Goal: Download file/media

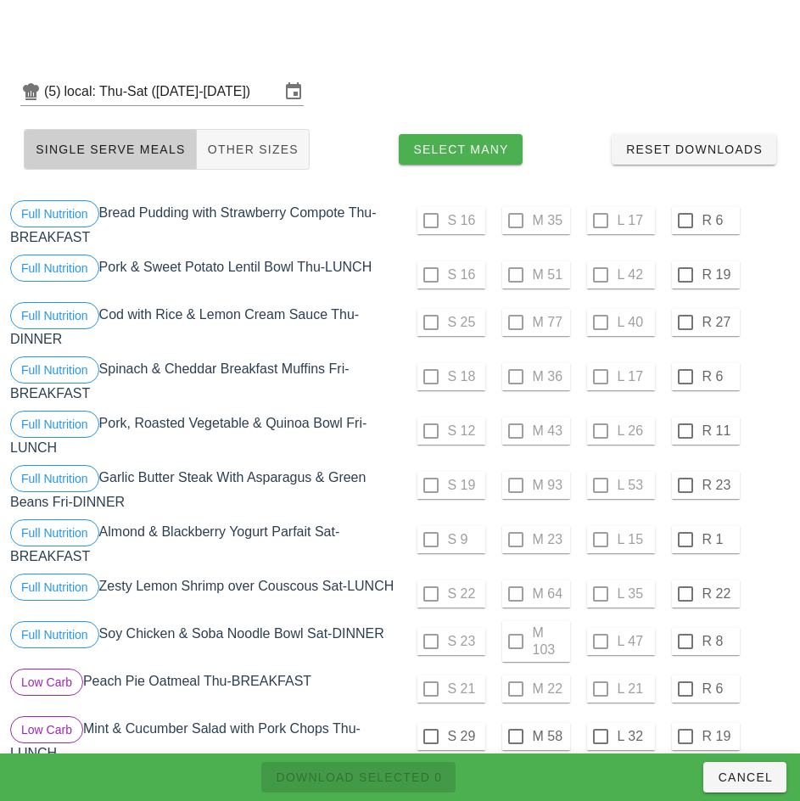
scroll to position [436, 0]
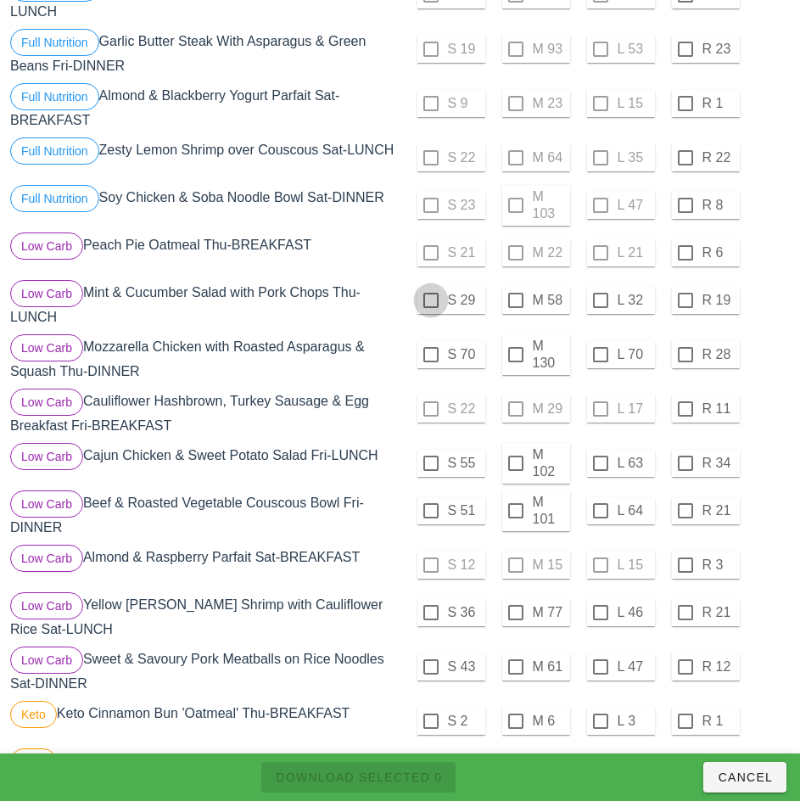
click at [430, 307] on div at bounding box center [431, 300] width 29 height 29
click at [403, 774] on span "Download Selected 1" at bounding box center [358, 778] width 167 height 14
checkbox input "false"
click at [515, 307] on div at bounding box center [516, 300] width 29 height 29
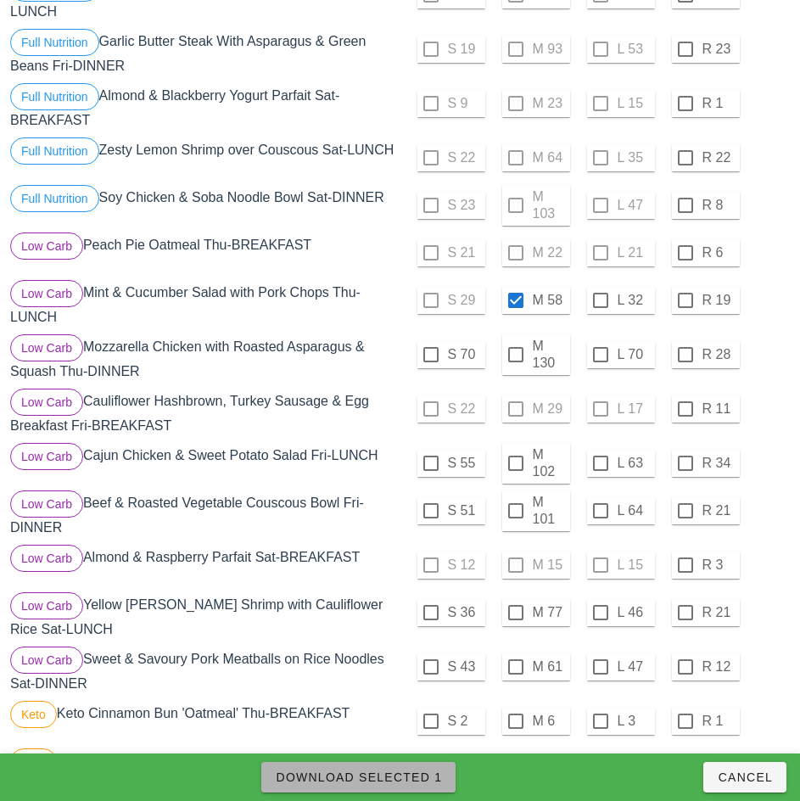
click at [408, 771] on span "Download Selected 1" at bounding box center [358, 778] width 167 height 14
checkbox input "false"
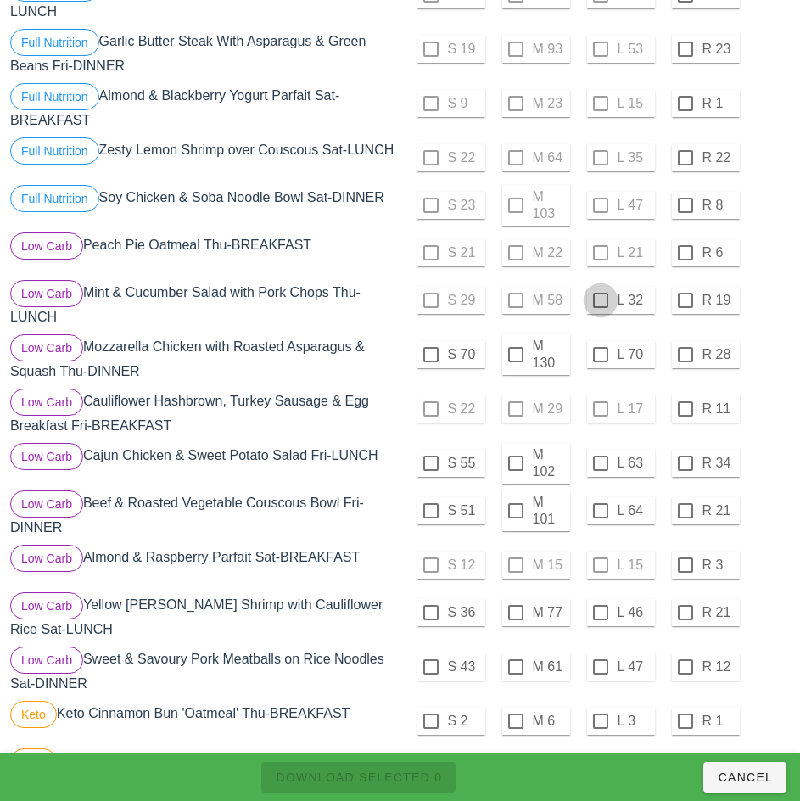
click at [598, 309] on div at bounding box center [600, 300] width 29 height 29
click at [421, 779] on span "Download Selected 1" at bounding box center [358, 778] width 167 height 14
checkbox input "false"
click at [429, 364] on div at bounding box center [431, 354] width 29 height 29
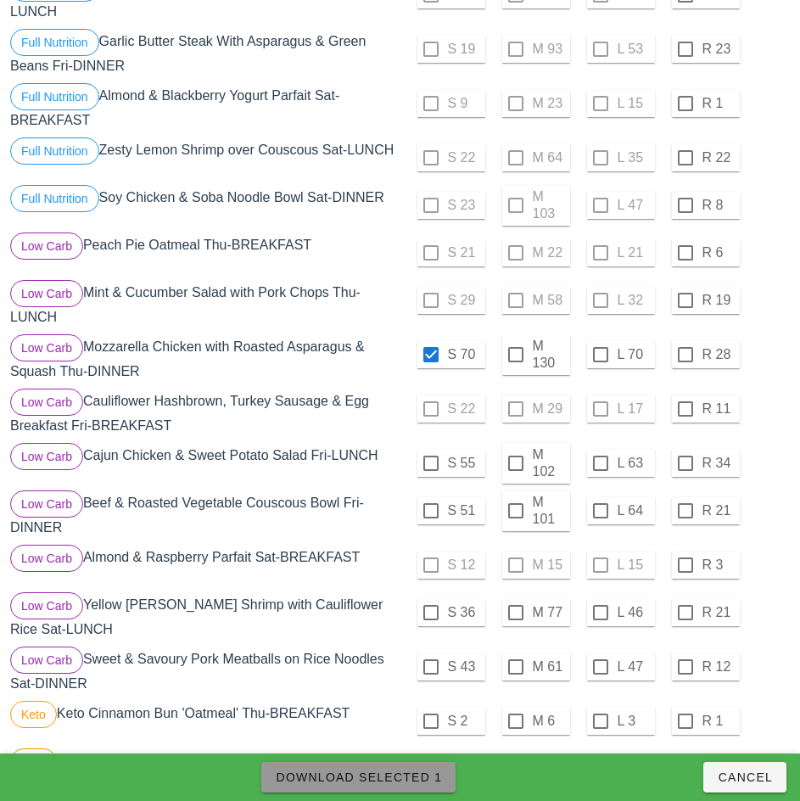
click at [412, 780] on span "Download Selected 1" at bounding box center [358, 778] width 167 height 14
checkbox input "false"
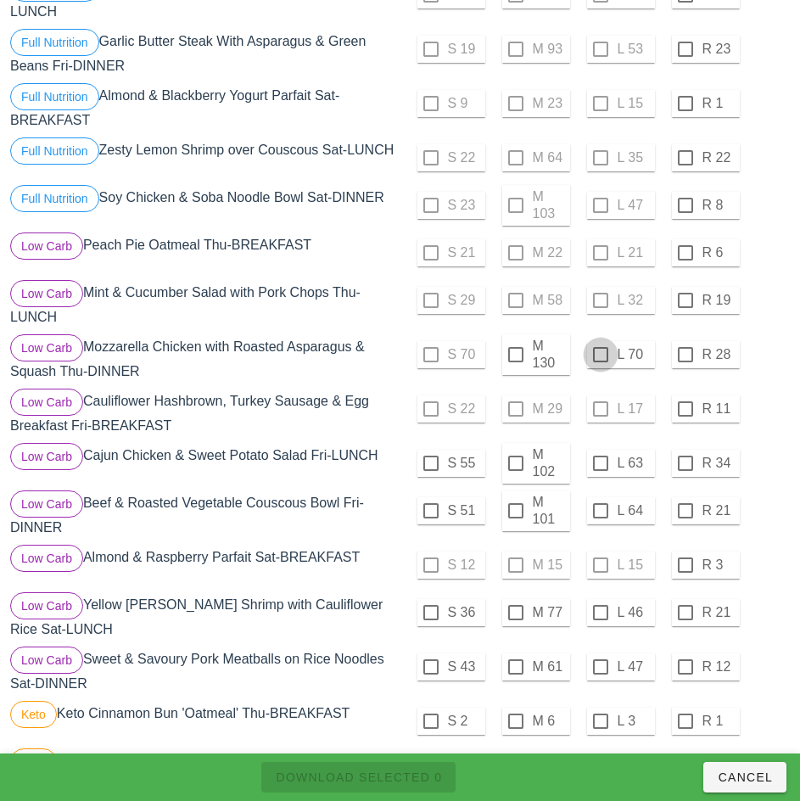
click at [597, 361] on div at bounding box center [600, 354] width 29 height 29
click at [428, 773] on span "Download Selected 1" at bounding box center [358, 778] width 167 height 14
checkbox input "false"
click at [515, 362] on div at bounding box center [516, 354] width 29 height 29
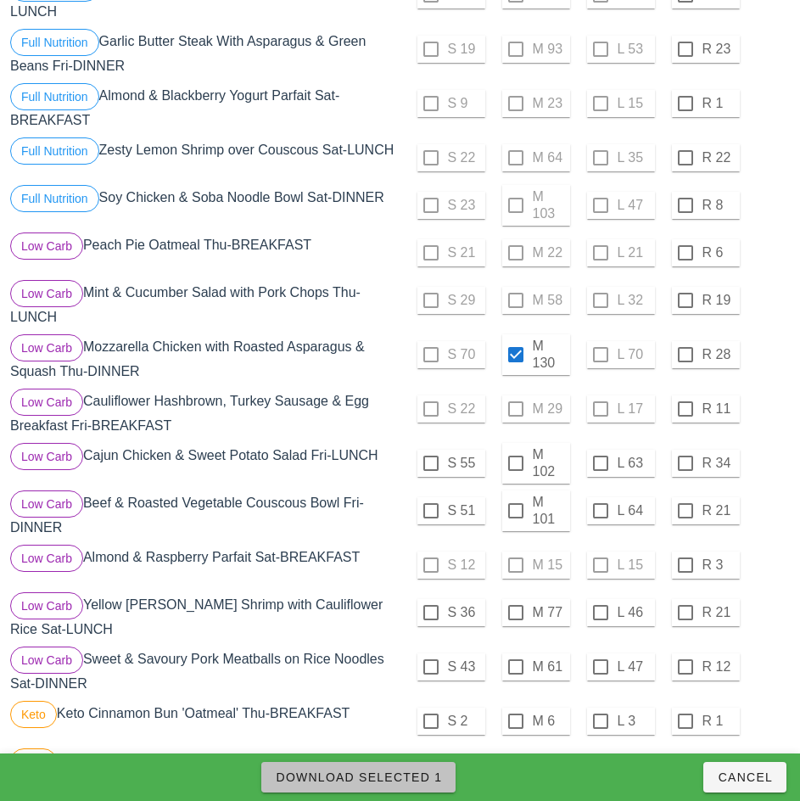
click at [412, 777] on span "Download Selected 1" at bounding box center [358, 778] width 167 height 14
checkbox input "false"
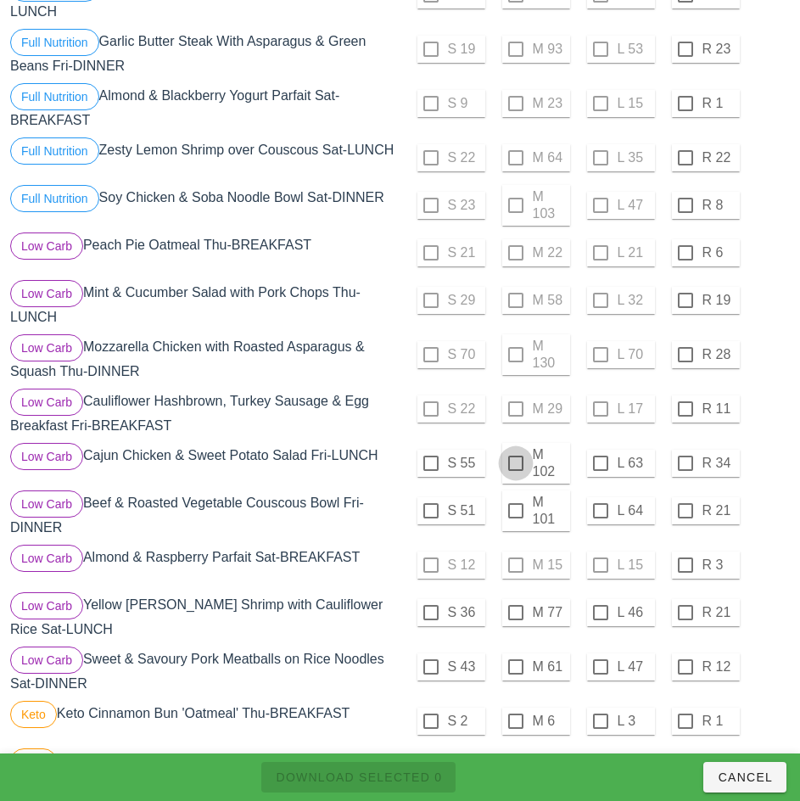
click at [515, 470] on div at bounding box center [516, 463] width 29 height 29
click at [403, 774] on span "Download Selected 1" at bounding box center [358, 778] width 167 height 14
checkbox input "false"
click at [430, 470] on div at bounding box center [431, 463] width 29 height 29
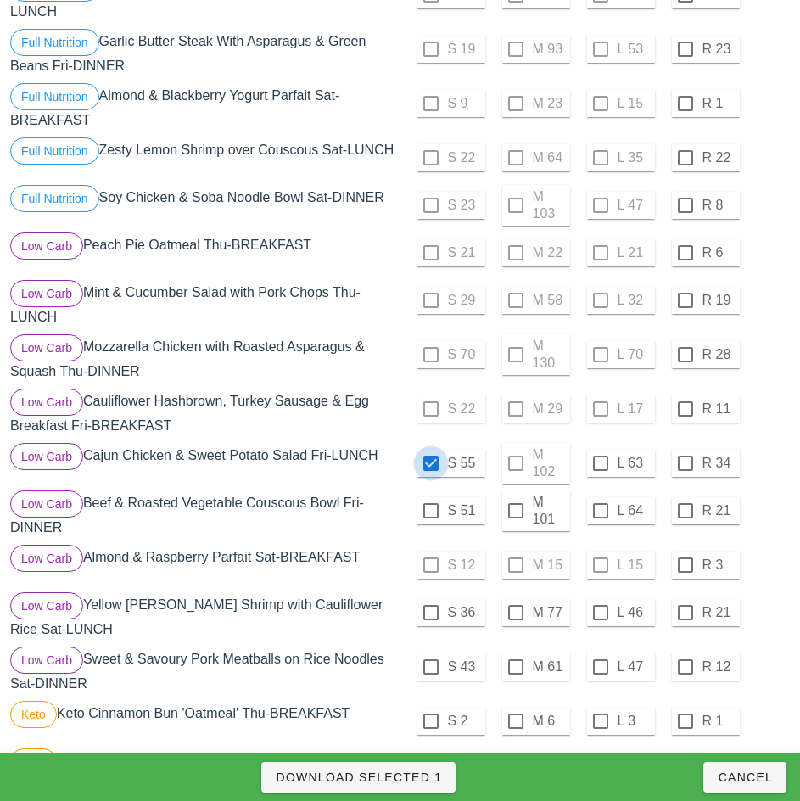
checkbox input "true"
click at [431, 519] on div at bounding box center [431, 510] width 29 height 29
checkbox input "true"
click at [418, 782] on span "Download Selected 2" at bounding box center [358, 778] width 167 height 14
checkbox input "false"
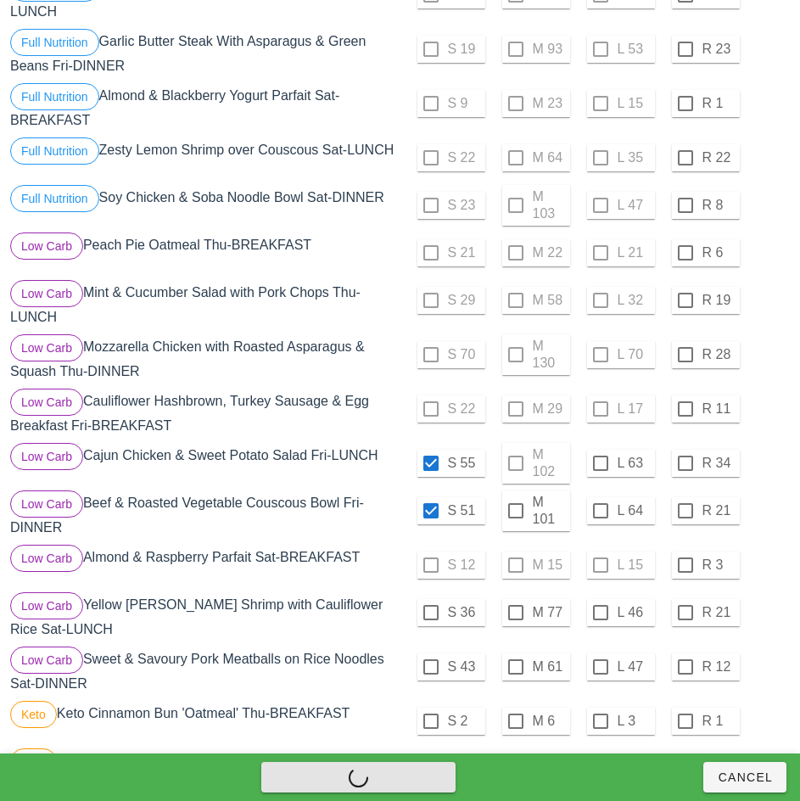
checkbox input "false"
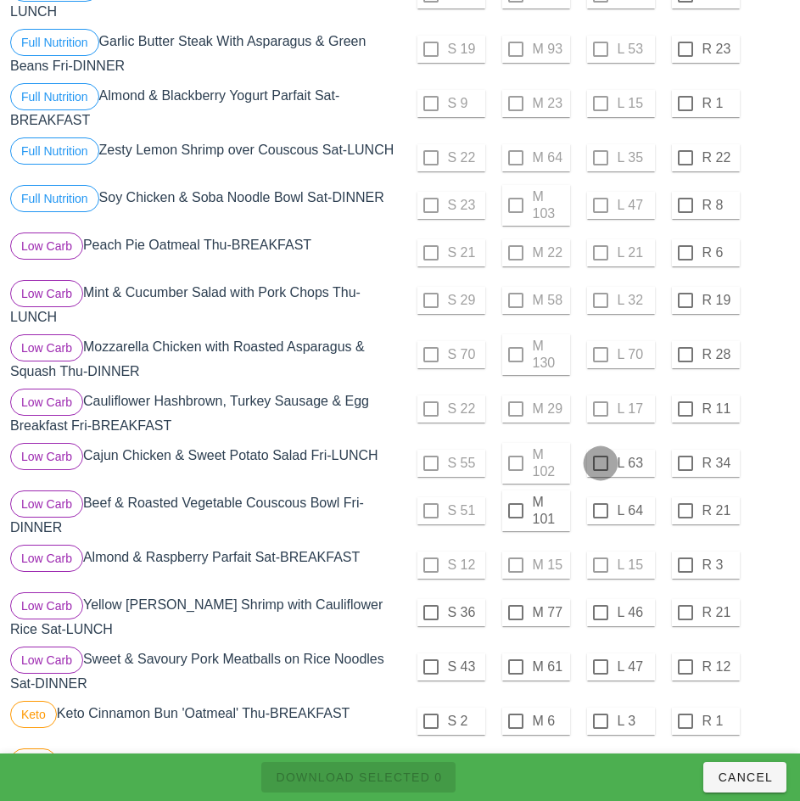
click at [600, 470] on div at bounding box center [600, 463] width 29 height 29
checkbox input "true"
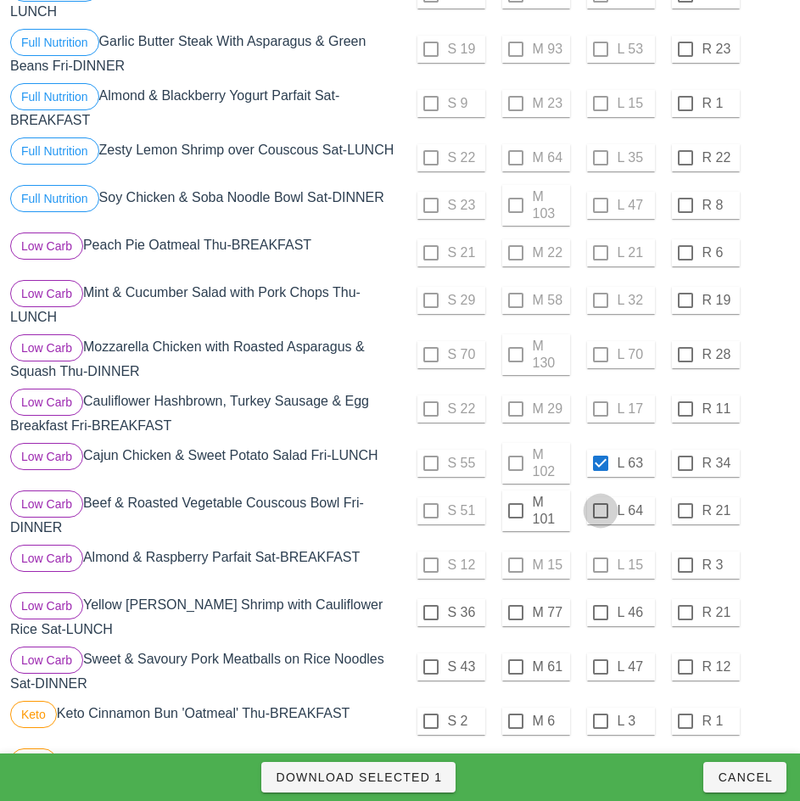
click at [598, 520] on div at bounding box center [600, 510] width 29 height 29
checkbox input "true"
click at [427, 779] on span "Download Selected 2" at bounding box center [358, 778] width 167 height 14
checkbox input "false"
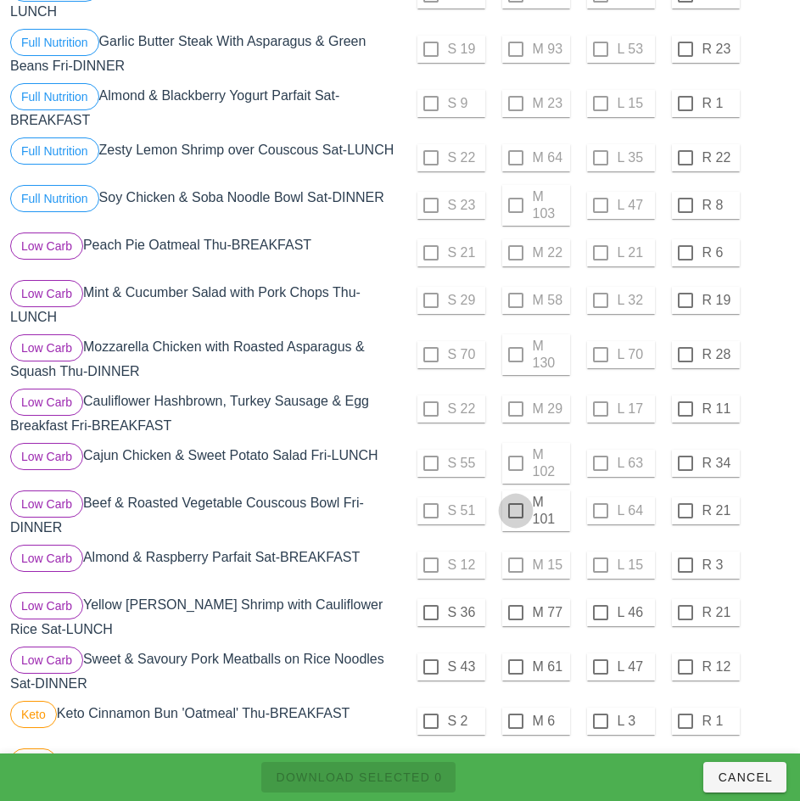
click at [515, 518] on div at bounding box center [516, 510] width 29 height 29
click at [407, 776] on span "Download Selected 1" at bounding box center [358, 778] width 167 height 14
checkbox input "false"
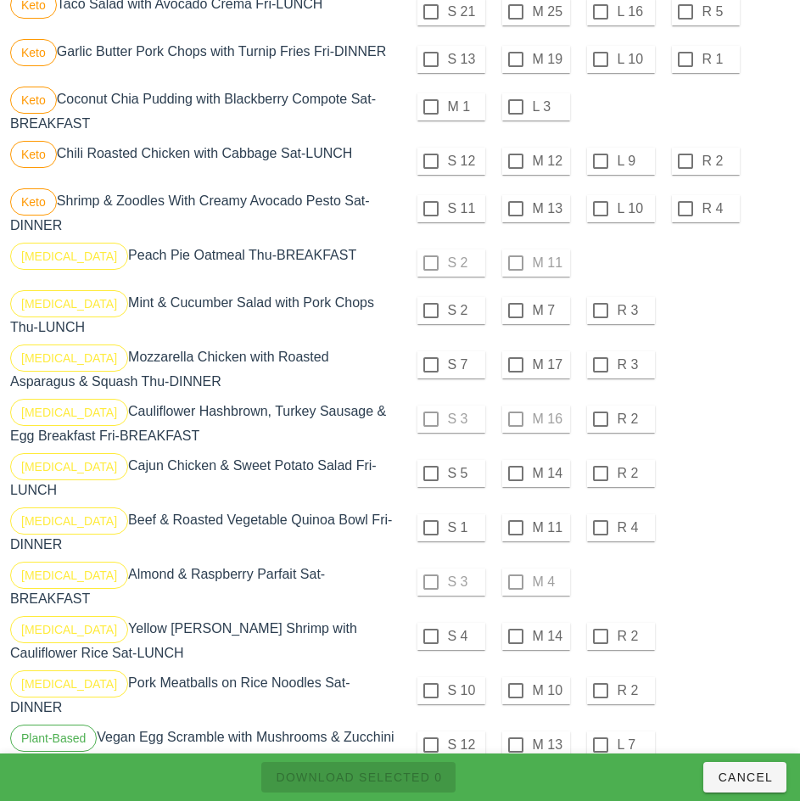
scroll to position [1360, 0]
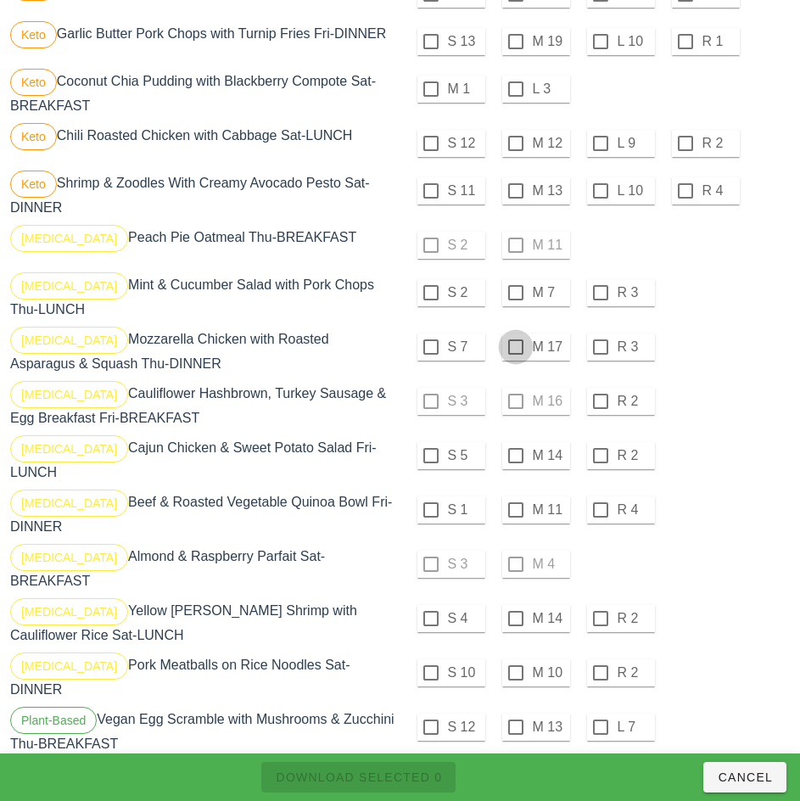
click at [515, 300] on div at bounding box center [516, 292] width 29 height 29
click at [518, 355] on div at bounding box center [516, 347] width 29 height 29
checkbox input "true"
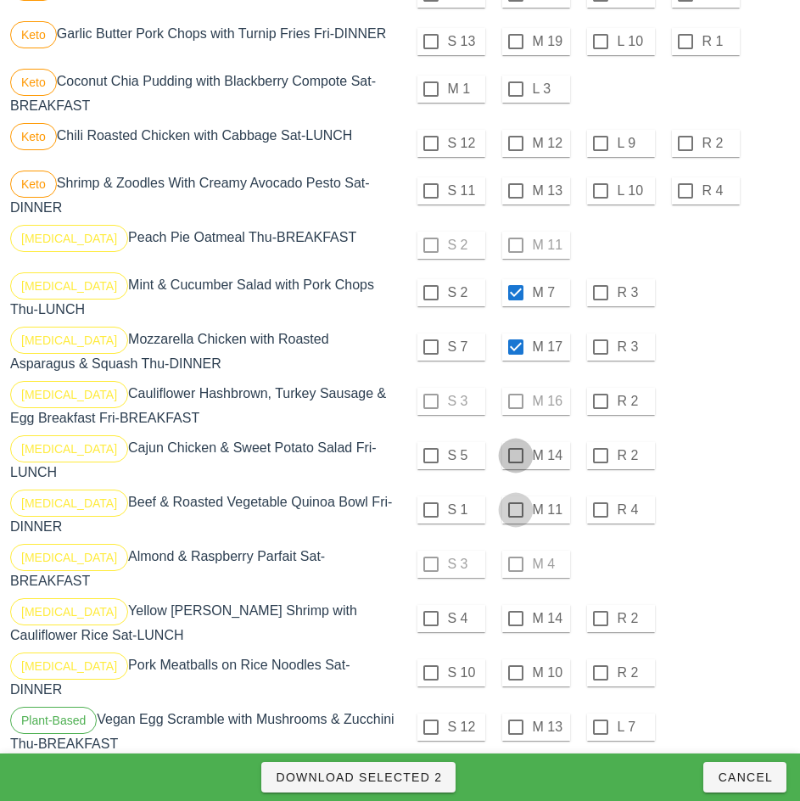
click at [515, 462] on div at bounding box center [516, 455] width 29 height 29
click at [515, 510] on div at bounding box center [516, 510] width 29 height 29
checkbox input "true"
click at [515, 614] on div at bounding box center [516, 618] width 29 height 29
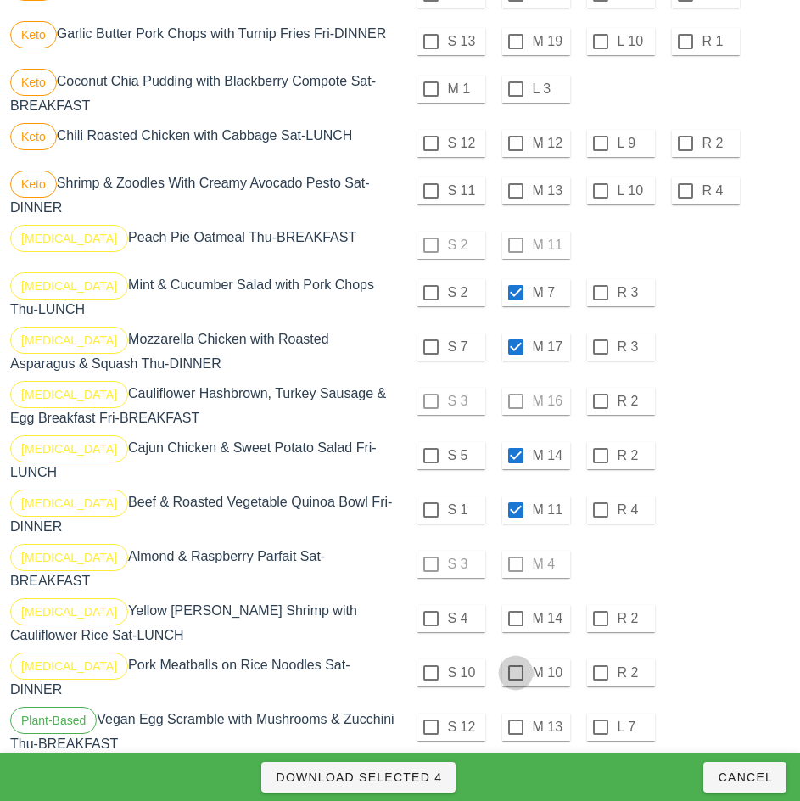
click at [515, 666] on div at bounding box center [516, 673] width 29 height 29
checkbox input "true"
click at [432, 780] on span "Download Selected 6" at bounding box center [358, 778] width 167 height 14
checkbox input "false"
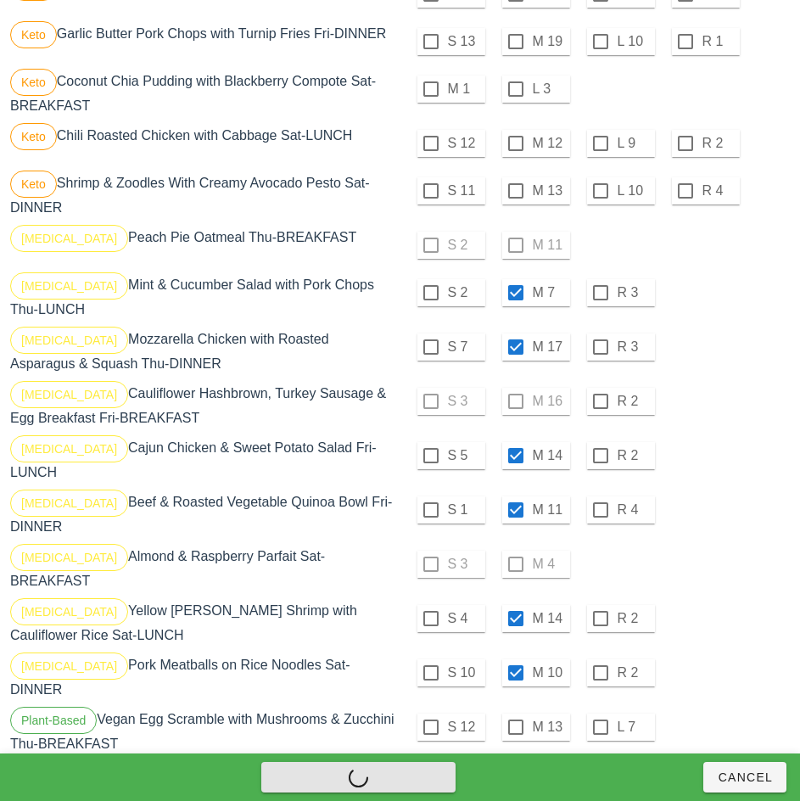
checkbox input "false"
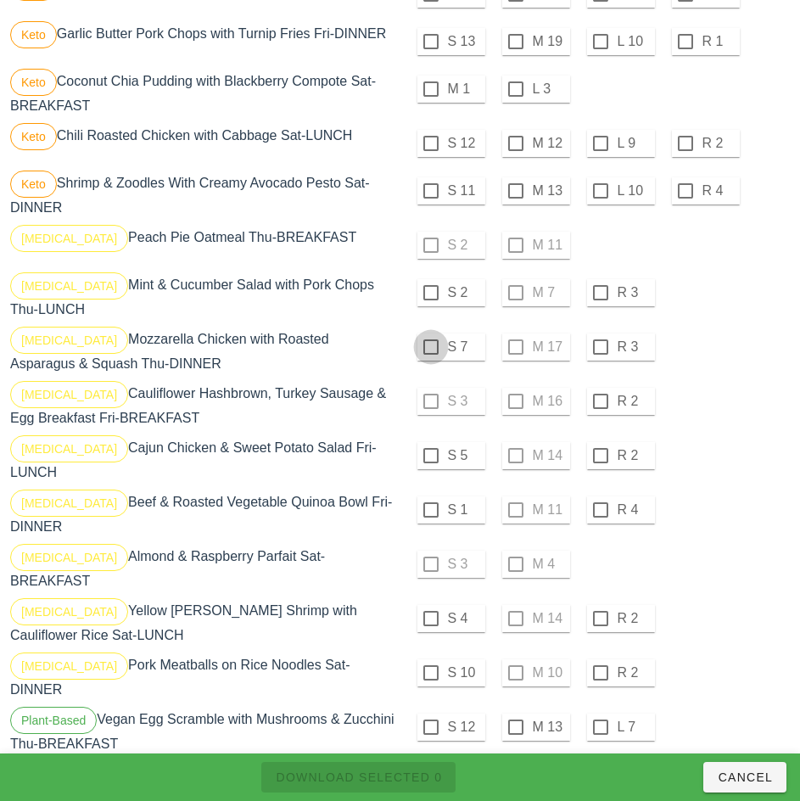
click at [430, 300] on div at bounding box center [431, 292] width 29 height 29
click at [430, 354] on div at bounding box center [431, 347] width 29 height 29
checkbox input "true"
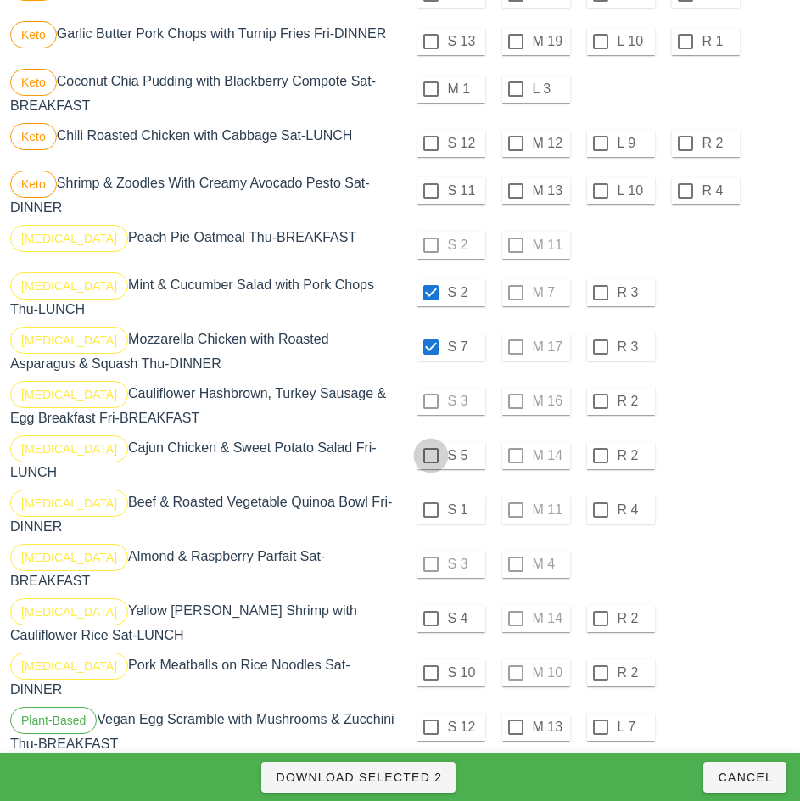
click at [429, 462] on div at bounding box center [431, 455] width 29 height 29
checkbox input "true"
click at [430, 510] on div at bounding box center [431, 510] width 29 height 29
checkbox input "true"
click at [430, 612] on div at bounding box center [431, 618] width 29 height 29
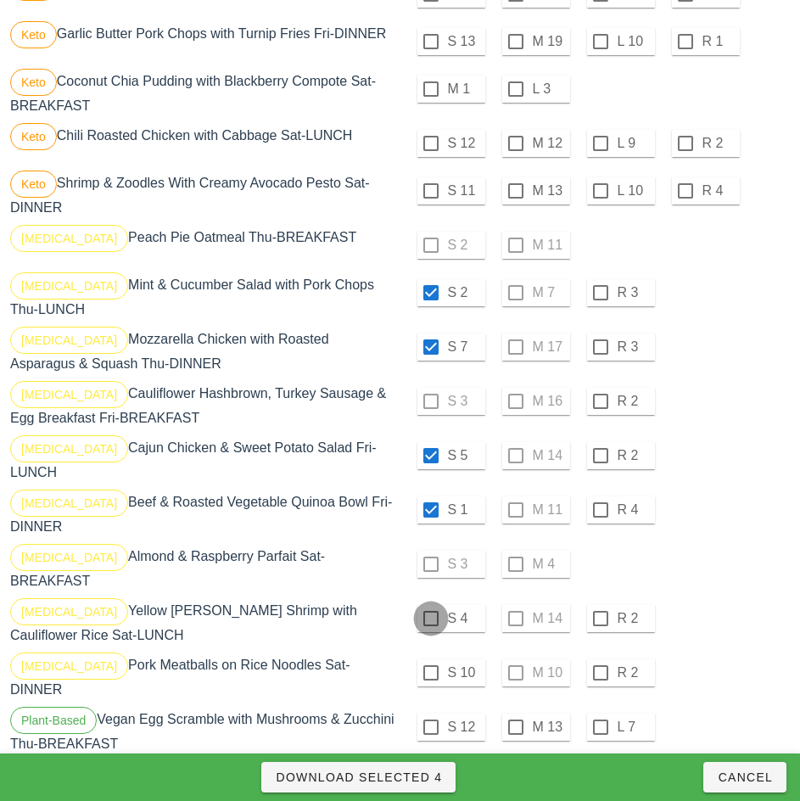
checkbox input "true"
click at [431, 665] on div at bounding box center [431, 673] width 29 height 29
checkbox input "true"
click at [415, 782] on span "Download Selected 6" at bounding box center [358, 778] width 167 height 14
checkbox input "false"
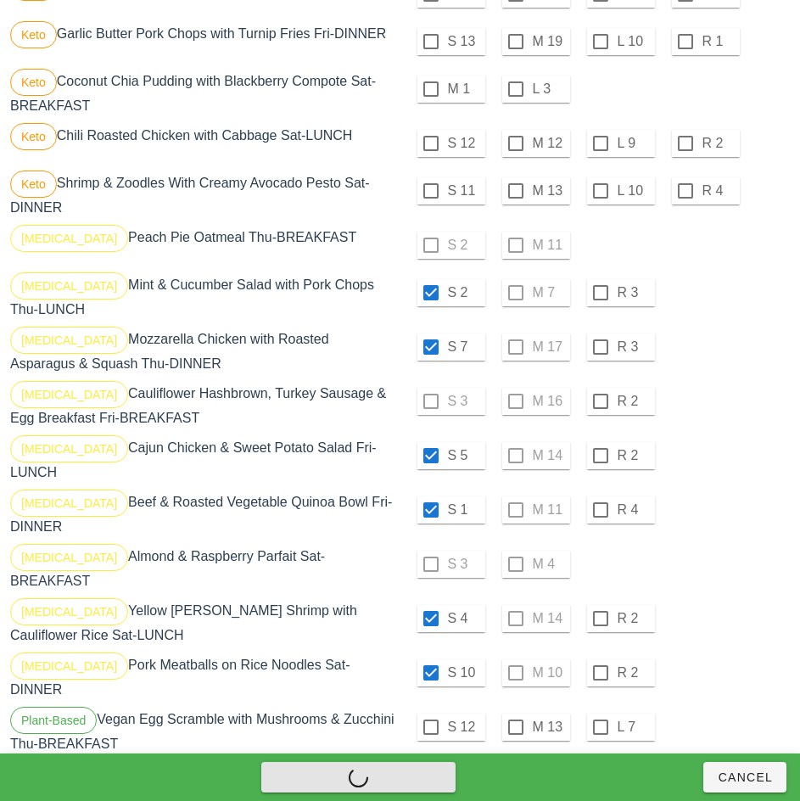
checkbox input "false"
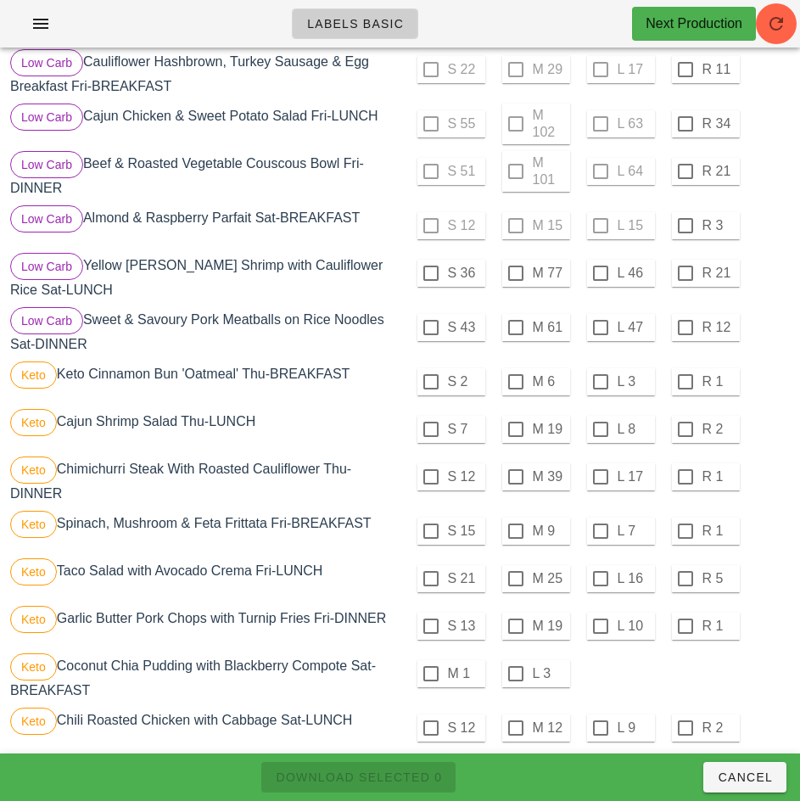
scroll to position [775, 0]
click at [430, 281] on div at bounding box center [431, 274] width 29 height 29
checkbox input "true"
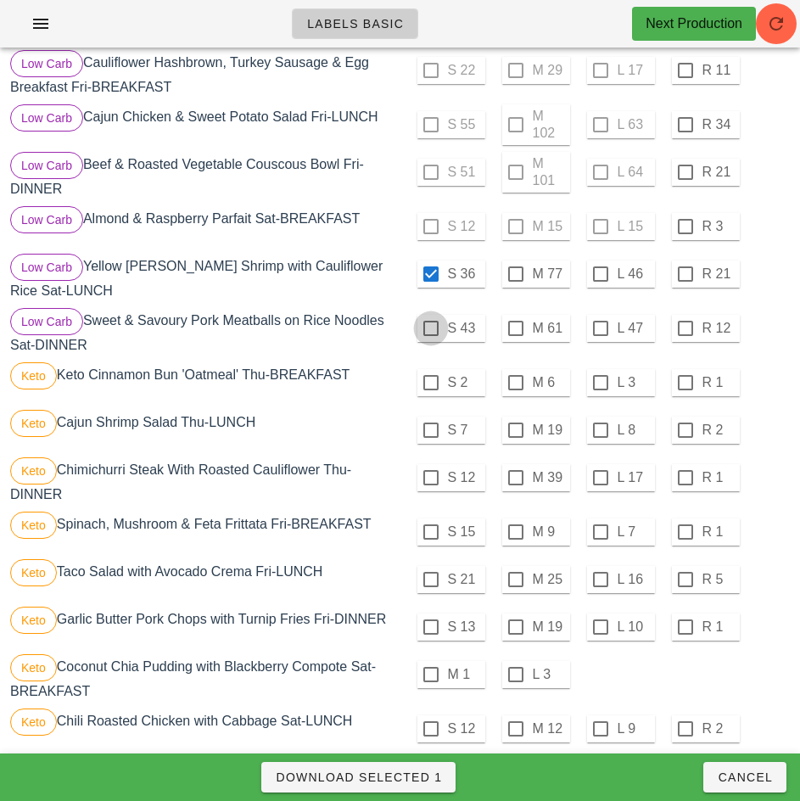
click at [430, 335] on div at bounding box center [431, 328] width 29 height 29
checkbox input "true"
click at [420, 783] on span "Download Selected 2" at bounding box center [358, 778] width 167 height 14
checkbox input "false"
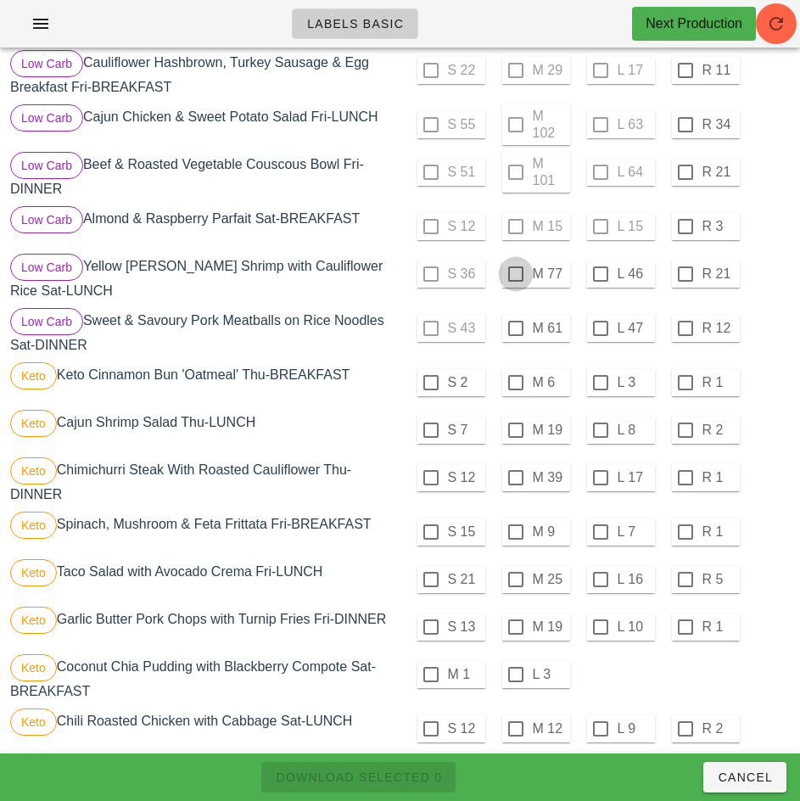
click at [515, 281] on div at bounding box center [516, 274] width 29 height 29
click at [412, 781] on span "Download Selected 1" at bounding box center [358, 778] width 167 height 14
checkbox input "false"
click at [600, 281] on div at bounding box center [600, 274] width 29 height 29
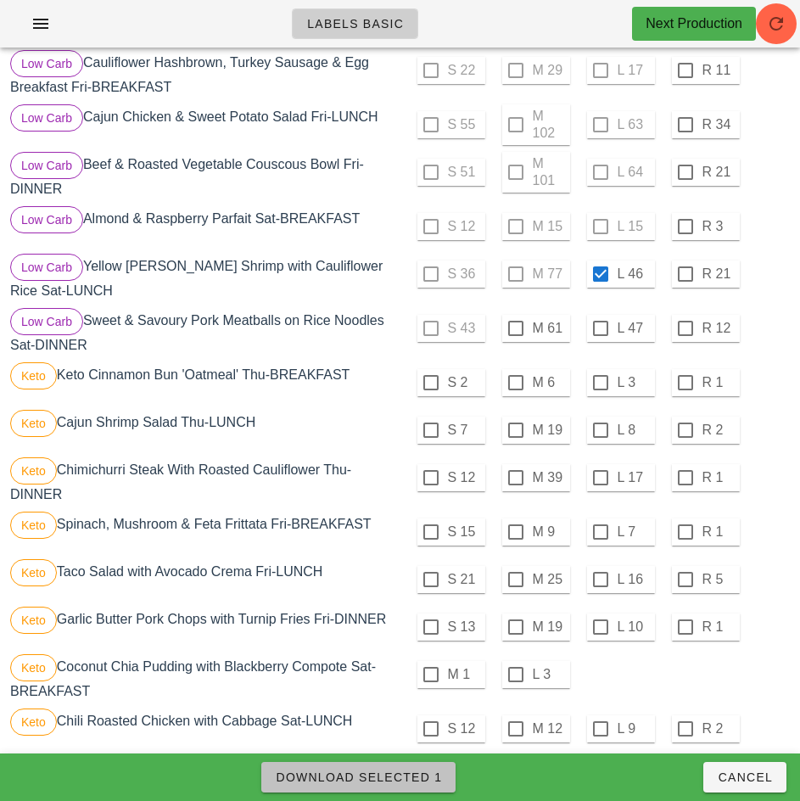
click at [407, 779] on span "Download Selected 1" at bounding box center [358, 778] width 167 height 14
checkbox input "false"
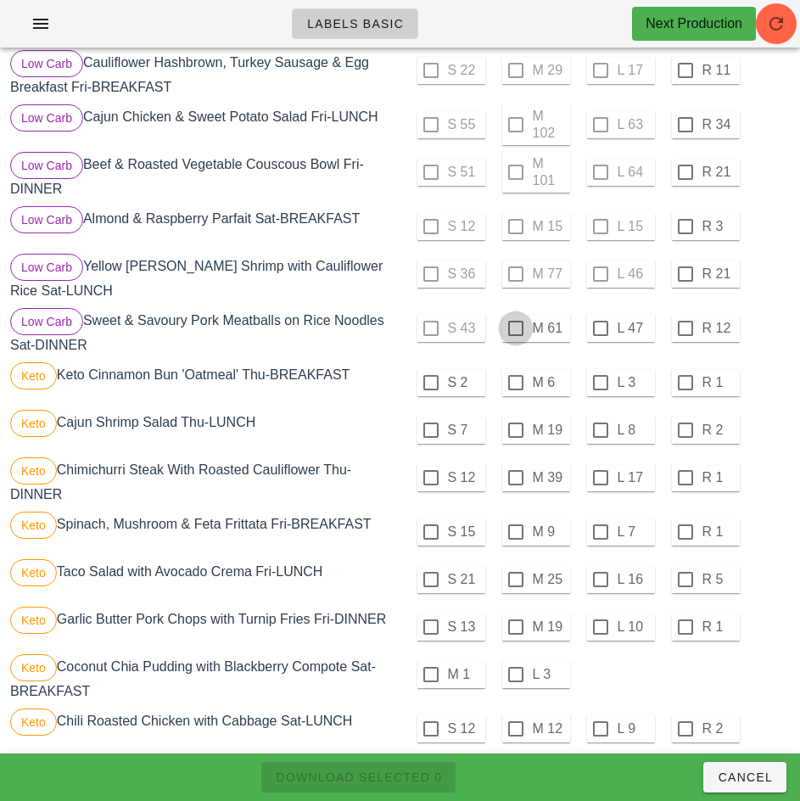
click at [515, 335] on div at bounding box center [516, 328] width 29 height 29
click at [406, 780] on span "Download Selected 1" at bounding box center [358, 778] width 167 height 14
checkbox input "false"
click at [600, 335] on div at bounding box center [600, 328] width 29 height 29
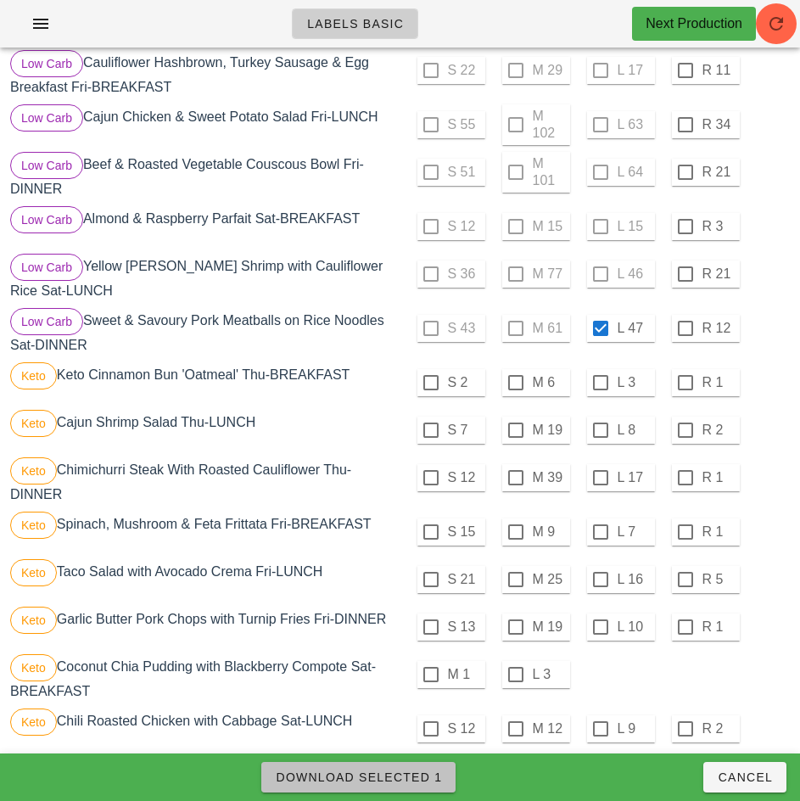
click at [424, 772] on span "Download Selected 1" at bounding box center [358, 778] width 167 height 14
checkbox input "false"
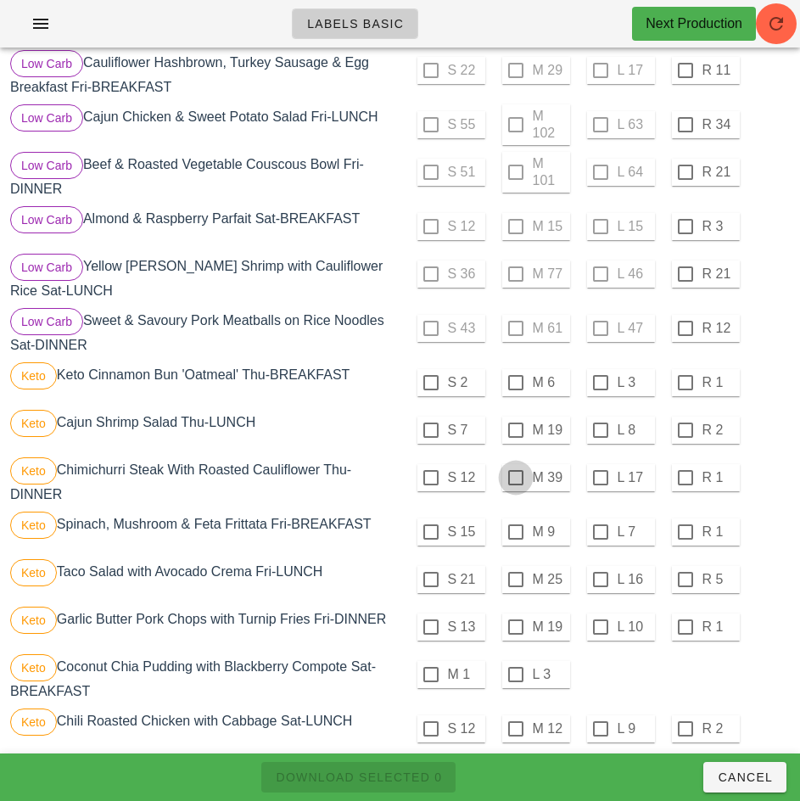
click at [516, 486] on div at bounding box center [516, 477] width 29 height 29
checkbox input "true"
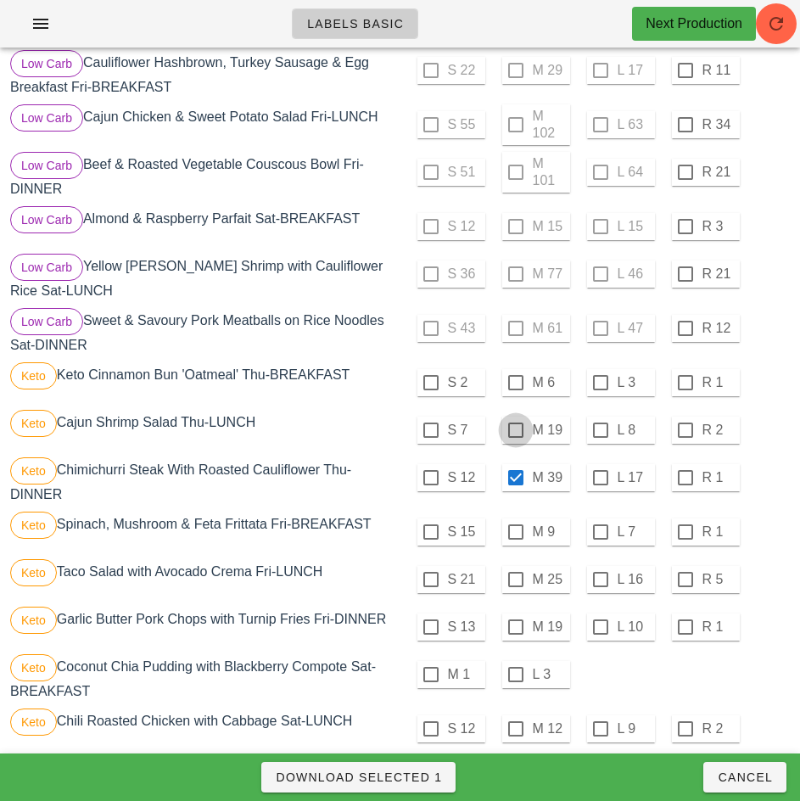
click at [513, 434] on div at bounding box center [516, 430] width 29 height 29
checkbox input "true"
click at [515, 390] on div at bounding box center [516, 382] width 29 height 29
checkbox input "true"
click at [515, 539] on div at bounding box center [516, 532] width 29 height 29
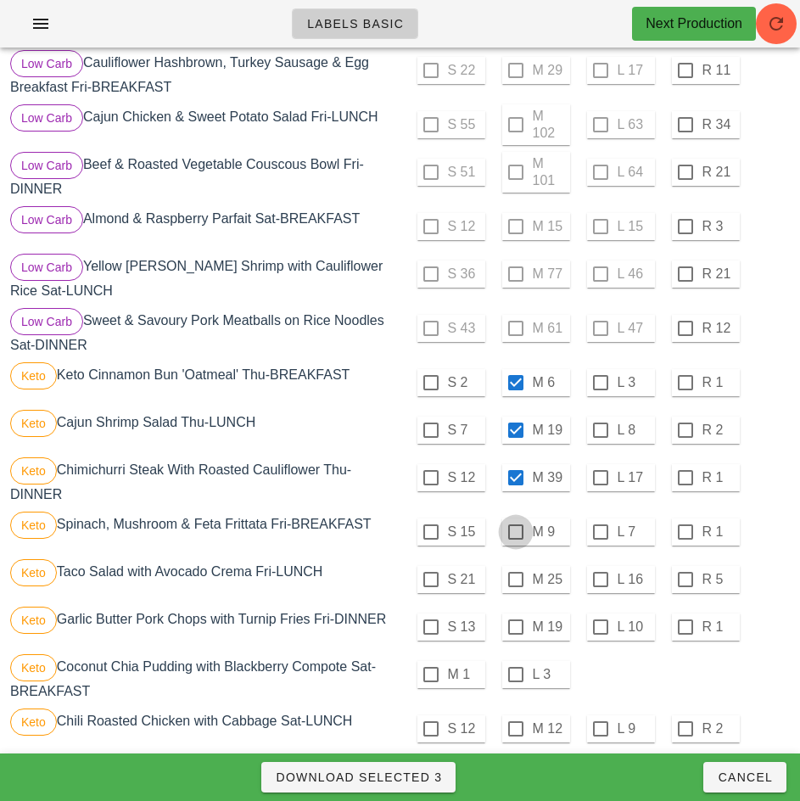
checkbox input "true"
click at [515, 586] on div at bounding box center [516, 579] width 29 height 29
checkbox input "true"
click at [424, 778] on span "Download Selected 5" at bounding box center [358, 778] width 167 height 14
checkbox input "false"
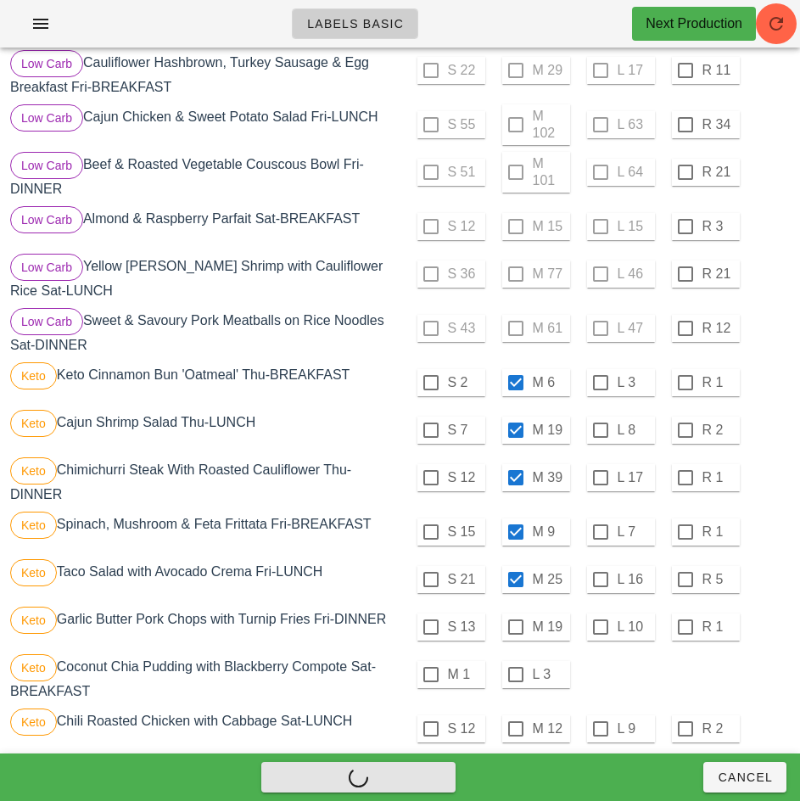
checkbox input "false"
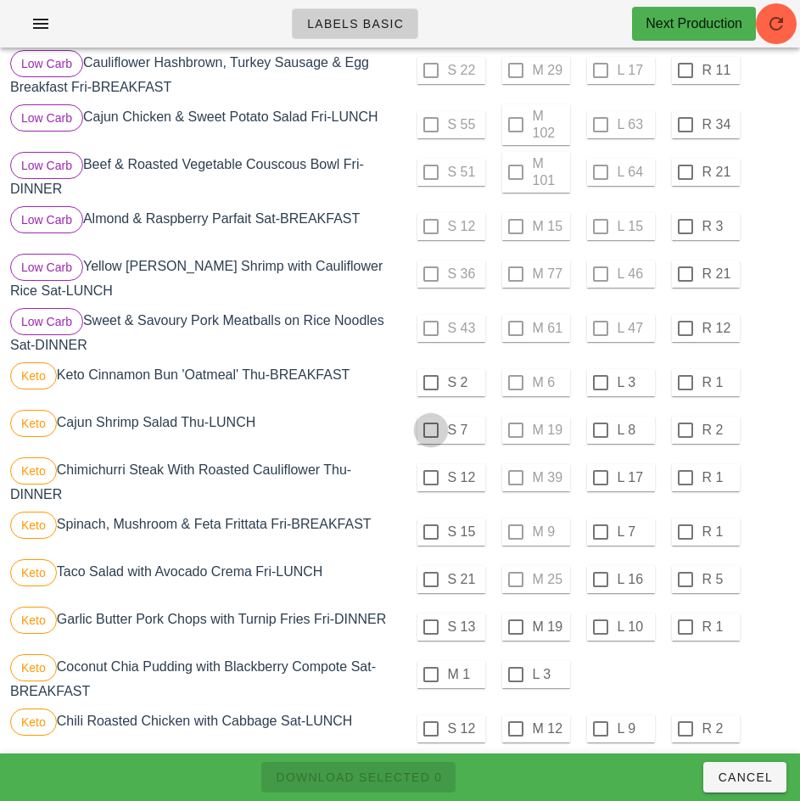
click at [430, 390] on div at bounding box center [431, 382] width 29 height 29
click at [430, 437] on div at bounding box center [431, 430] width 29 height 29
checkbox input "true"
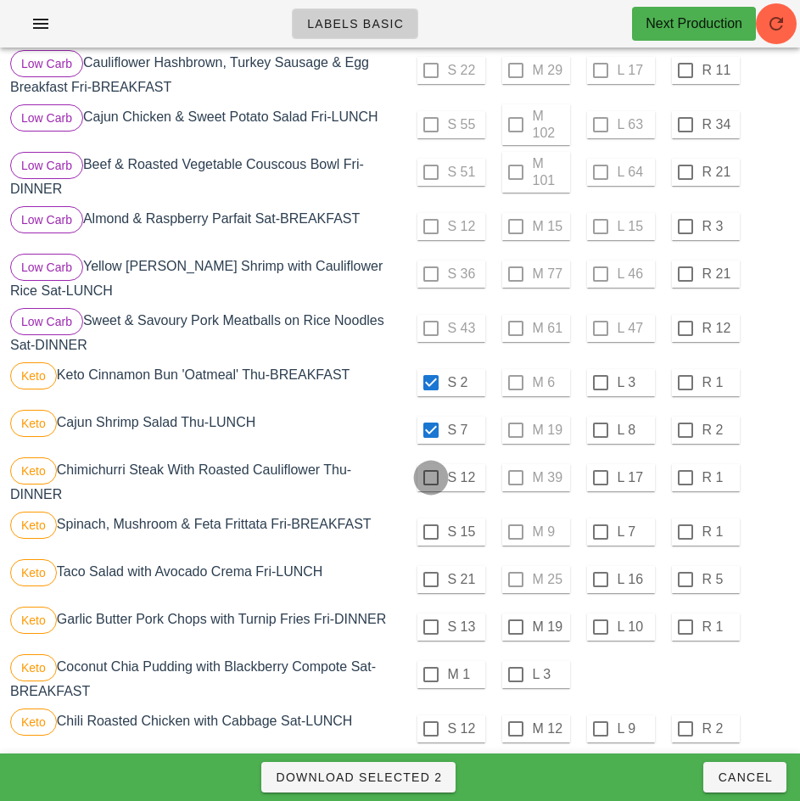
click at [430, 485] on div at bounding box center [431, 477] width 29 height 29
checkbox input "true"
click at [428, 541] on div at bounding box center [431, 532] width 29 height 29
checkbox input "true"
click at [430, 586] on div at bounding box center [431, 579] width 29 height 29
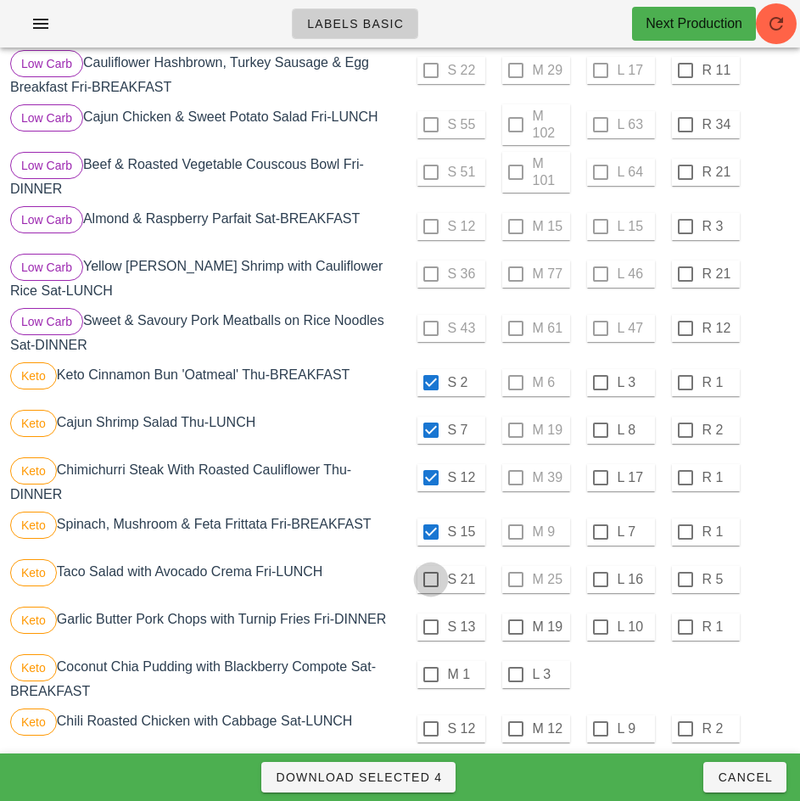
checkbox input "true"
click at [427, 783] on span "Download Selected 5" at bounding box center [358, 778] width 167 height 14
checkbox input "false"
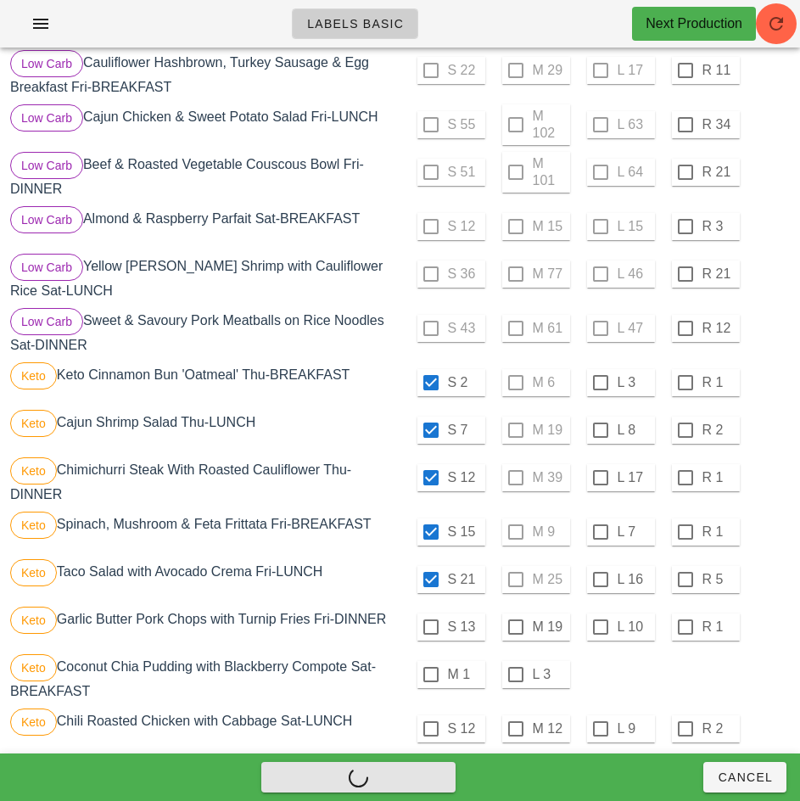
checkbox input "false"
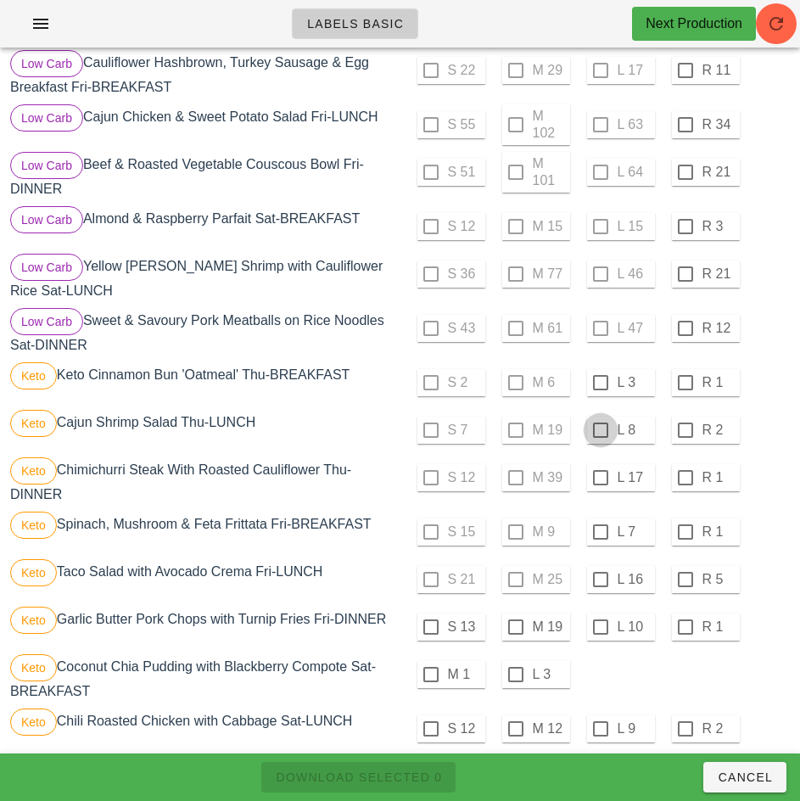
click at [600, 390] on div at bounding box center [600, 382] width 29 height 29
click at [600, 437] on div at bounding box center [600, 430] width 29 height 29
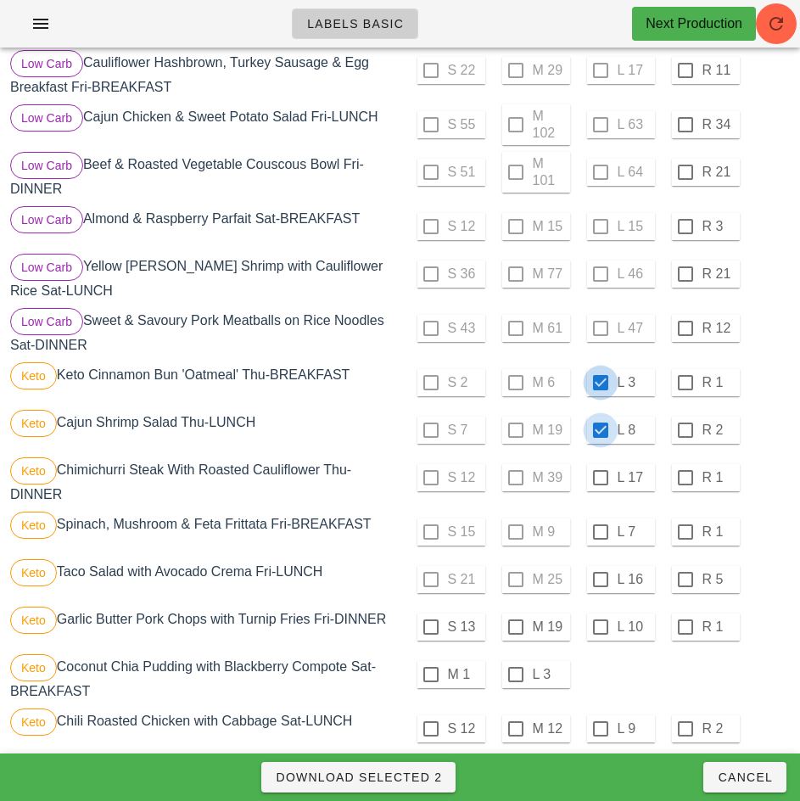
checkbox input "true"
click at [600, 485] on div at bounding box center [600, 477] width 29 height 29
checkbox input "true"
click at [601, 537] on div at bounding box center [600, 532] width 29 height 29
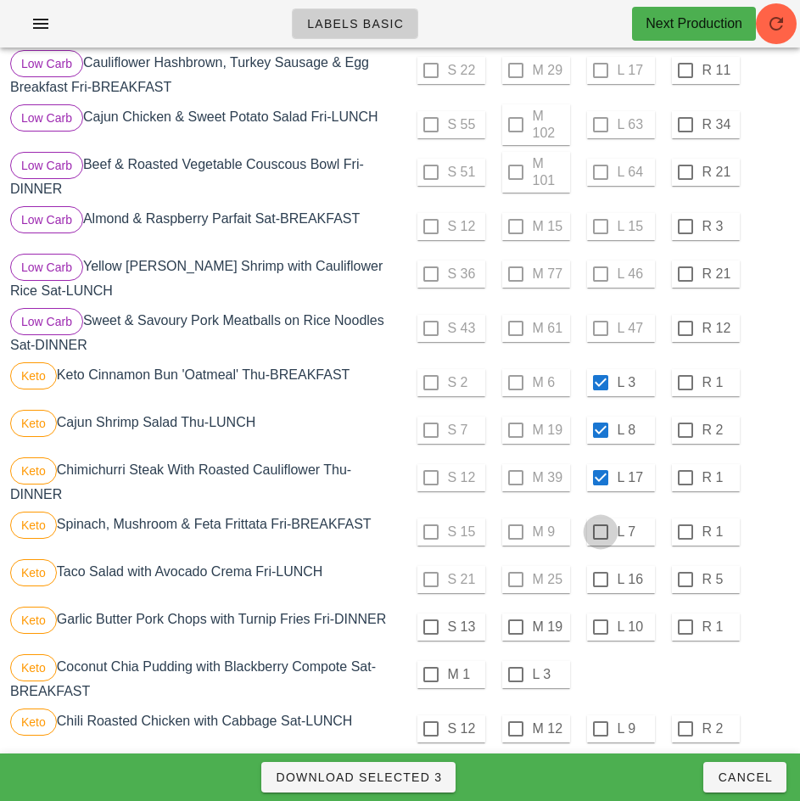
checkbox input "true"
click at [600, 586] on div at bounding box center [600, 579] width 29 height 29
checkbox input "true"
click at [429, 775] on span "Download Selected 5" at bounding box center [358, 778] width 167 height 14
checkbox input "false"
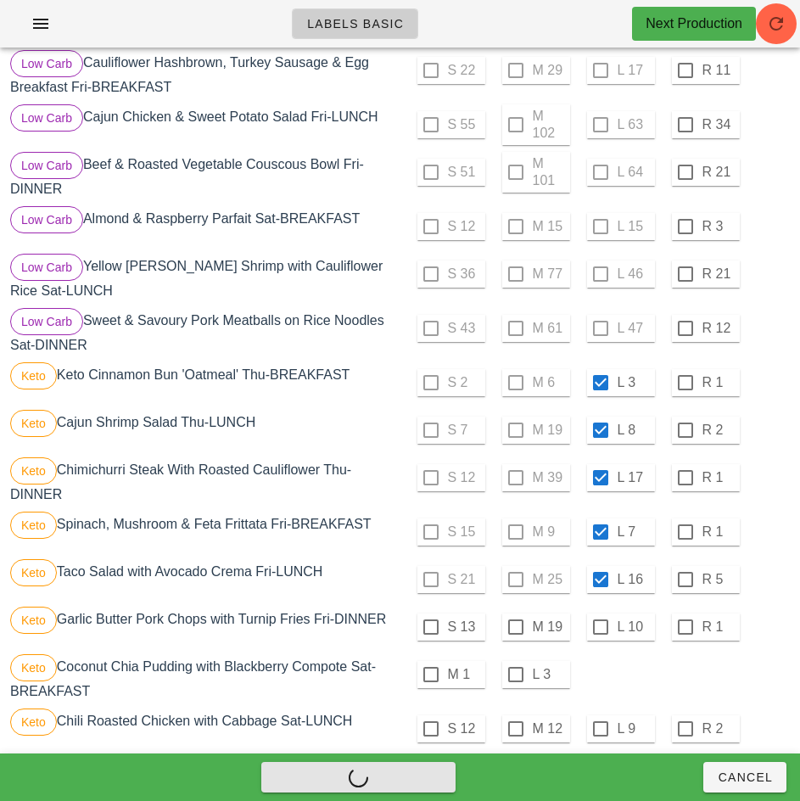
checkbox input "false"
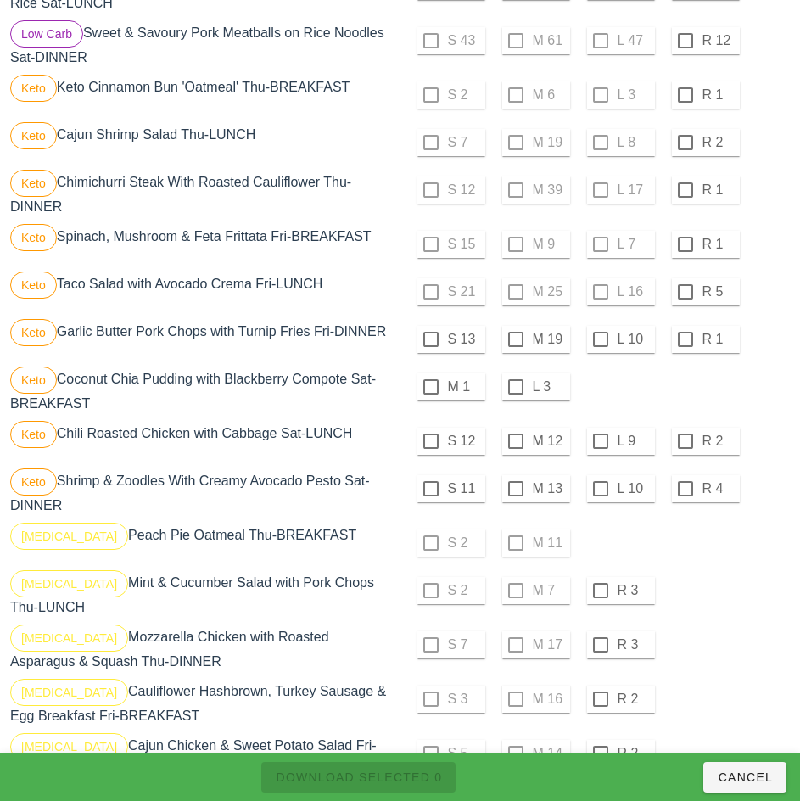
scroll to position [1063, 0]
click at [430, 345] on div at bounding box center [431, 338] width 29 height 29
click at [430, 393] on div at bounding box center [431, 386] width 29 height 29
click at [432, 447] on div at bounding box center [431, 440] width 29 height 29
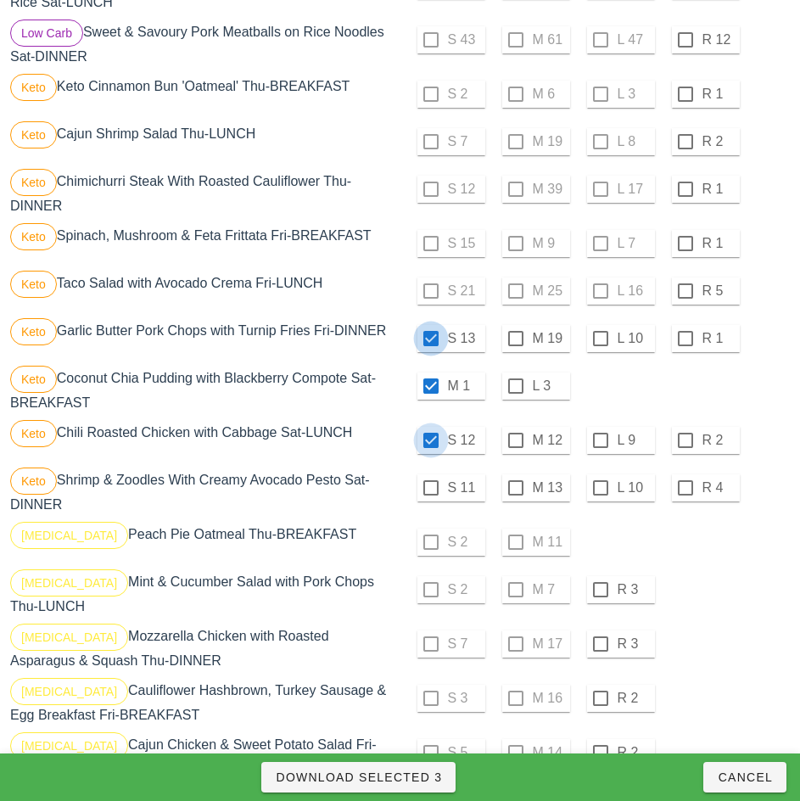
checkbox input "true"
click at [700, 580] on div "S 2 M 7 R 3" at bounding box center [597, 589] width 387 height 41
click at [430, 495] on div at bounding box center [431, 488] width 29 height 29
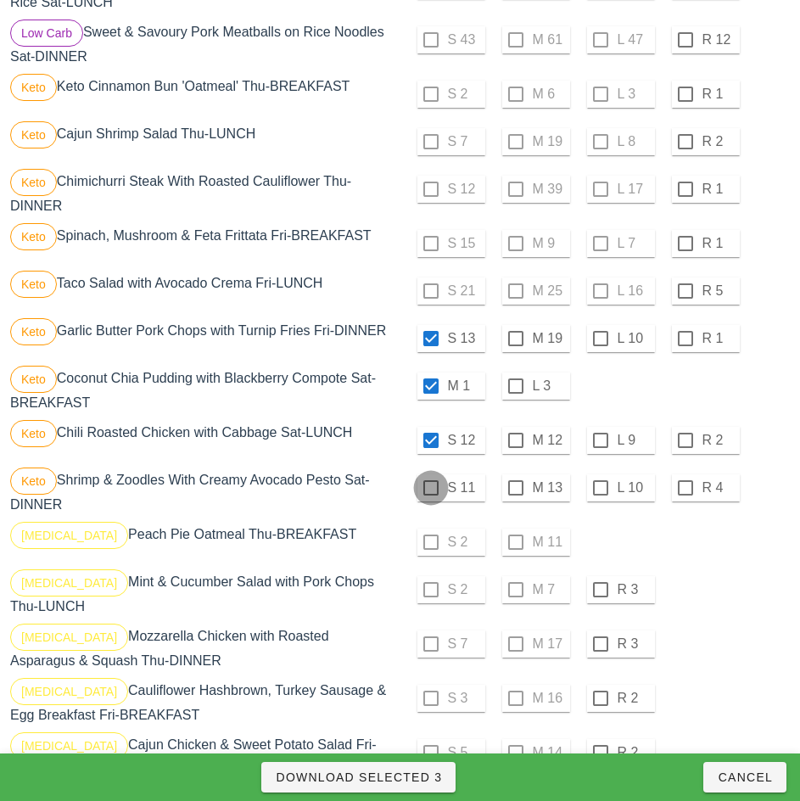
checkbox input "true"
click at [418, 778] on span "Download Selected 4" at bounding box center [358, 778] width 167 height 14
checkbox input "false"
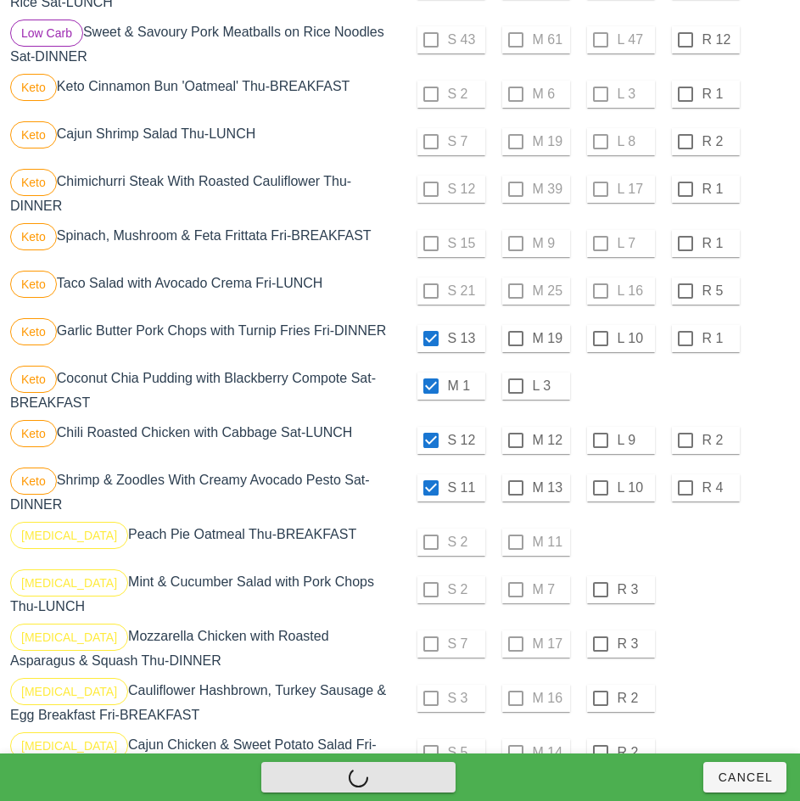
checkbox input "false"
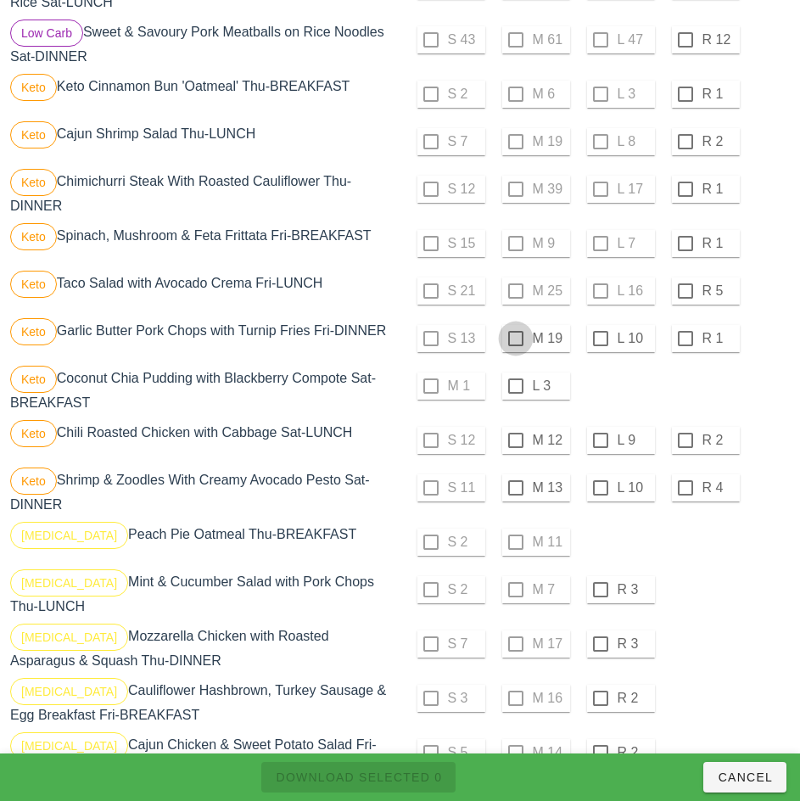
click at [516, 346] on div at bounding box center [516, 338] width 29 height 29
checkbox input "true"
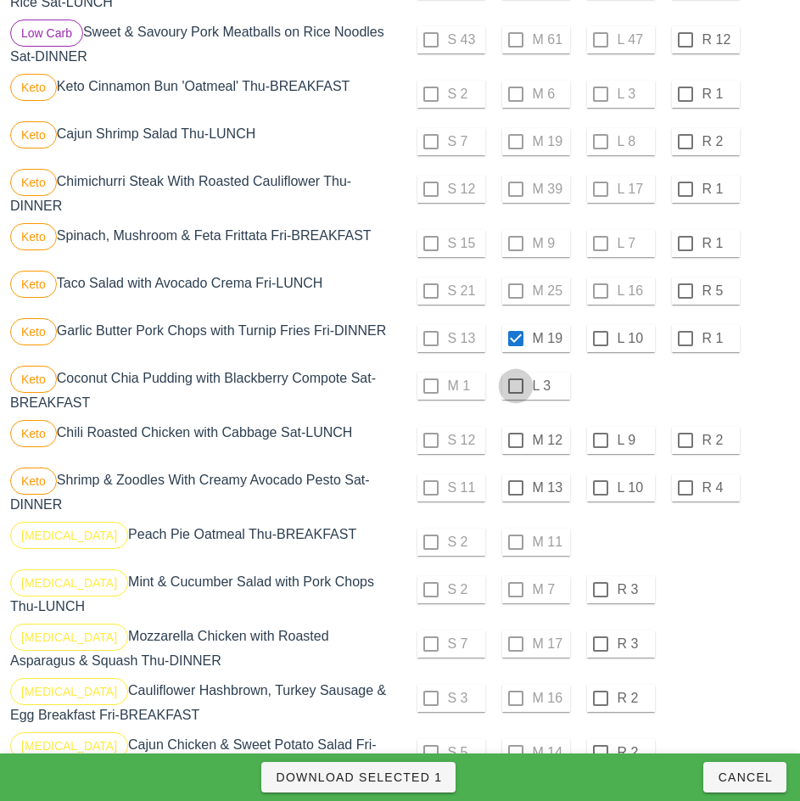
click at [518, 393] on div at bounding box center [516, 386] width 29 height 29
checkbox input "true"
click at [515, 447] on div at bounding box center [516, 440] width 29 height 29
checkbox input "true"
click at [515, 495] on div at bounding box center [516, 488] width 29 height 29
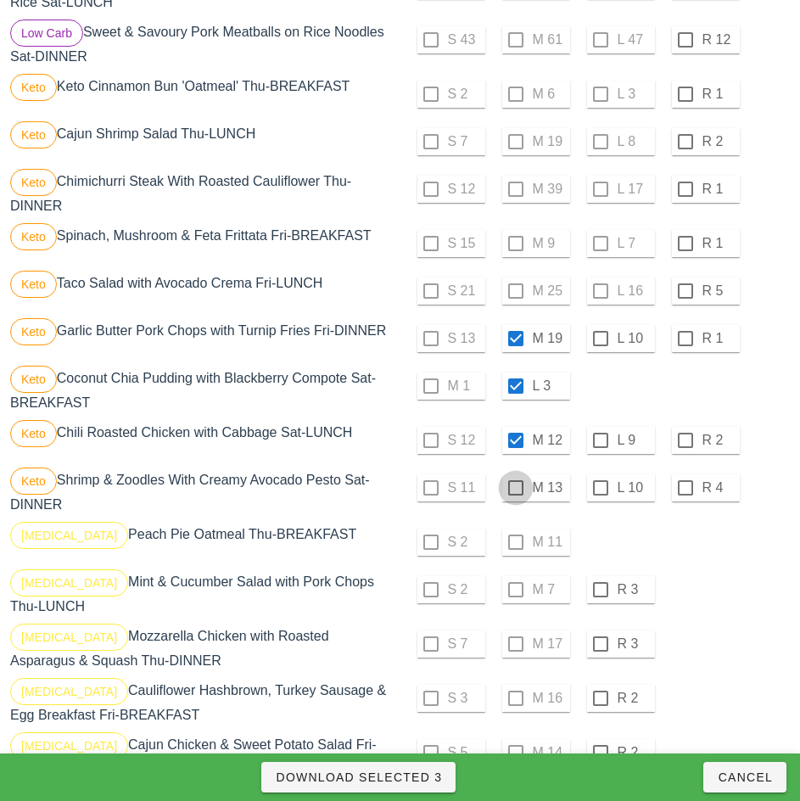
checkbox input "true"
click at [420, 778] on span "Download Selected 4" at bounding box center [358, 778] width 167 height 14
checkbox input "false"
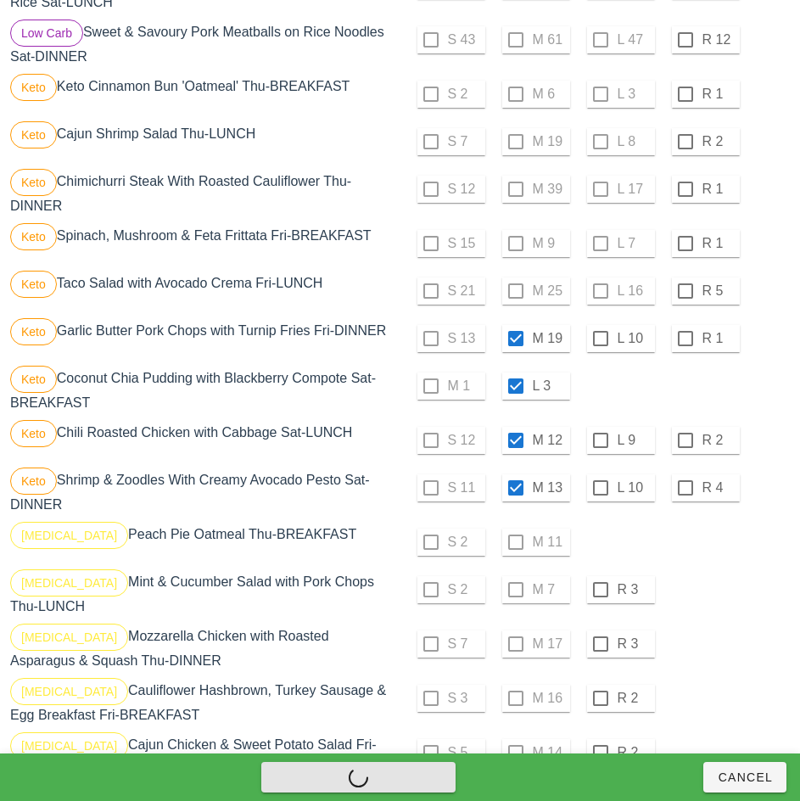
checkbox input "false"
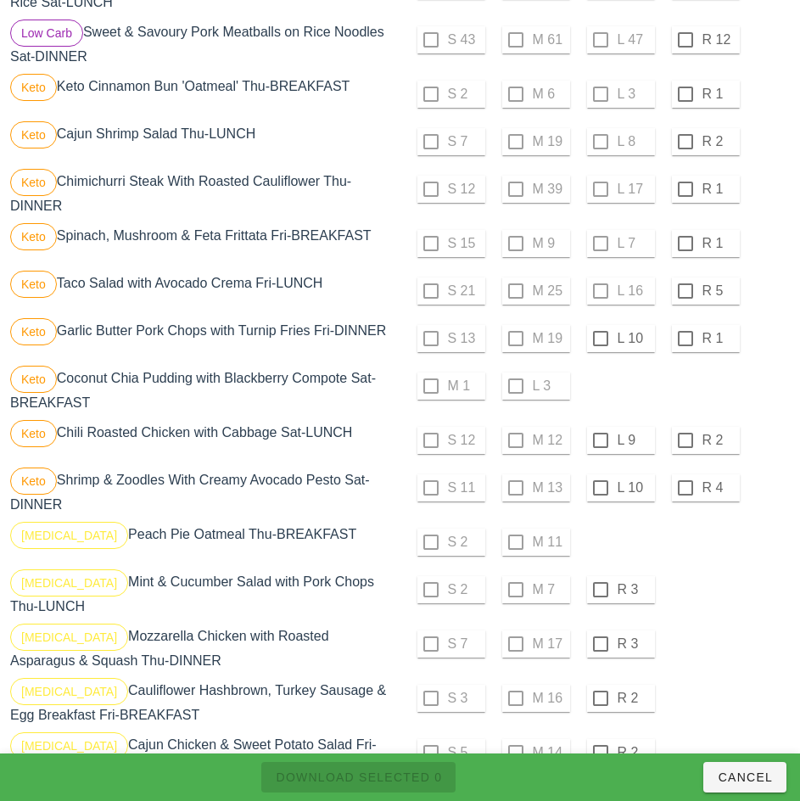
click at [600, 345] on div at bounding box center [600, 338] width 29 height 29
checkbox input "true"
click at [598, 449] on div at bounding box center [600, 440] width 29 height 29
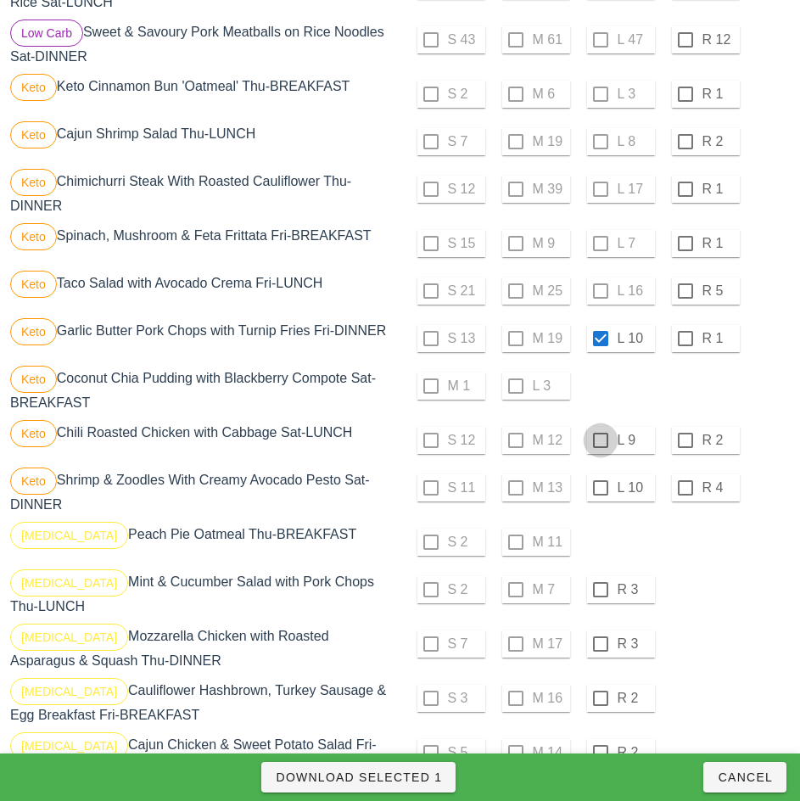
checkbox input "true"
click at [598, 494] on div at bounding box center [600, 488] width 29 height 29
checkbox input "true"
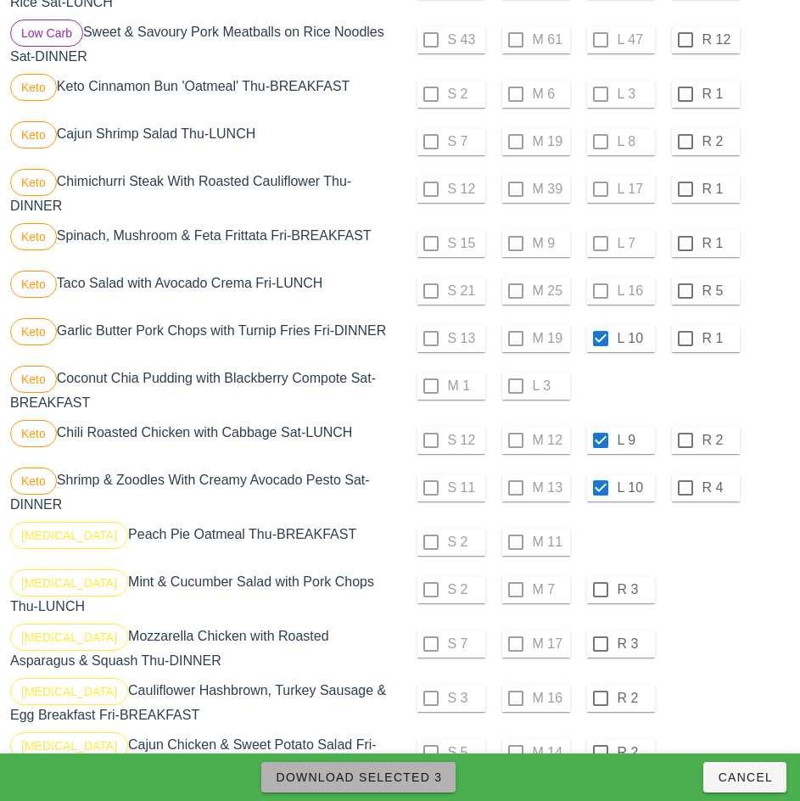
click at [429, 775] on span "Download Selected 3" at bounding box center [358, 778] width 167 height 14
checkbox input "false"
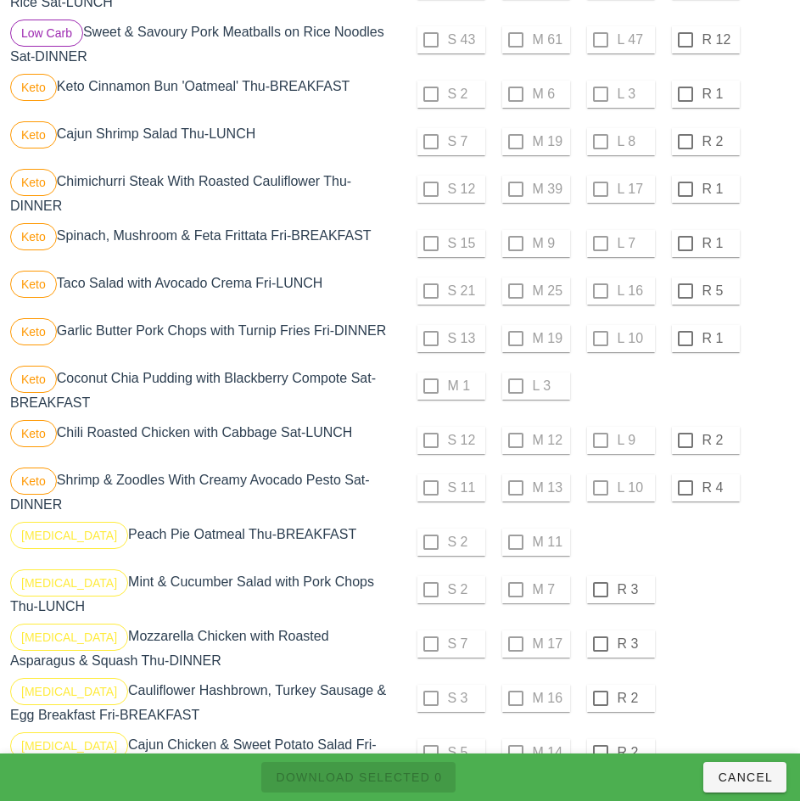
click at [385, 535] on div "[MEDICAL_DATA] Peach Pie Oatmeal Thu-BREAKFAST" at bounding box center [204, 542] width 394 height 48
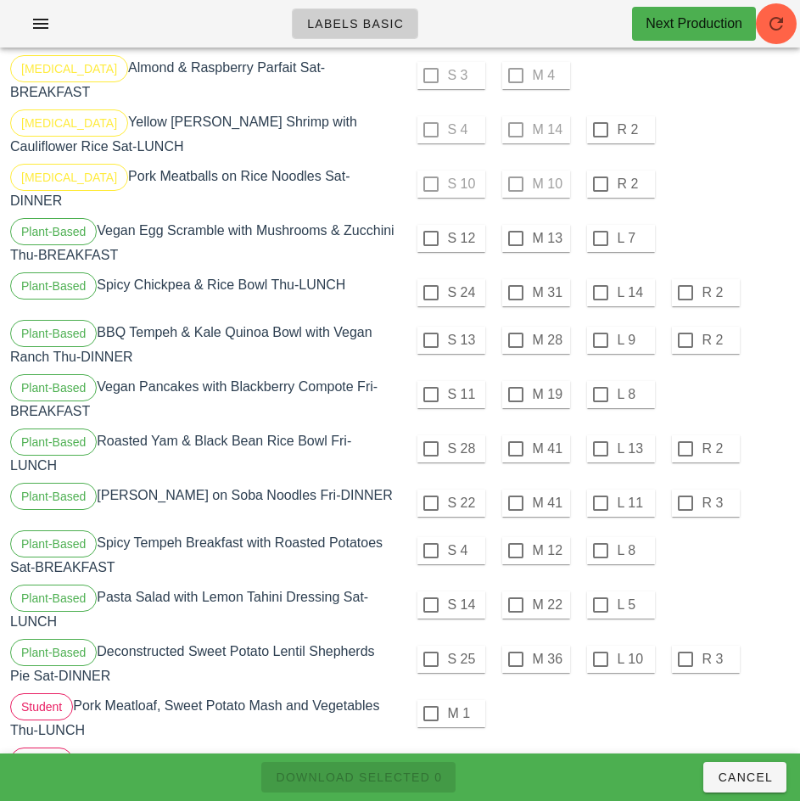
scroll to position [1848, 0]
click at [515, 280] on div at bounding box center [516, 293] width 29 height 29
checkbox input "true"
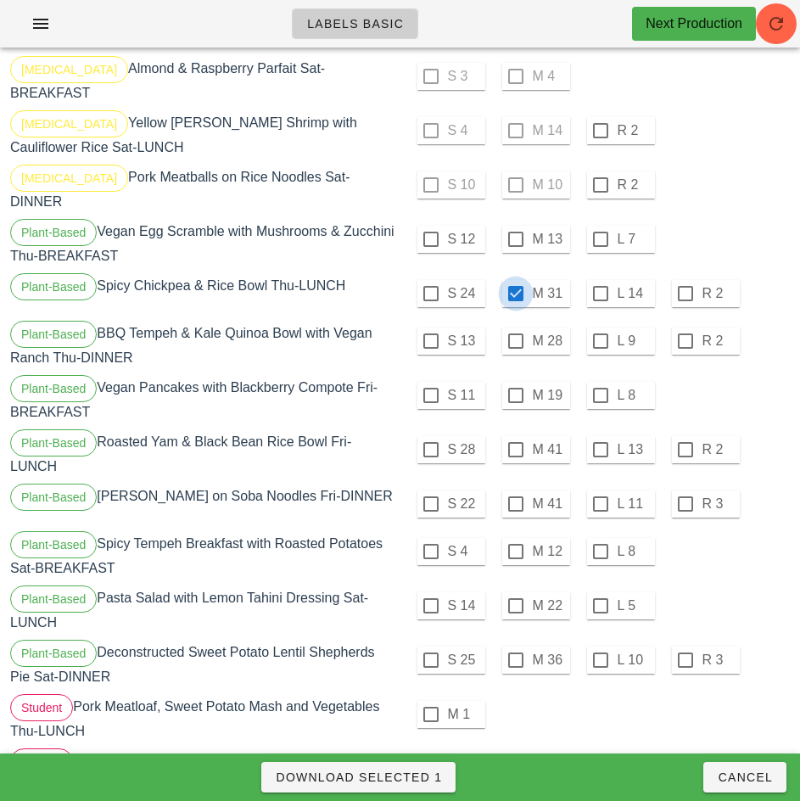
click at [515, 226] on div at bounding box center [516, 239] width 29 height 29
click at [418, 779] on span "Download Selected 2" at bounding box center [358, 778] width 167 height 14
checkbox input "false"
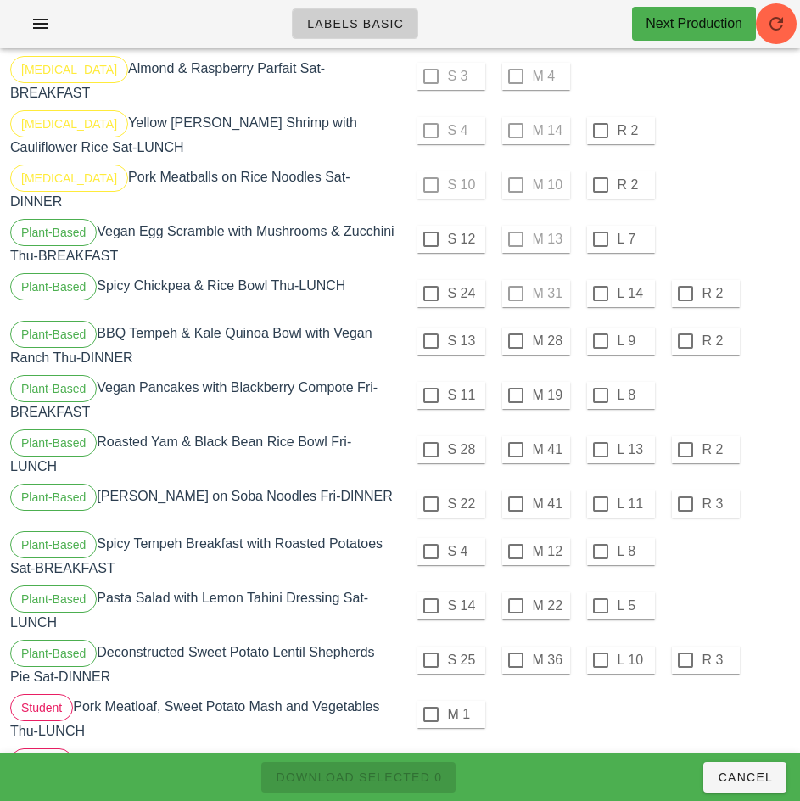
click at [429, 226] on div at bounding box center [431, 239] width 29 height 29
checkbox input "true"
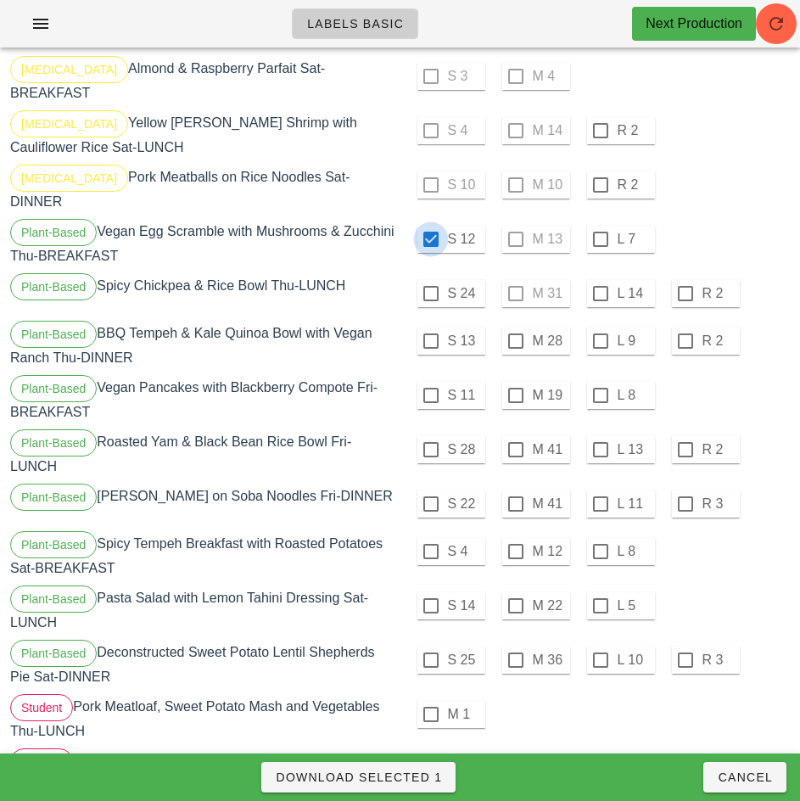
click at [431, 282] on div at bounding box center [431, 293] width 29 height 29
checkbox input "true"
click at [429, 327] on div at bounding box center [431, 341] width 29 height 29
checkbox input "true"
click at [433, 384] on div at bounding box center [431, 395] width 29 height 29
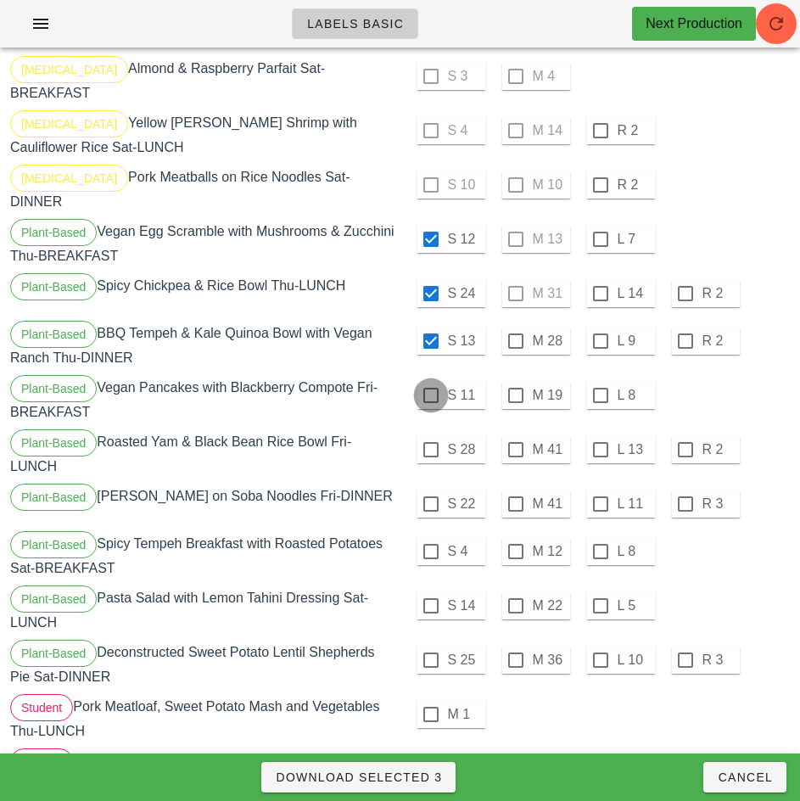
checkbox input "true"
click at [430, 436] on div at bounding box center [431, 449] width 29 height 29
checkbox input "true"
click at [430, 490] on div at bounding box center [431, 504] width 29 height 29
checkbox input "true"
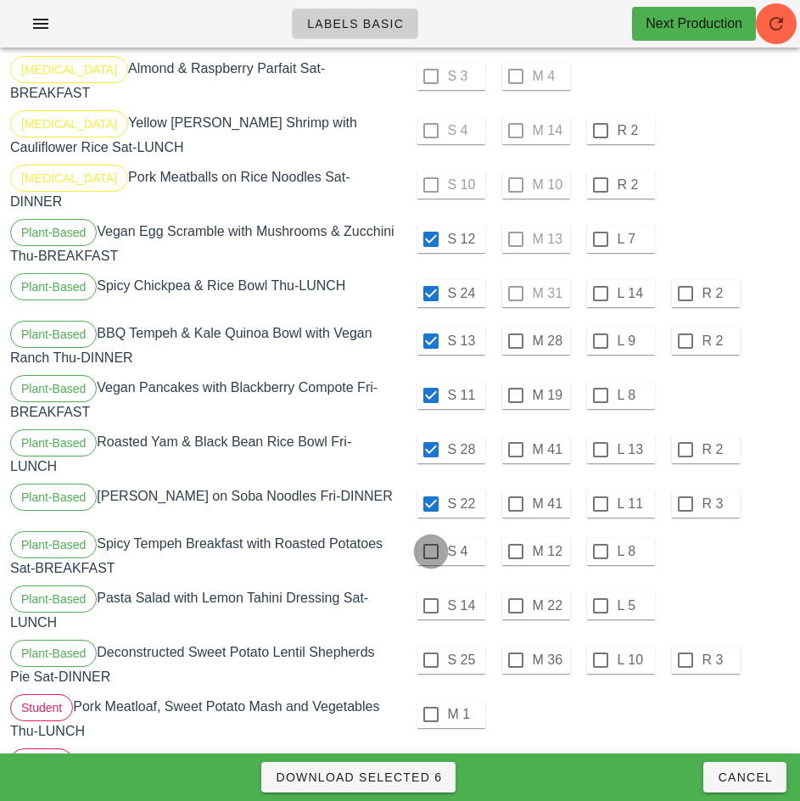
click at [430, 538] on div at bounding box center [431, 551] width 29 height 29
checkbox input "true"
click at [431, 591] on div at bounding box center [431, 605] width 29 height 29
checkbox input "true"
click at [433, 646] on div at bounding box center [431, 660] width 29 height 29
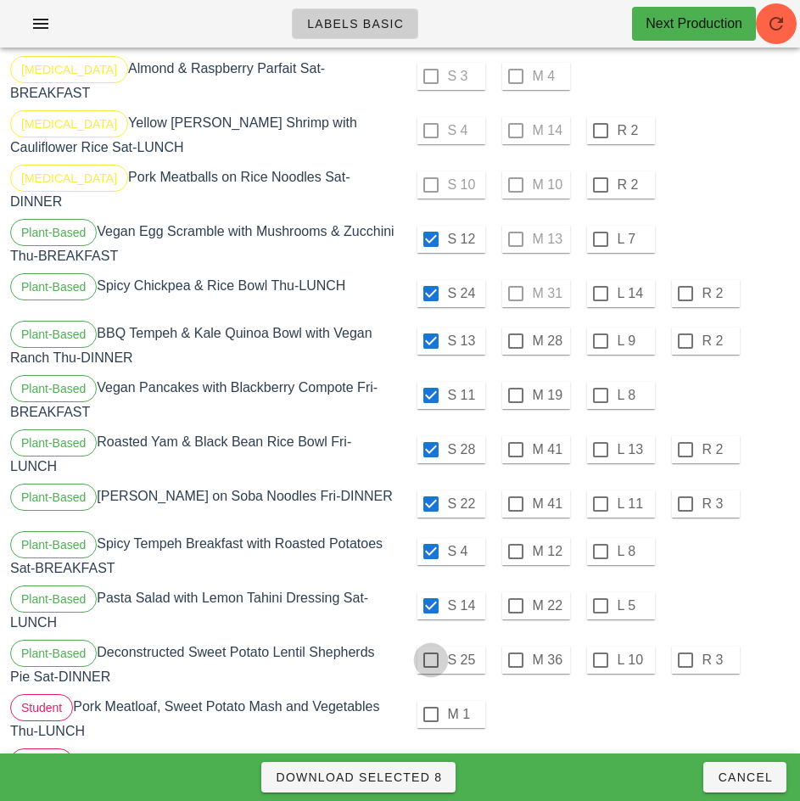
checkbox input "true"
click at [422, 777] on span "Download Selected 9" at bounding box center [358, 778] width 167 height 14
checkbox input "false"
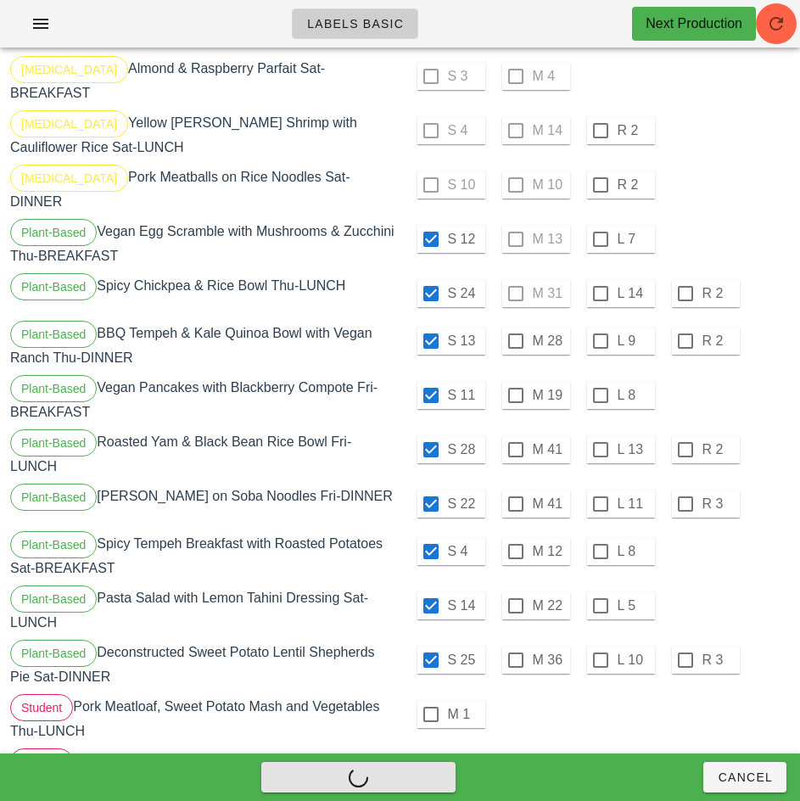
checkbox input "false"
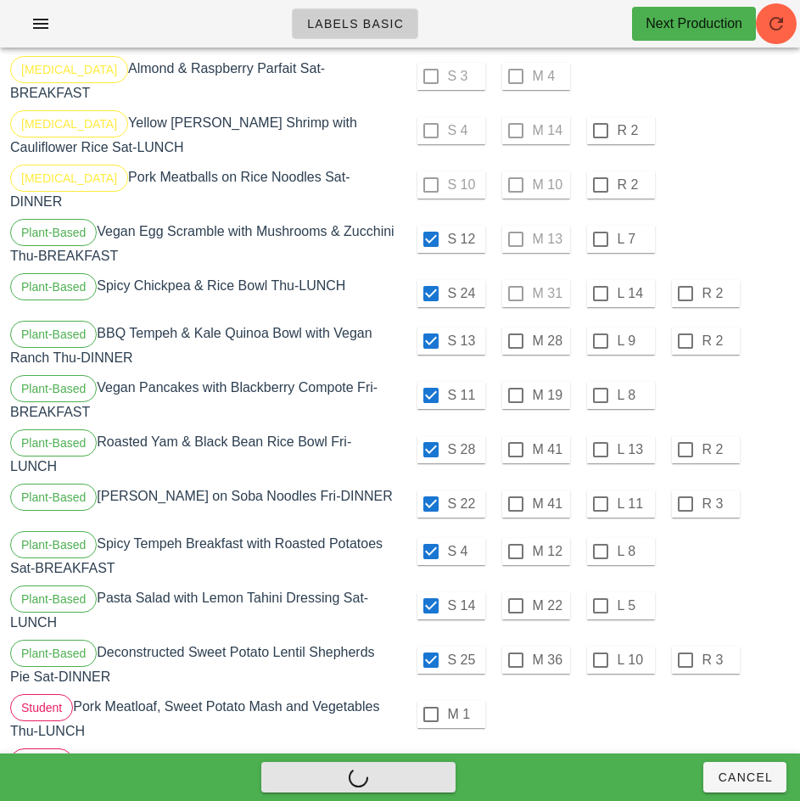
checkbox input "false"
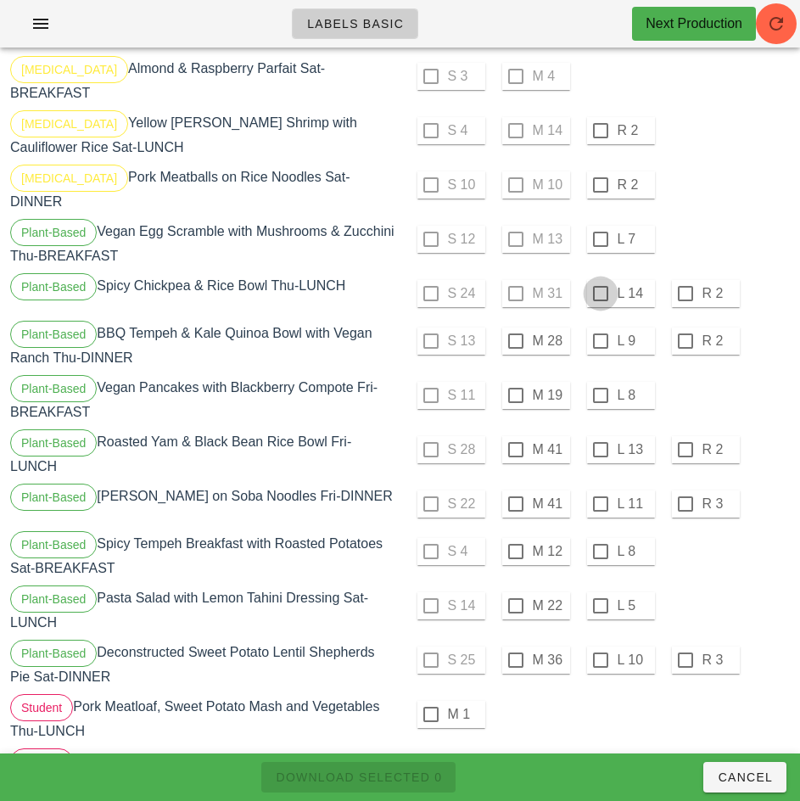
click at [600, 226] on div at bounding box center [600, 239] width 29 height 29
click at [600, 280] on div at bounding box center [600, 293] width 29 height 29
checkbox input "true"
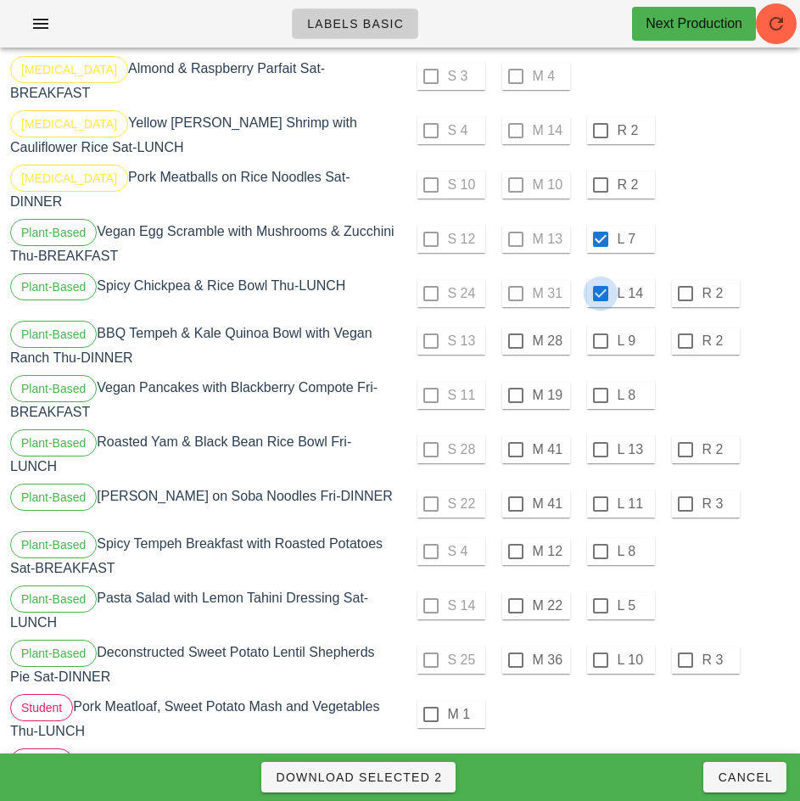
click at [600, 327] on div at bounding box center [600, 341] width 29 height 29
checkbox input "true"
click at [600, 382] on div at bounding box center [600, 395] width 29 height 29
checkbox input "true"
click at [600, 437] on div at bounding box center [600, 449] width 29 height 29
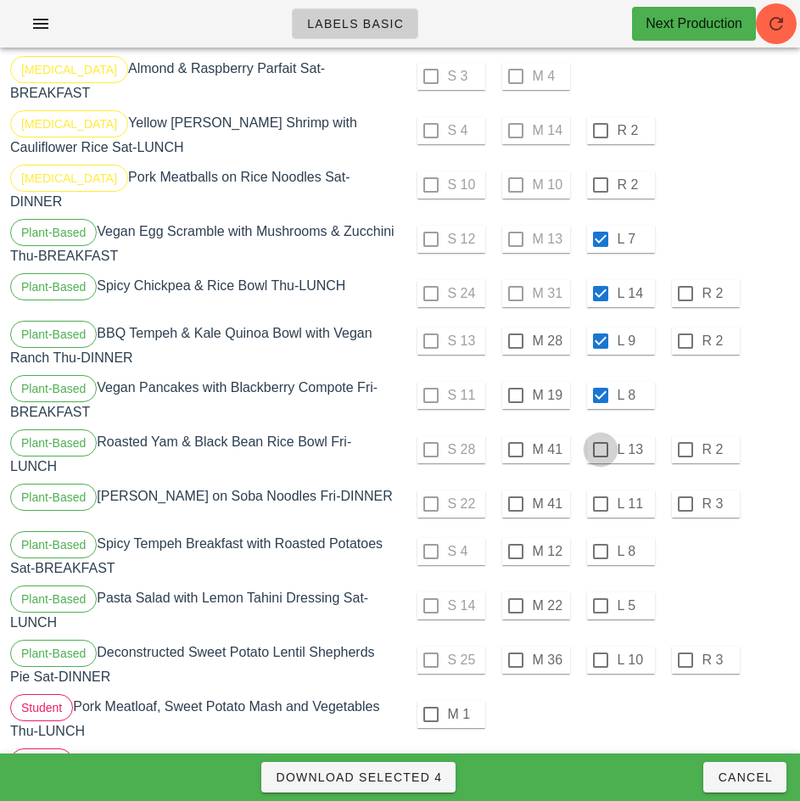
checkbox input "true"
click at [600, 490] on div at bounding box center [600, 504] width 29 height 29
checkbox input "true"
click at [600, 538] on div at bounding box center [600, 551] width 29 height 29
checkbox input "true"
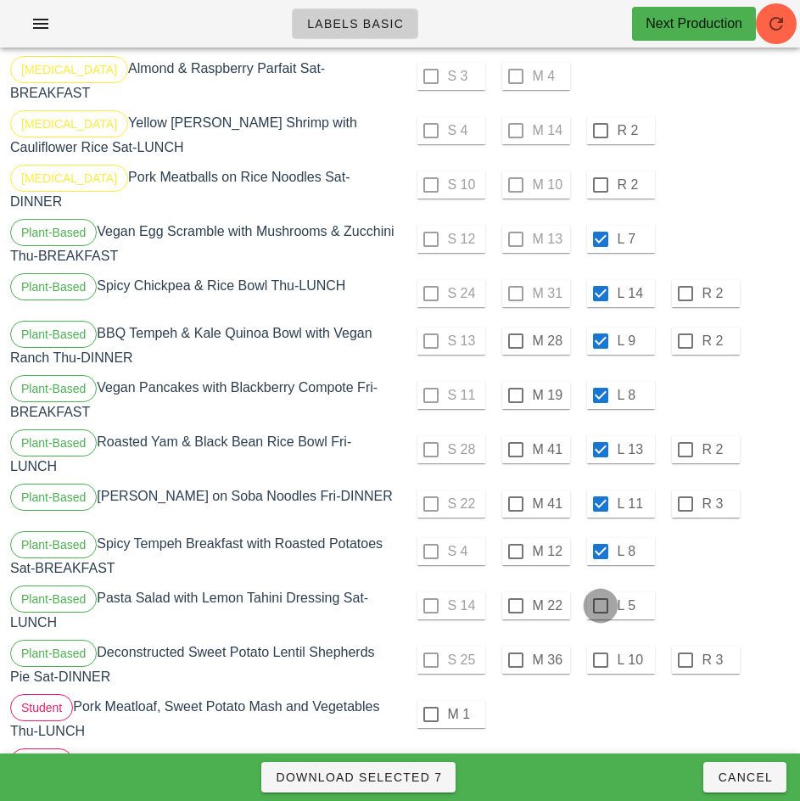
click at [601, 595] on div at bounding box center [600, 605] width 29 height 29
checkbox input "true"
click at [597, 646] on div at bounding box center [600, 660] width 29 height 29
checkbox input "true"
click at [425, 781] on span "Download Selected 9" at bounding box center [358, 778] width 167 height 14
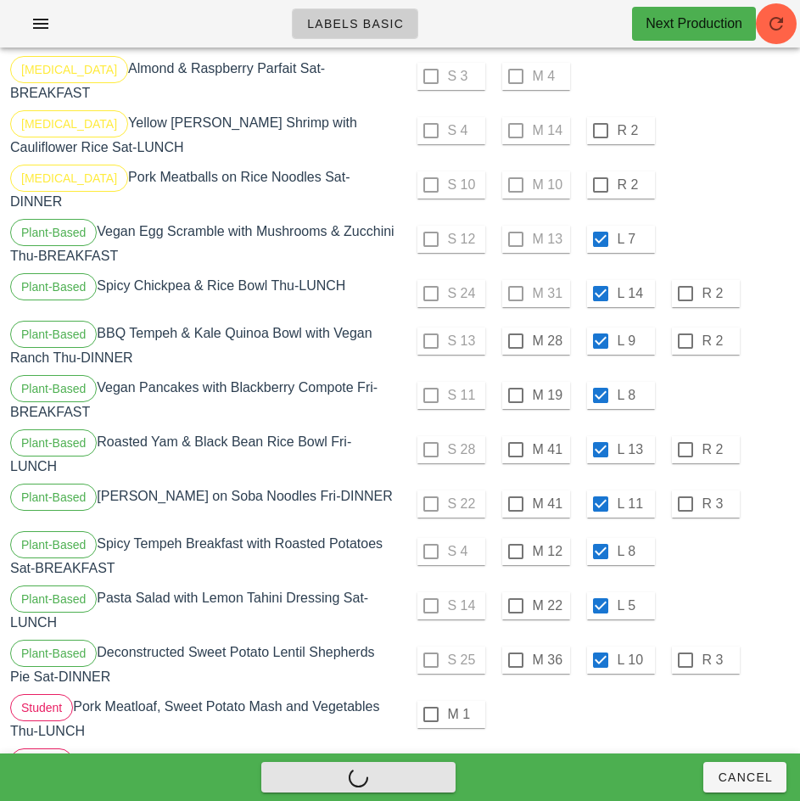
checkbox input "false"
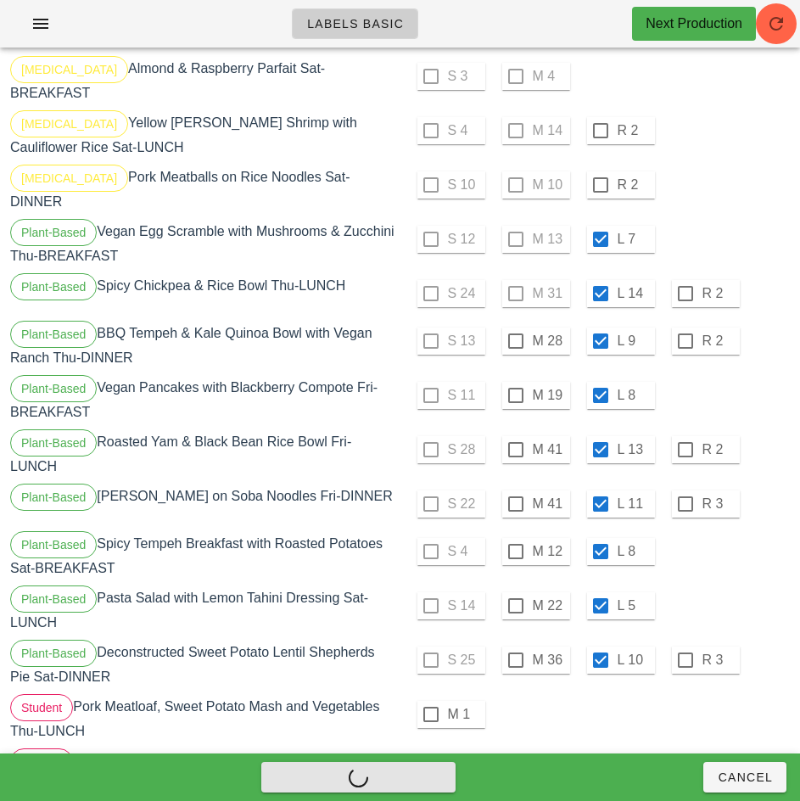
checkbox input "false"
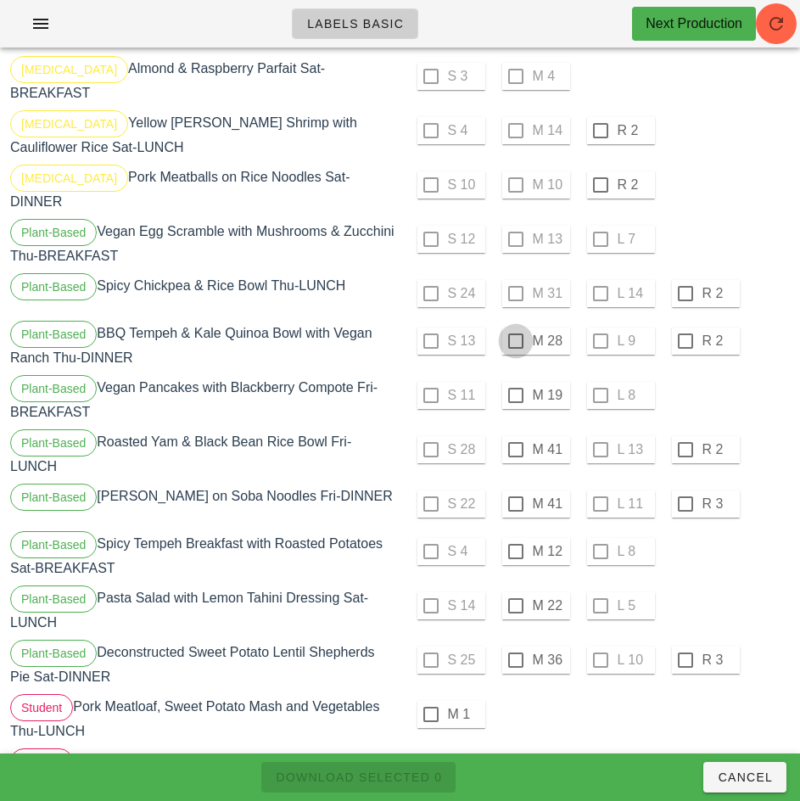
click at [515, 328] on div at bounding box center [516, 341] width 29 height 29
checkbox input "true"
click at [515, 382] on div at bounding box center [516, 395] width 29 height 29
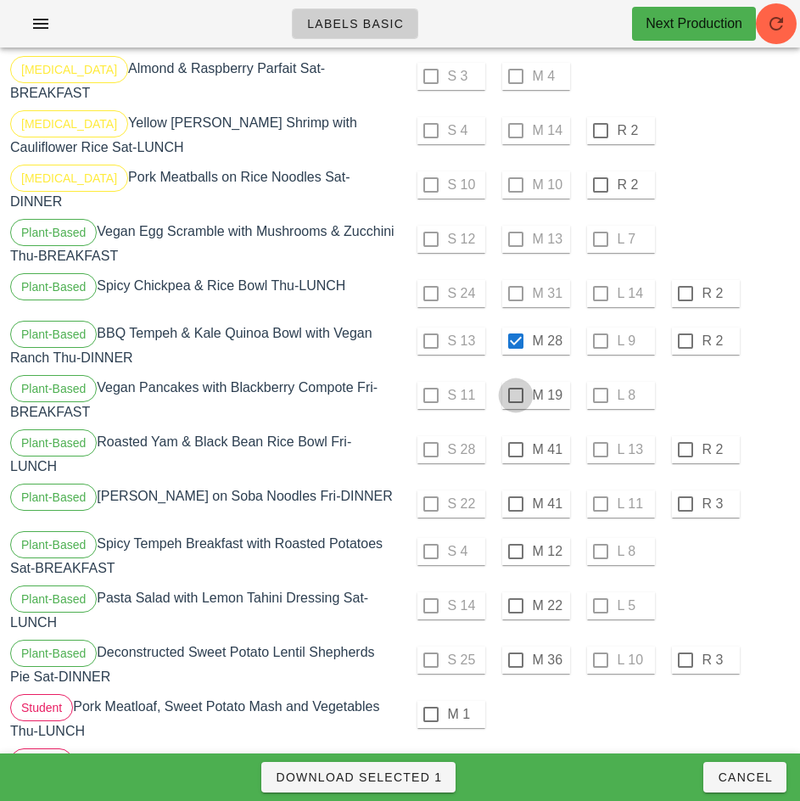
checkbox input "true"
click at [515, 436] on div at bounding box center [516, 449] width 29 height 29
checkbox input "true"
click at [517, 490] on div at bounding box center [516, 504] width 29 height 29
checkbox input "true"
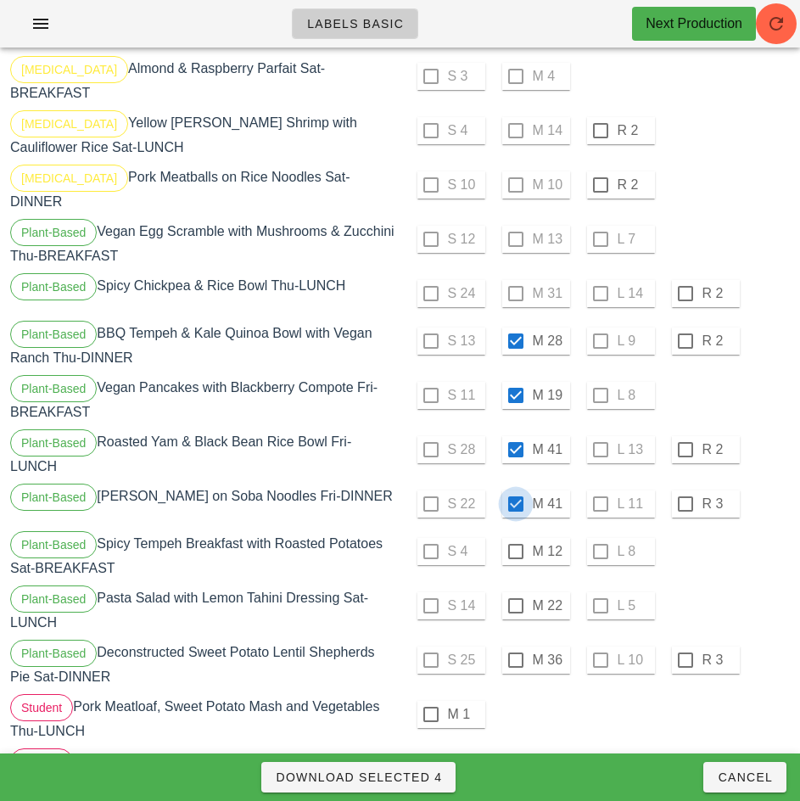
click at [515, 538] on div at bounding box center [516, 551] width 29 height 29
checkbox input "true"
click at [515, 592] on div at bounding box center [516, 605] width 29 height 29
checkbox input "true"
click at [515, 647] on div at bounding box center [516, 660] width 29 height 29
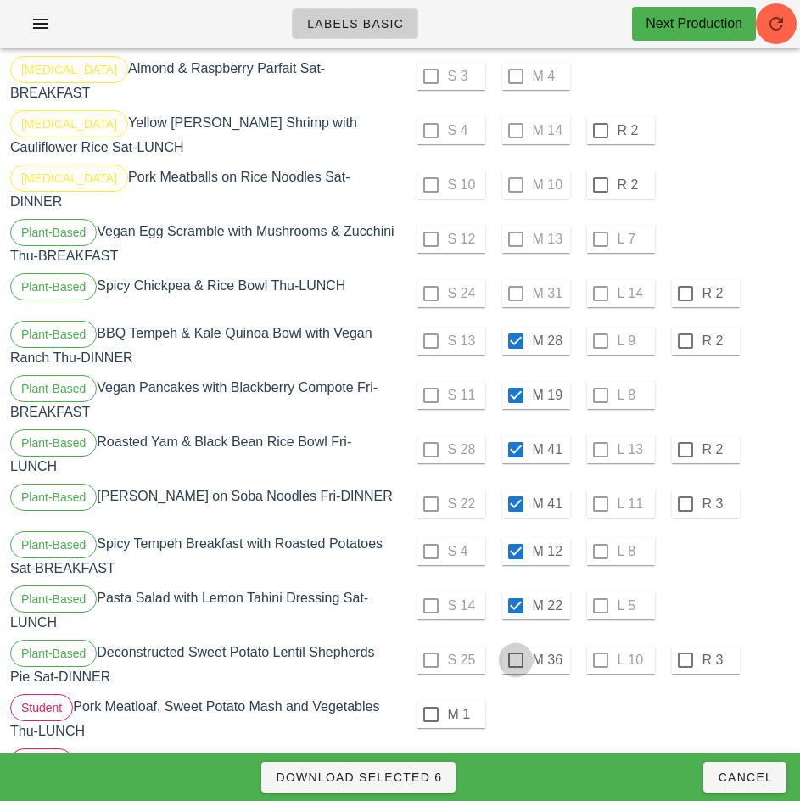
checkbox input "true"
click at [428, 778] on span "Download Selected 7" at bounding box center [358, 778] width 167 height 14
checkbox input "false"
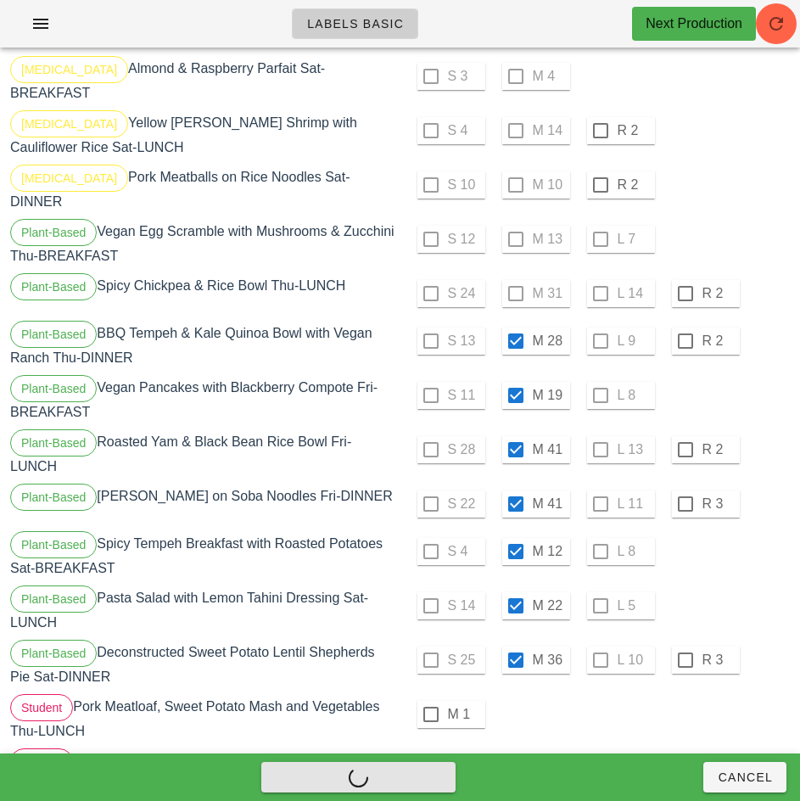
checkbox input "false"
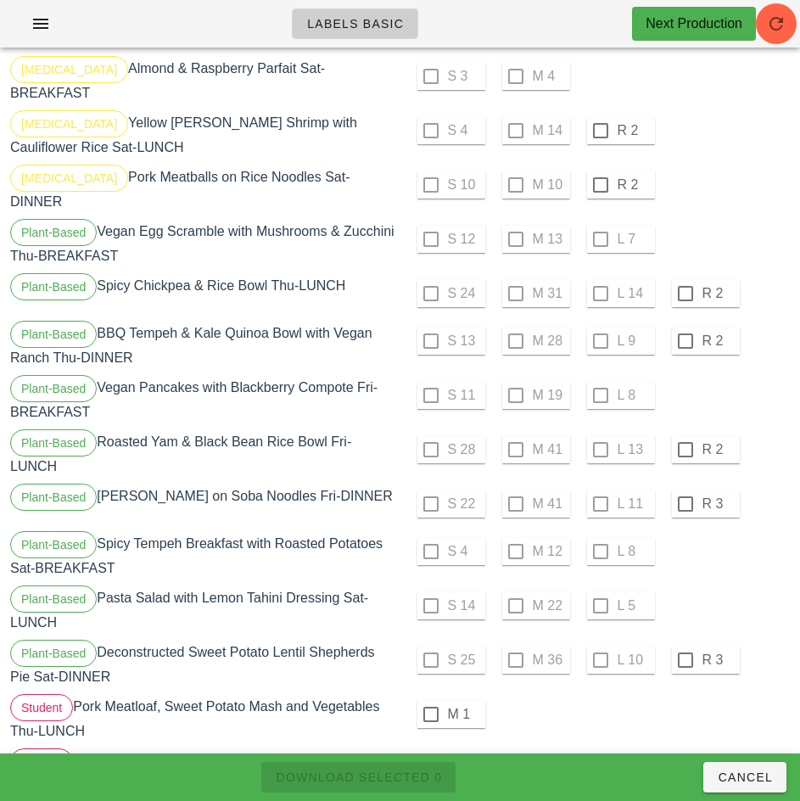
click at [612, 707] on div "M 1" at bounding box center [597, 714] width 387 height 41
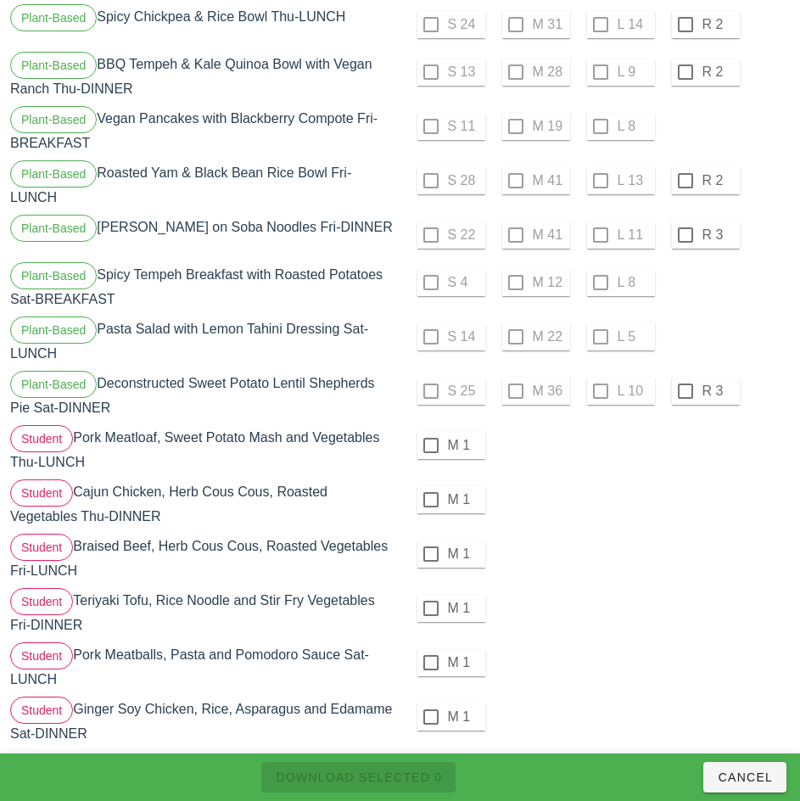
scroll to position [2125, 0]
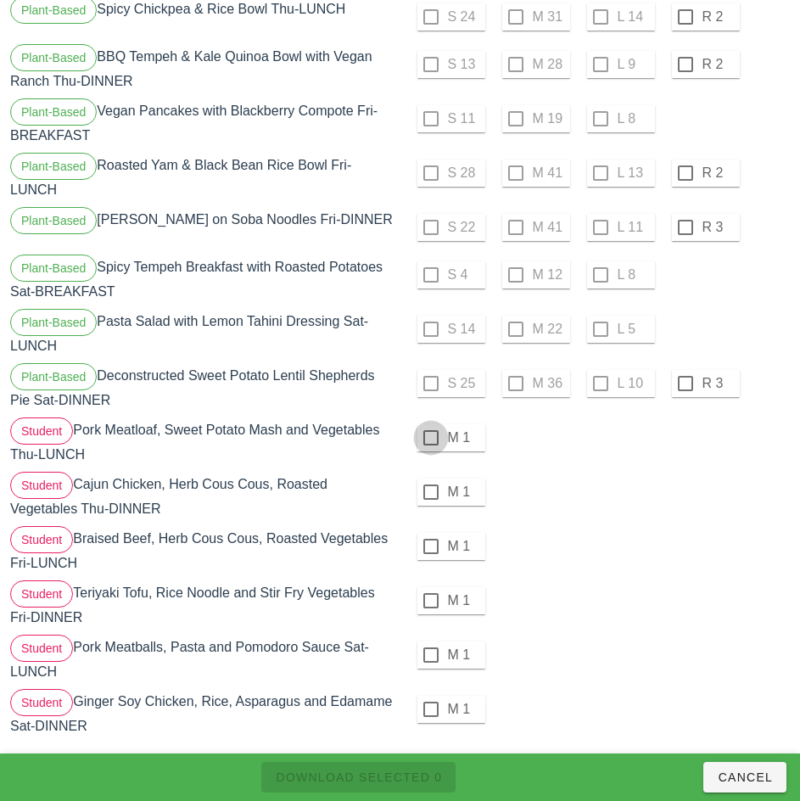
click at [433, 423] on div at bounding box center [431, 437] width 29 height 29
checkbox input "true"
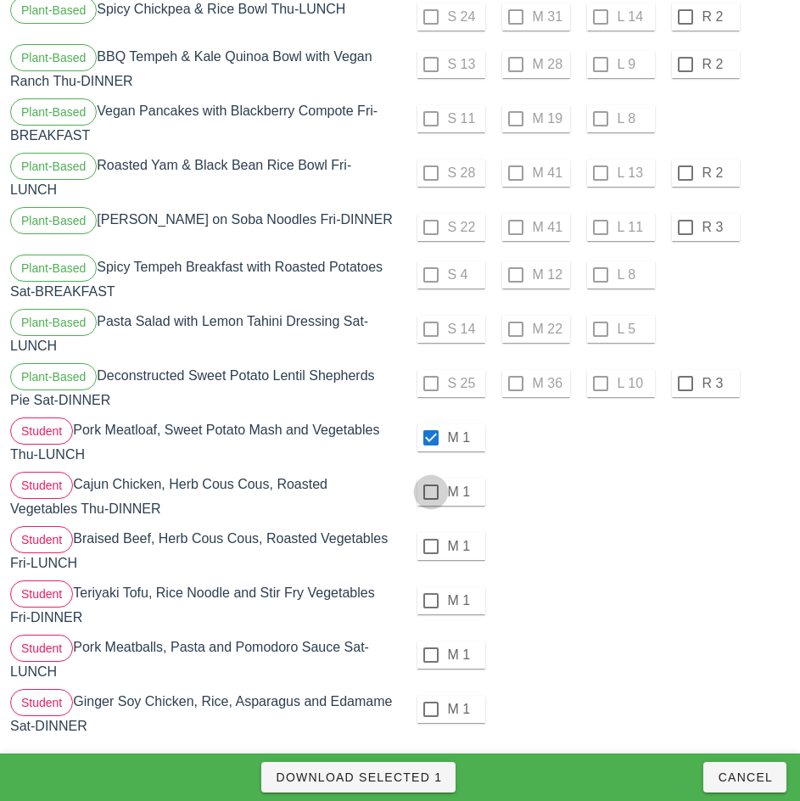
click at [433, 479] on div at bounding box center [431, 492] width 29 height 29
checkbox input "true"
click at [430, 533] on div at bounding box center [431, 546] width 29 height 29
checkbox input "true"
click at [430, 587] on div at bounding box center [431, 600] width 29 height 29
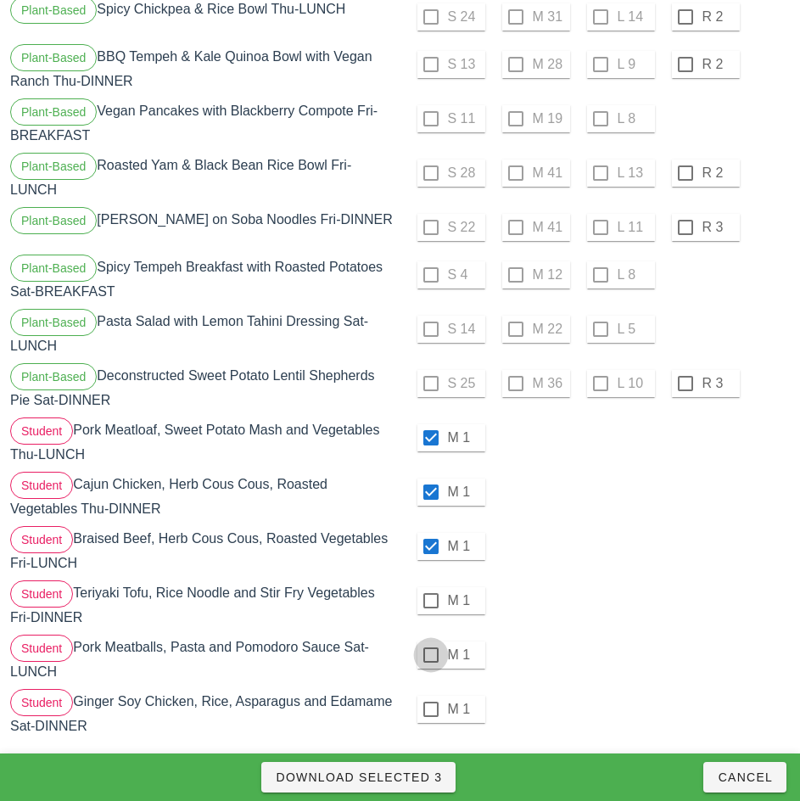
click at [432, 642] on div at bounding box center [431, 655] width 29 height 29
checkbox input "true"
click at [430, 696] on div at bounding box center [431, 709] width 29 height 29
checkbox input "true"
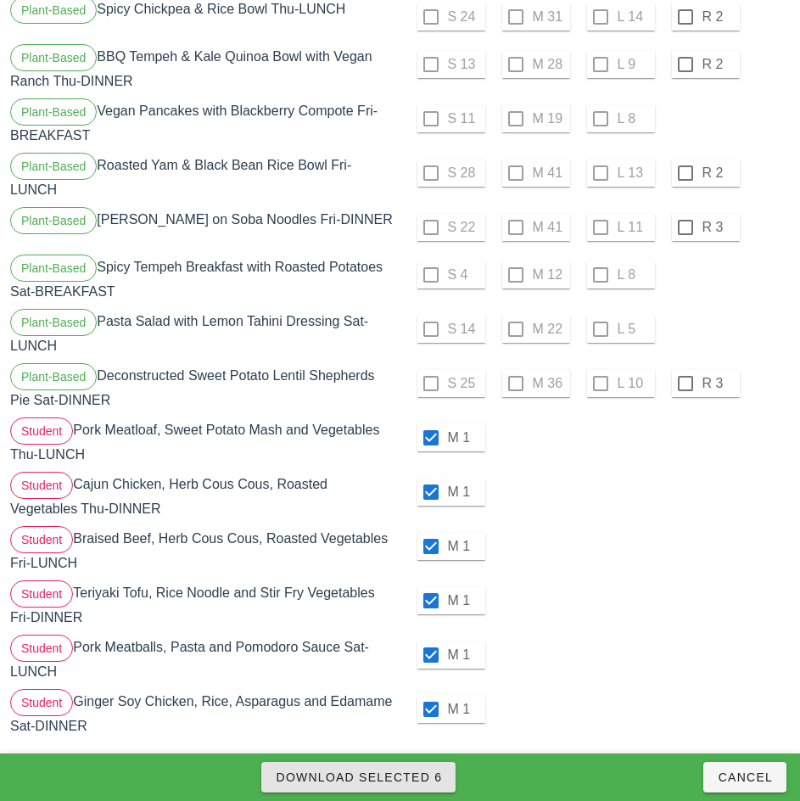
click at [423, 781] on span "Download Selected 6" at bounding box center [358, 778] width 167 height 14
checkbox input "false"
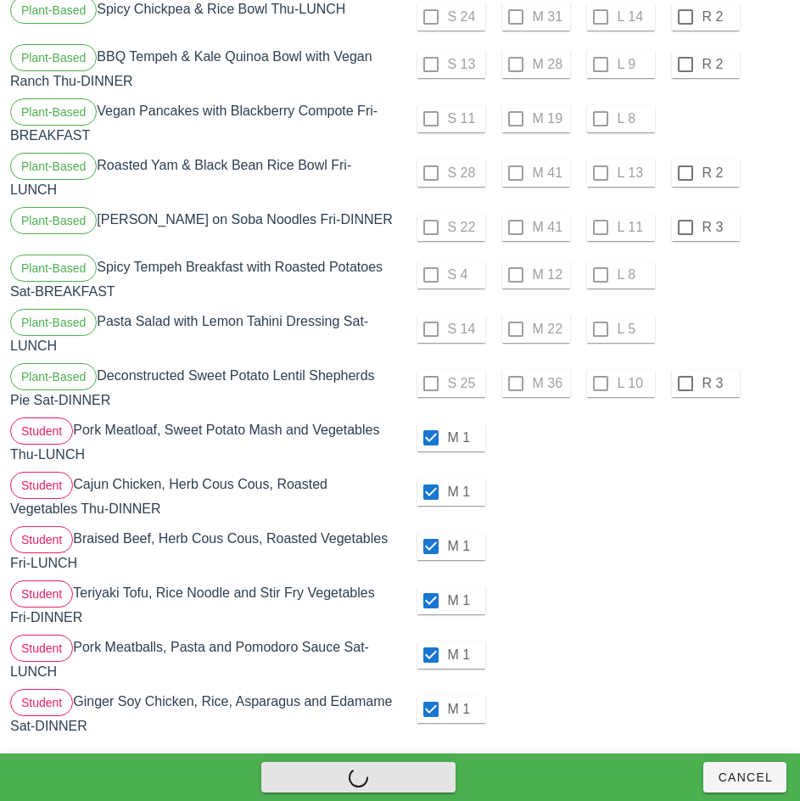
checkbox input "false"
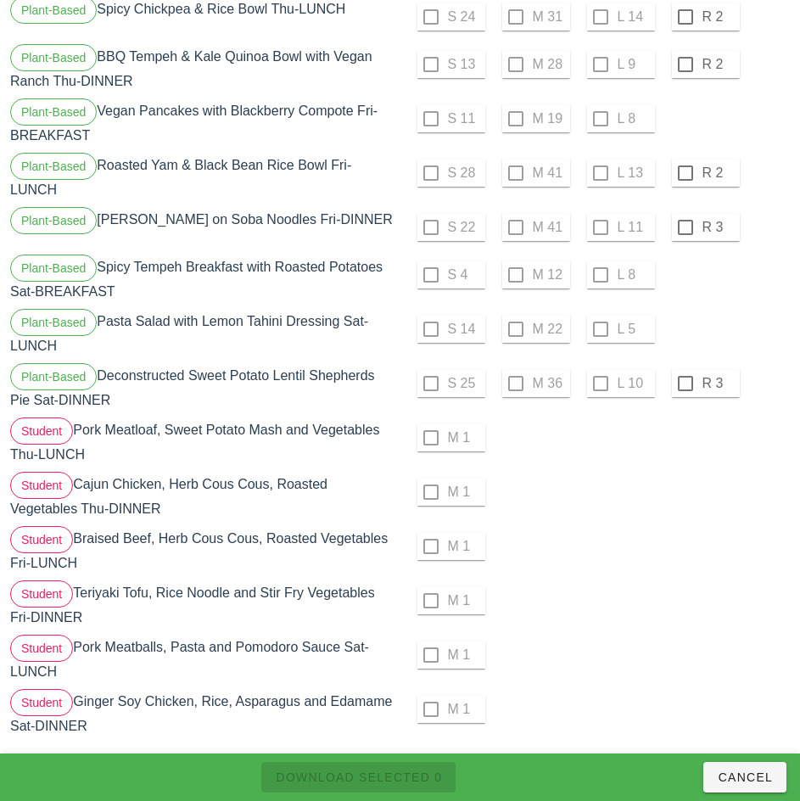
click at [670, 526] on div "M 1" at bounding box center [597, 546] width 387 height 41
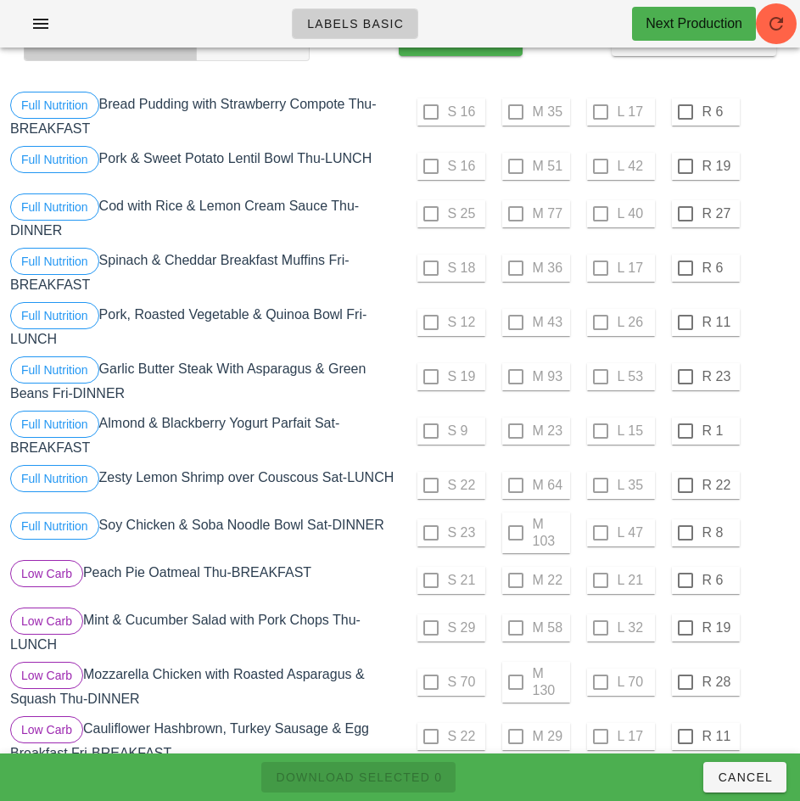
scroll to position [0, 0]
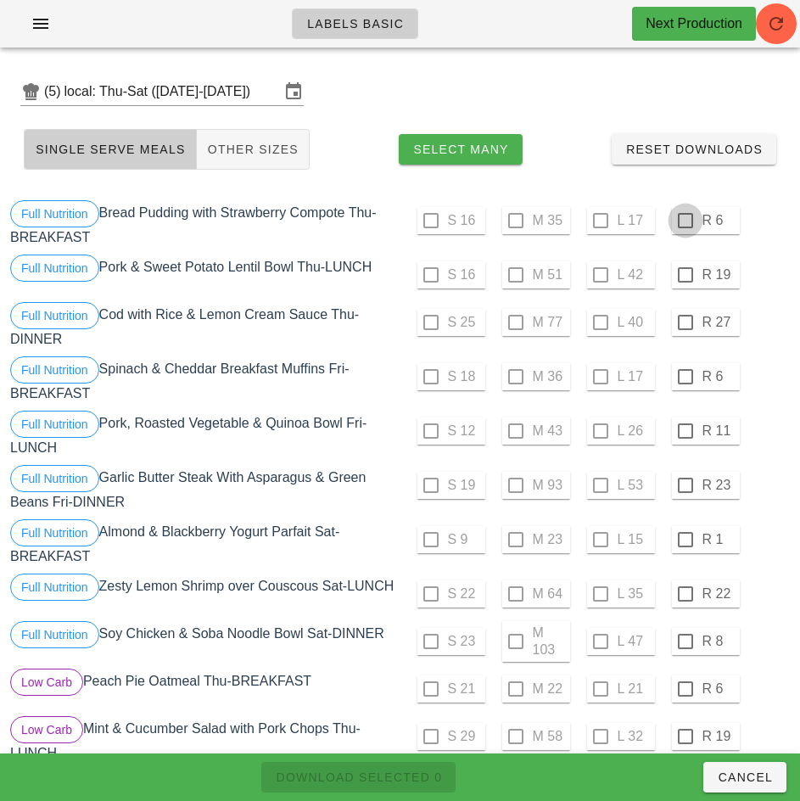
click at [685, 221] on div at bounding box center [685, 220] width 29 height 29
checkbox input "true"
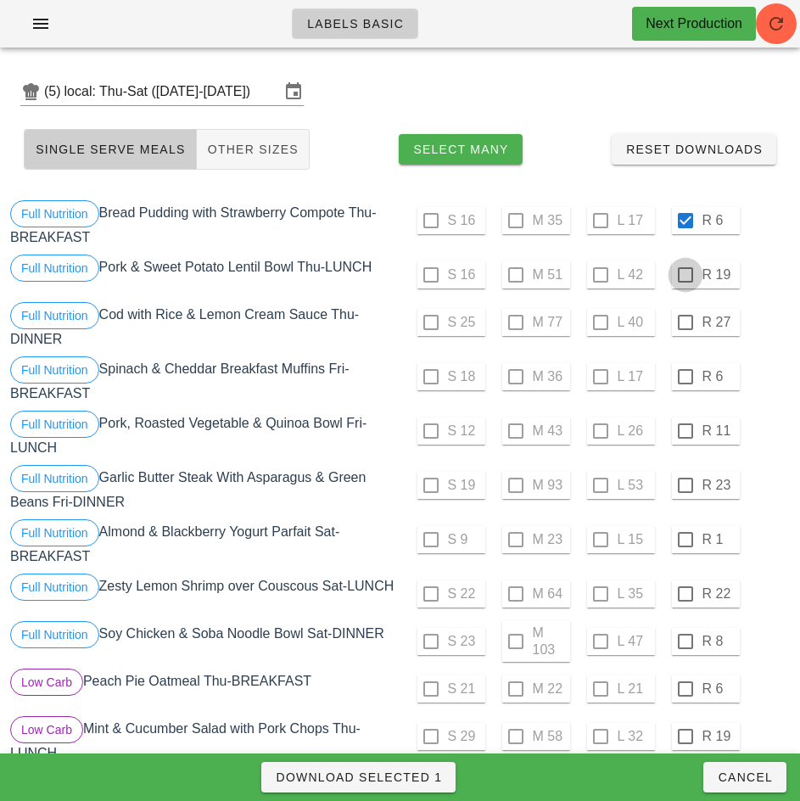
click at [685, 275] on div at bounding box center [685, 275] width 29 height 29
checkbox input "true"
click at [685, 322] on div at bounding box center [685, 322] width 29 height 29
checkbox input "true"
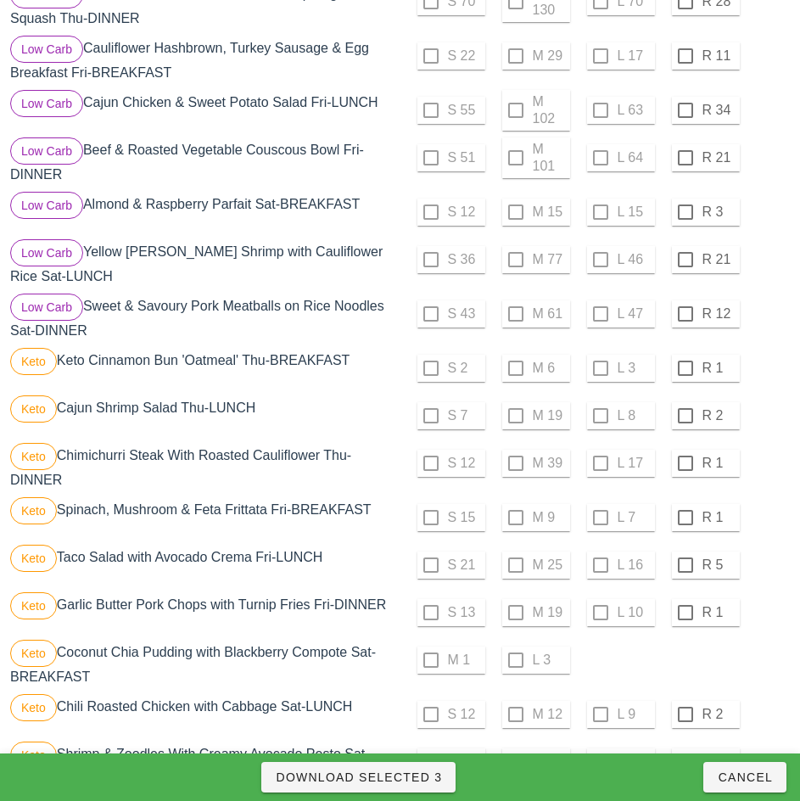
scroll to position [791, 0]
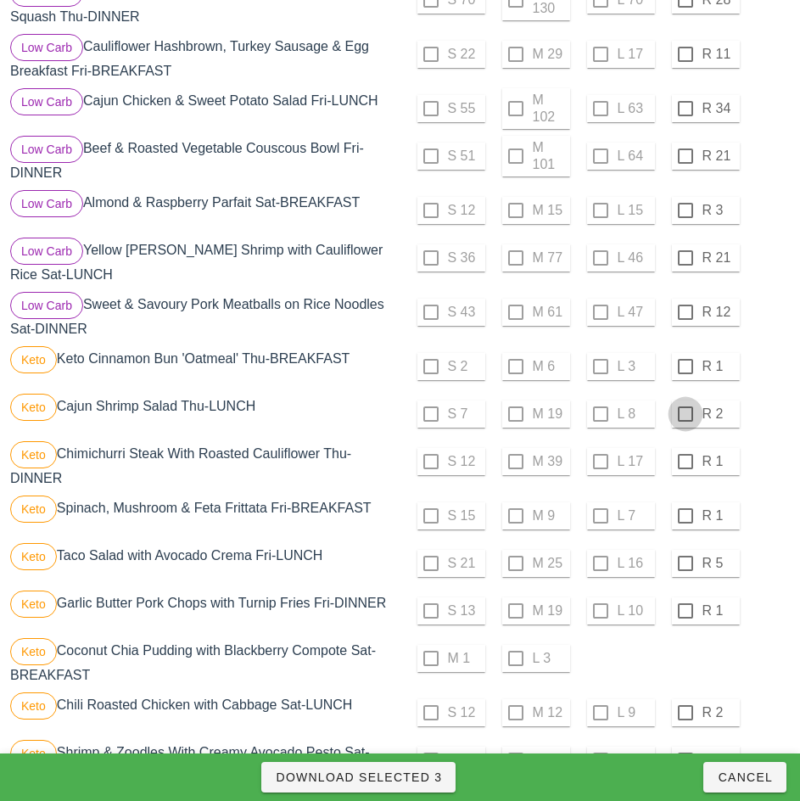
click at [685, 373] on div at bounding box center [685, 366] width 29 height 29
click at [685, 421] on div at bounding box center [685, 414] width 29 height 29
checkbox input "true"
click at [685, 468] on div at bounding box center [685, 461] width 29 height 29
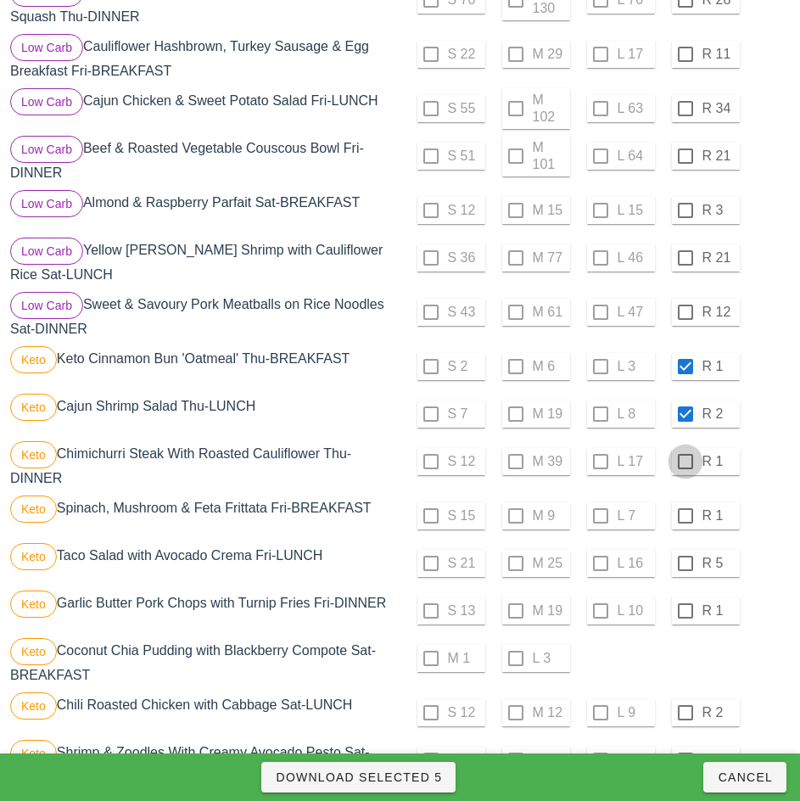
checkbox input "true"
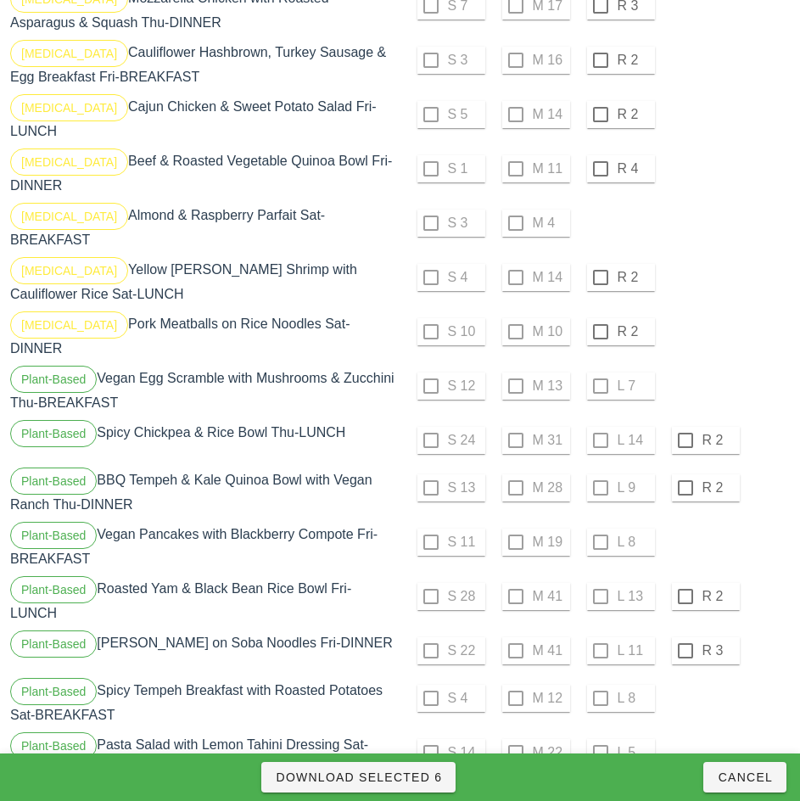
scroll to position [1708, 0]
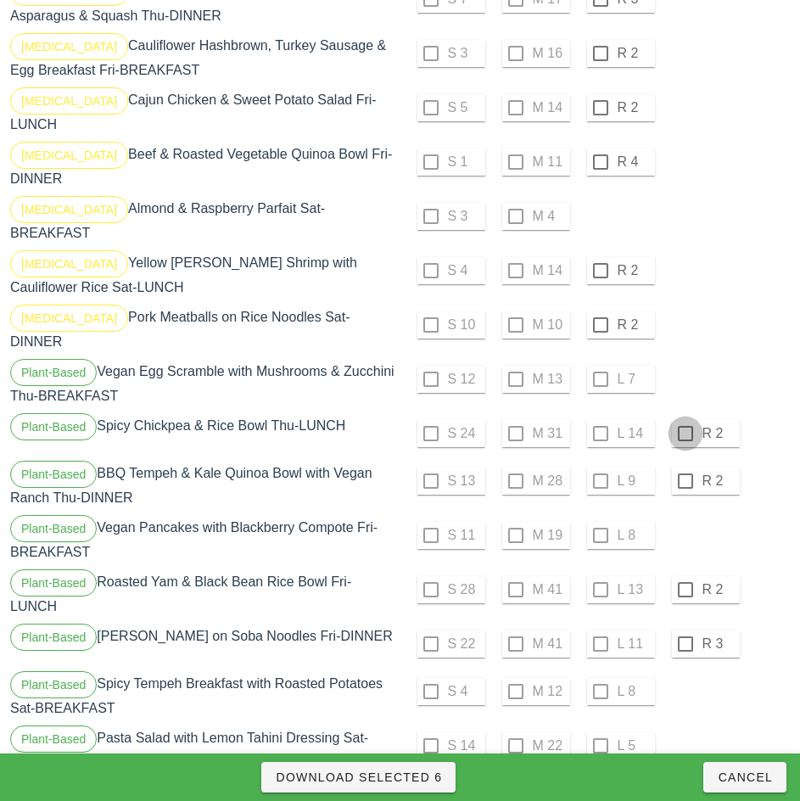
click at [685, 420] on div at bounding box center [685, 433] width 29 height 29
click at [685, 468] on div at bounding box center [685, 481] width 29 height 29
checkbox input "true"
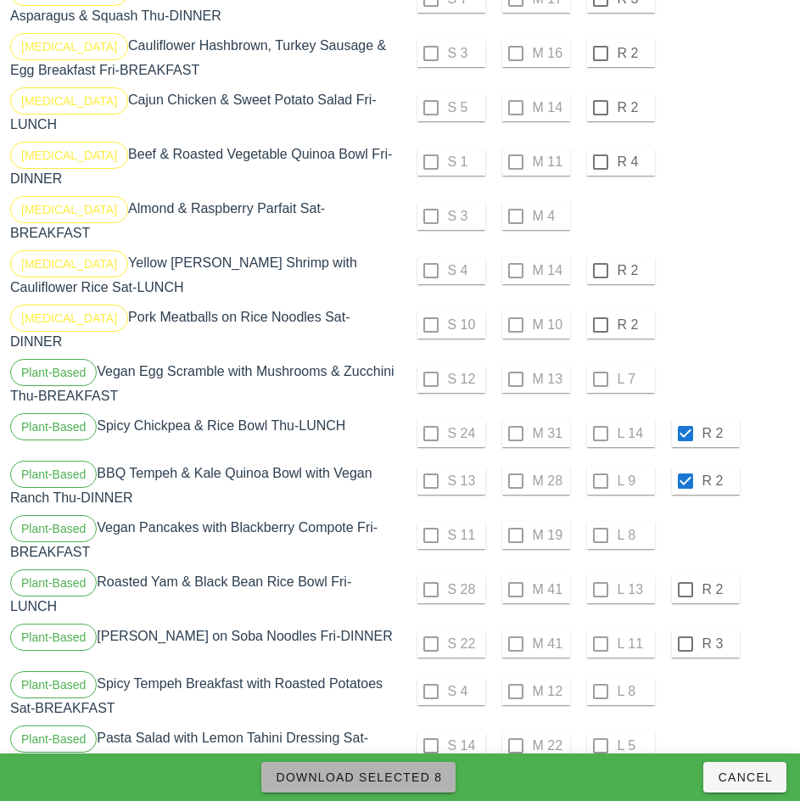
click at [435, 767] on button "Download Selected 8" at bounding box center [358, 777] width 194 height 31
checkbox input "false"
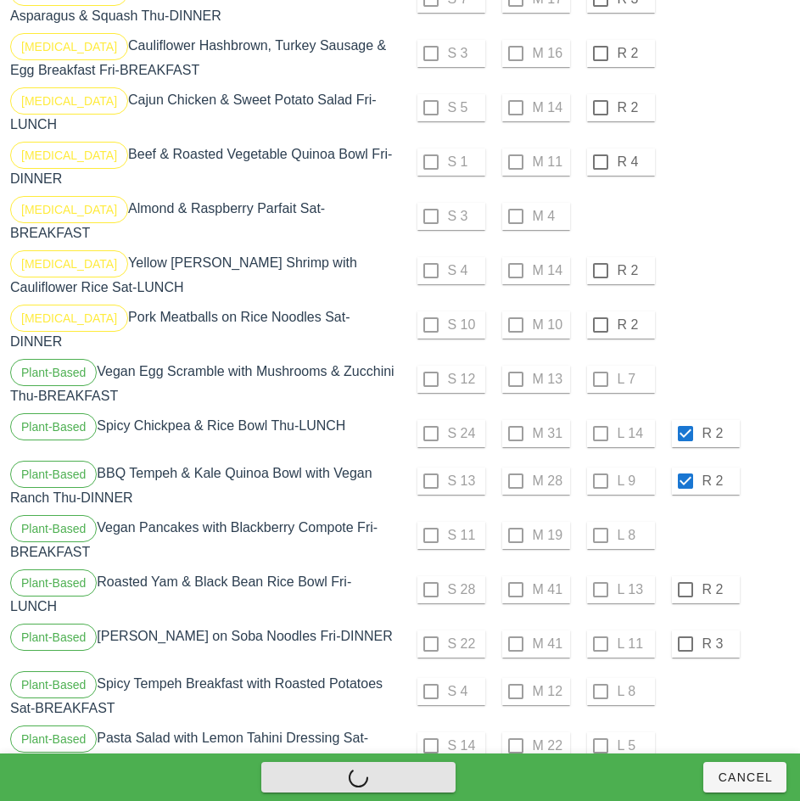
checkbox input "false"
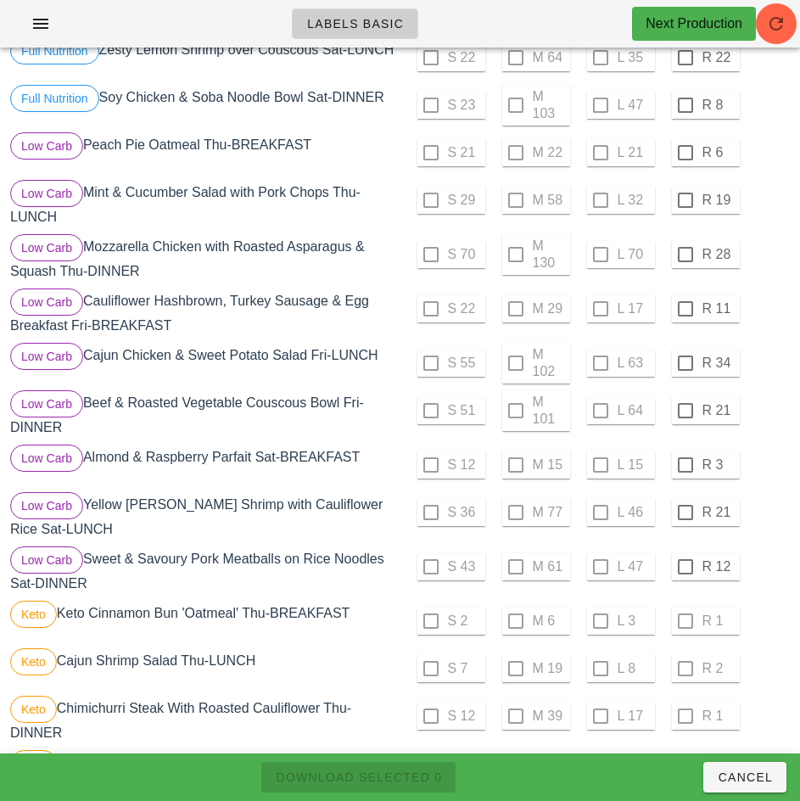
scroll to position [535, 0]
click at [685, 160] on div at bounding box center [685, 153] width 29 height 29
checkbox input "true"
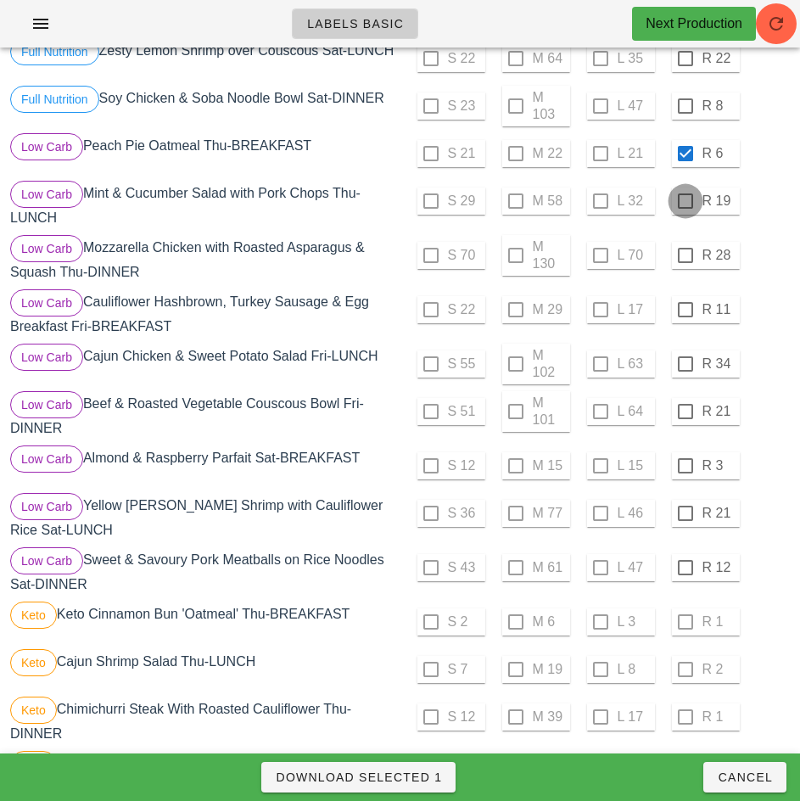
click at [685, 208] on div at bounding box center [685, 201] width 29 height 29
checkbox input "true"
click at [685, 262] on div at bounding box center [685, 255] width 29 height 29
checkbox input "true"
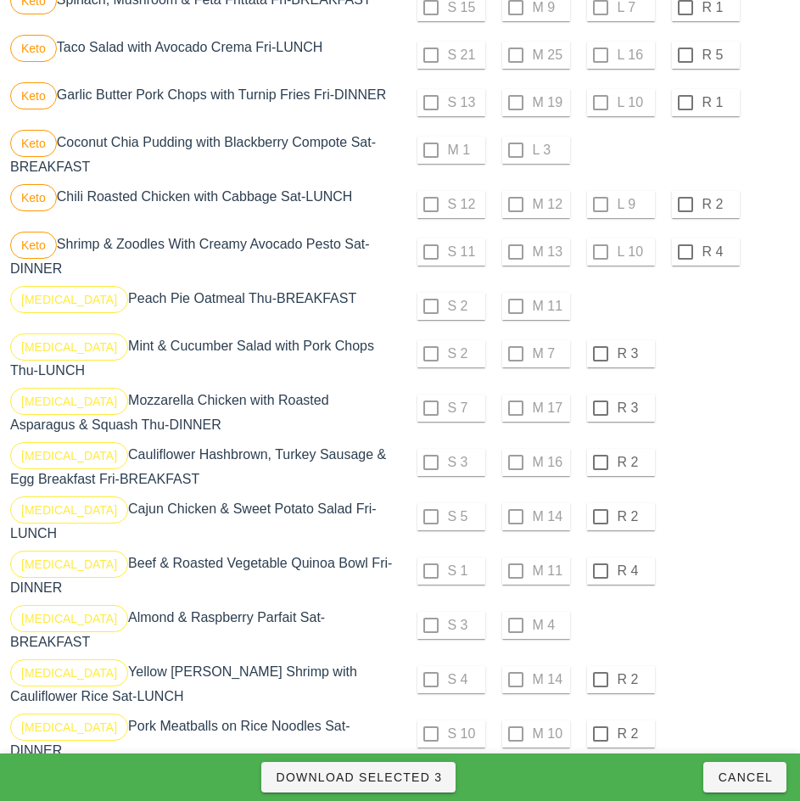
scroll to position [1301, 0]
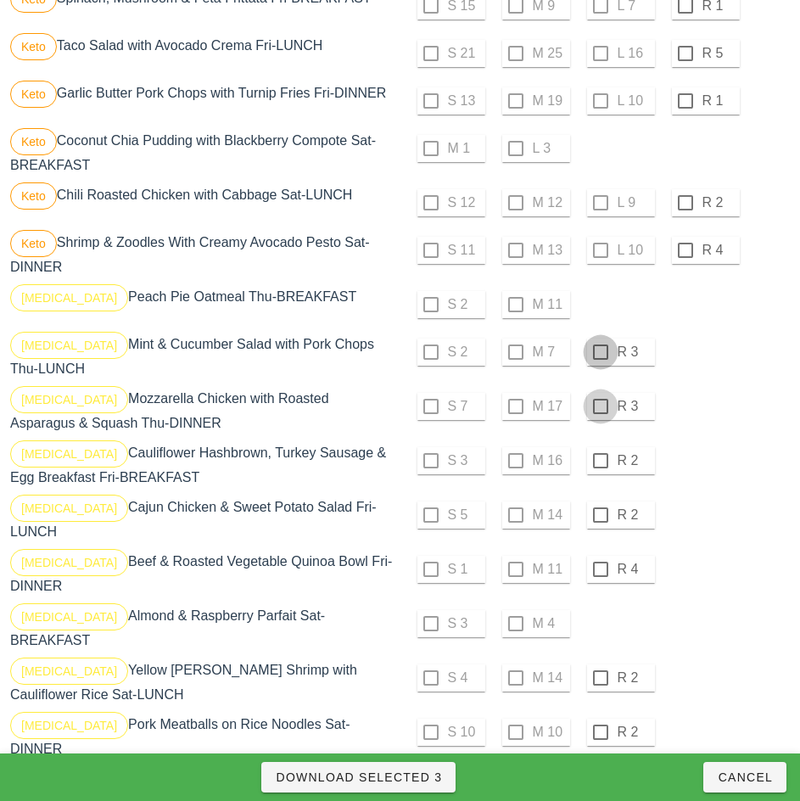
click at [601, 357] on div at bounding box center [600, 352] width 29 height 29
click at [600, 414] on div at bounding box center [600, 406] width 29 height 29
checkbox input "true"
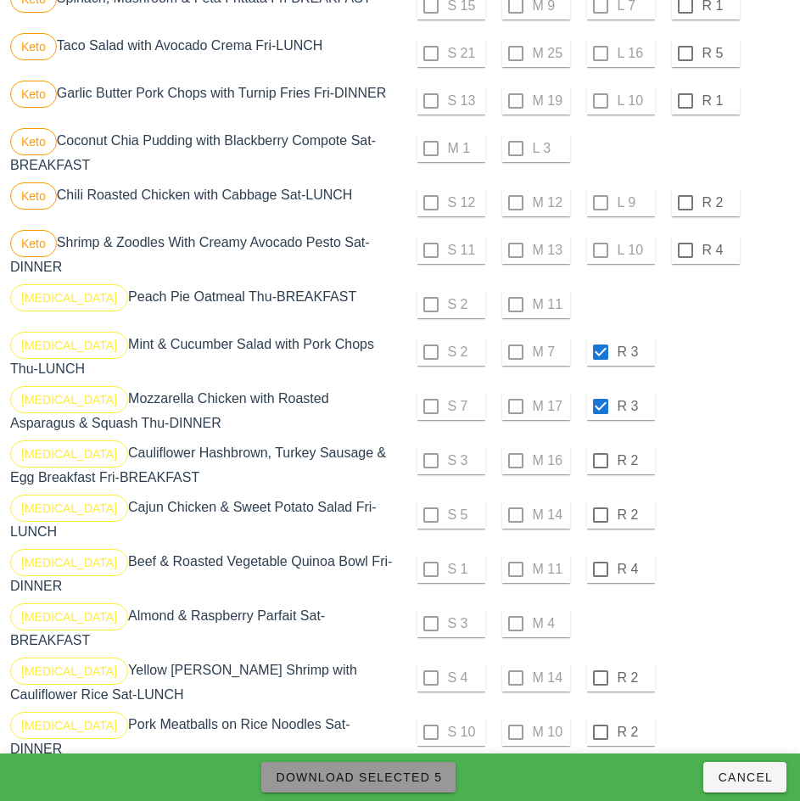
click at [428, 772] on span "Download Selected 5" at bounding box center [358, 778] width 167 height 14
checkbox input "false"
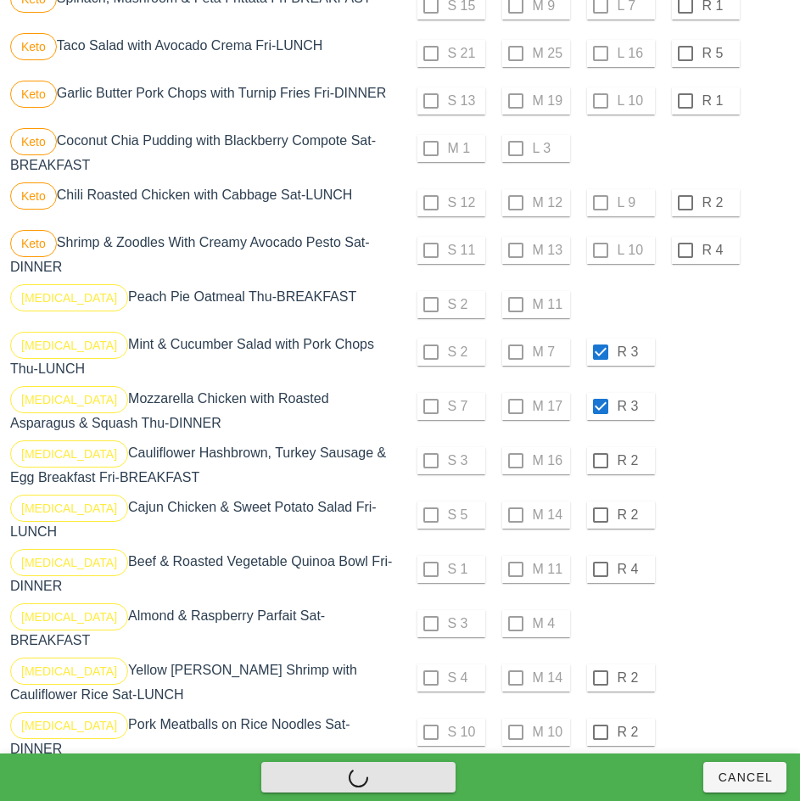
checkbox input "false"
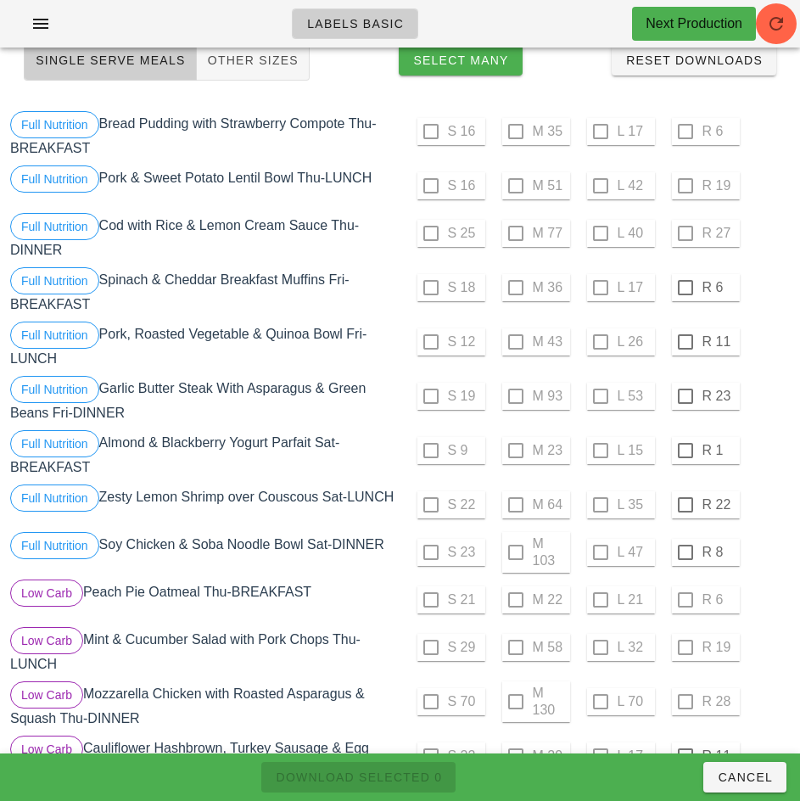
scroll to position [88, 0]
click at [682, 289] on div at bounding box center [685, 288] width 29 height 29
click at [685, 343] on div at bounding box center [685, 342] width 29 height 29
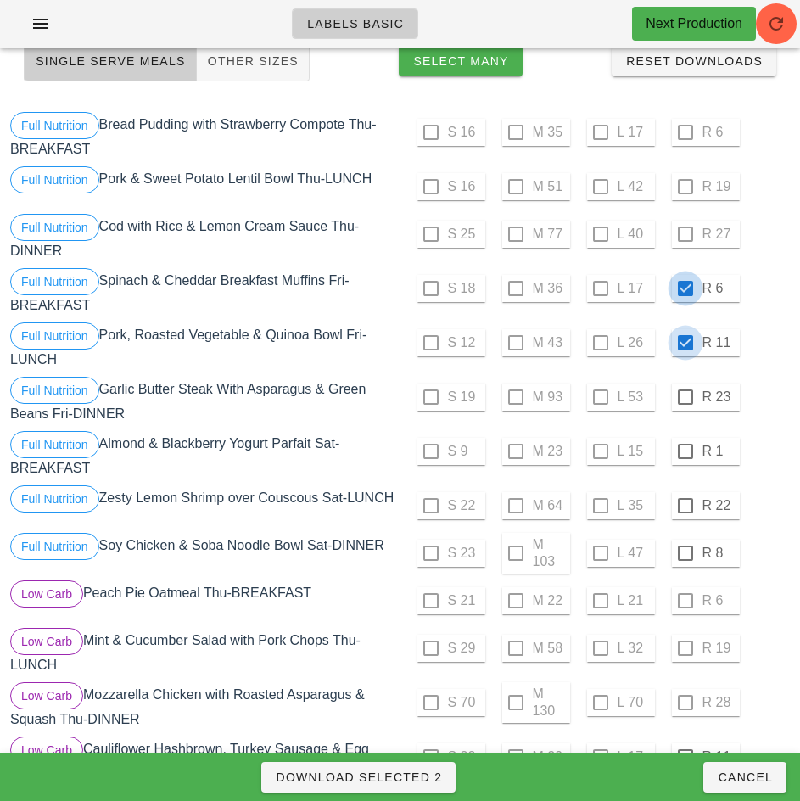
checkbox input "true"
click at [685, 397] on div at bounding box center [685, 397] width 29 height 29
checkbox input "true"
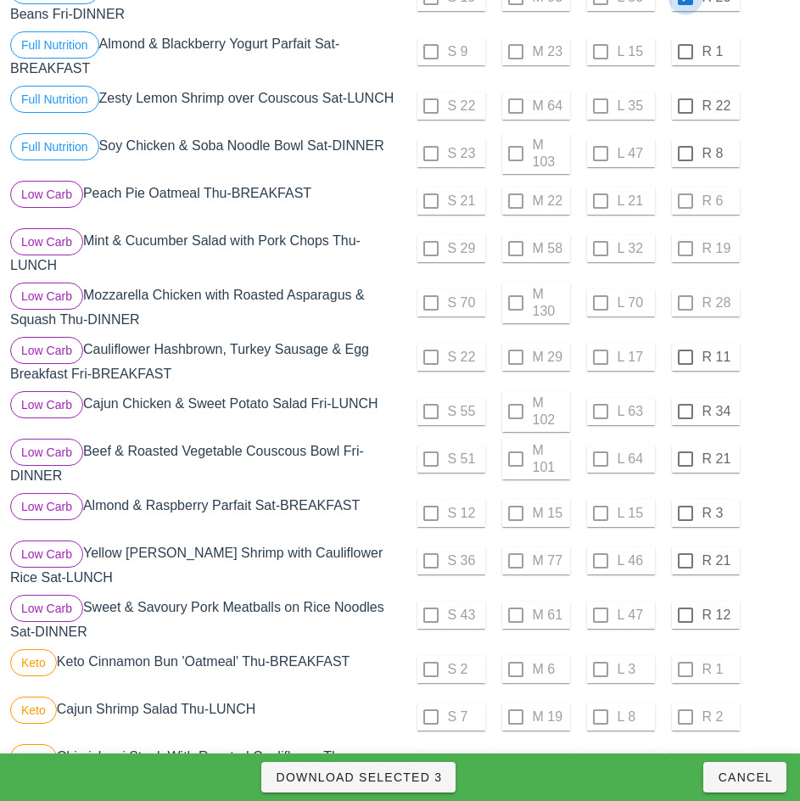
scroll to position [497, 0]
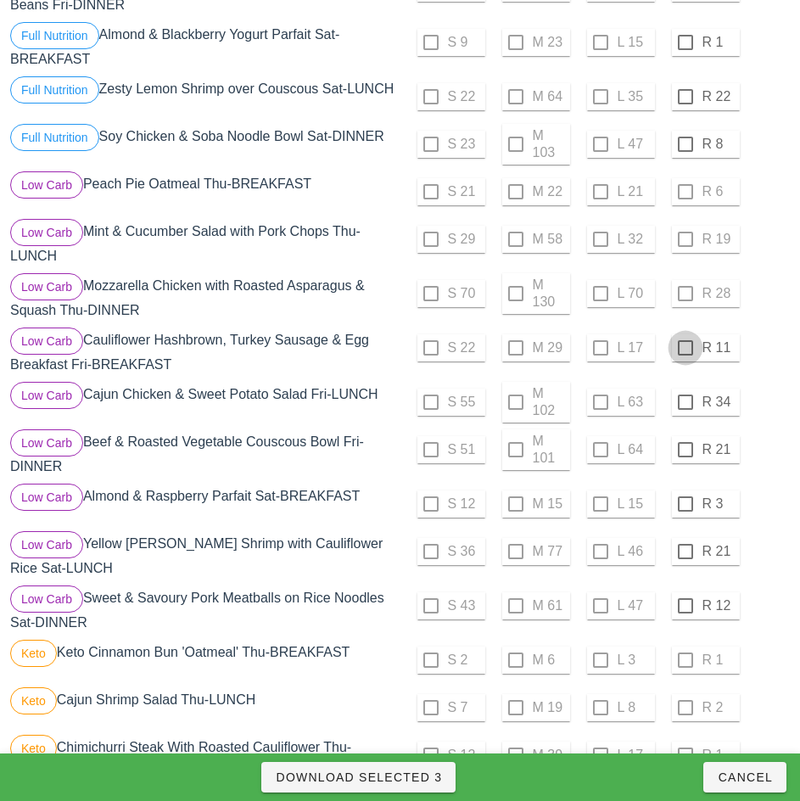
click at [686, 356] on div at bounding box center [685, 347] width 29 height 29
checkbox input "true"
click at [685, 409] on div at bounding box center [685, 402] width 29 height 29
checkbox input "true"
click at [685, 457] on div at bounding box center [685, 449] width 29 height 29
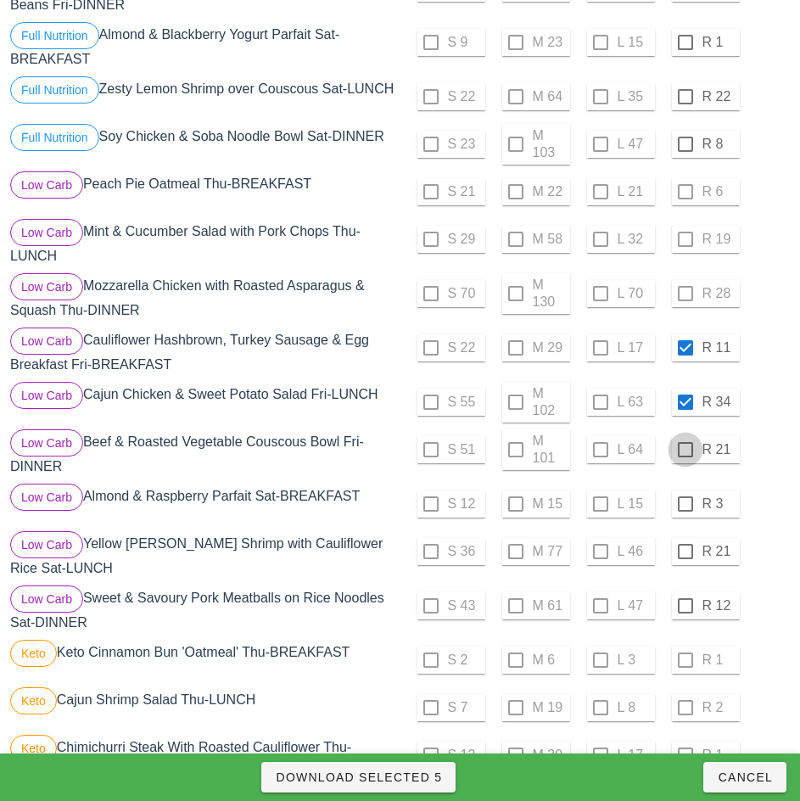
checkbox input "true"
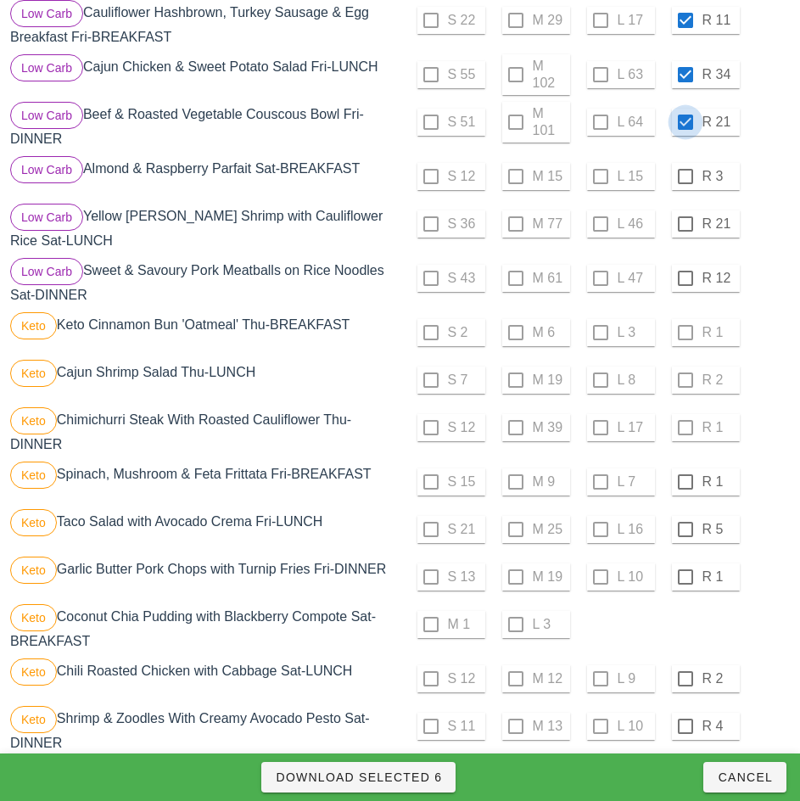
scroll to position [826, 0]
click at [685, 488] on div at bounding box center [685, 481] width 29 height 29
click at [685, 535] on div at bounding box center [685, 528] width 29 height 29
click at [683, 580] on div at bounding box center [685, 576] width 29 height 29
checkbox input "true"
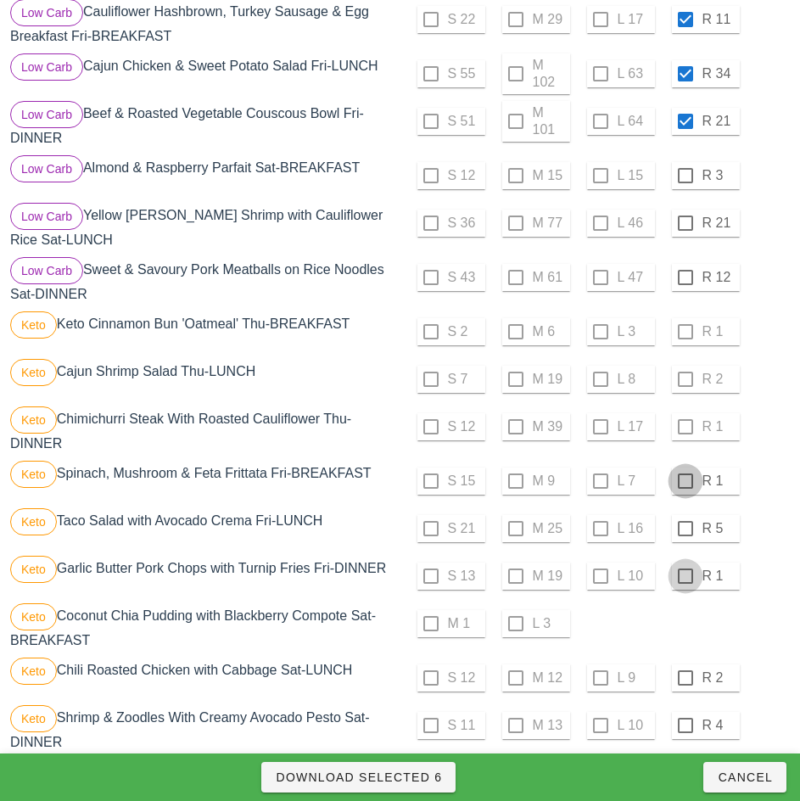
checkbox input "true"
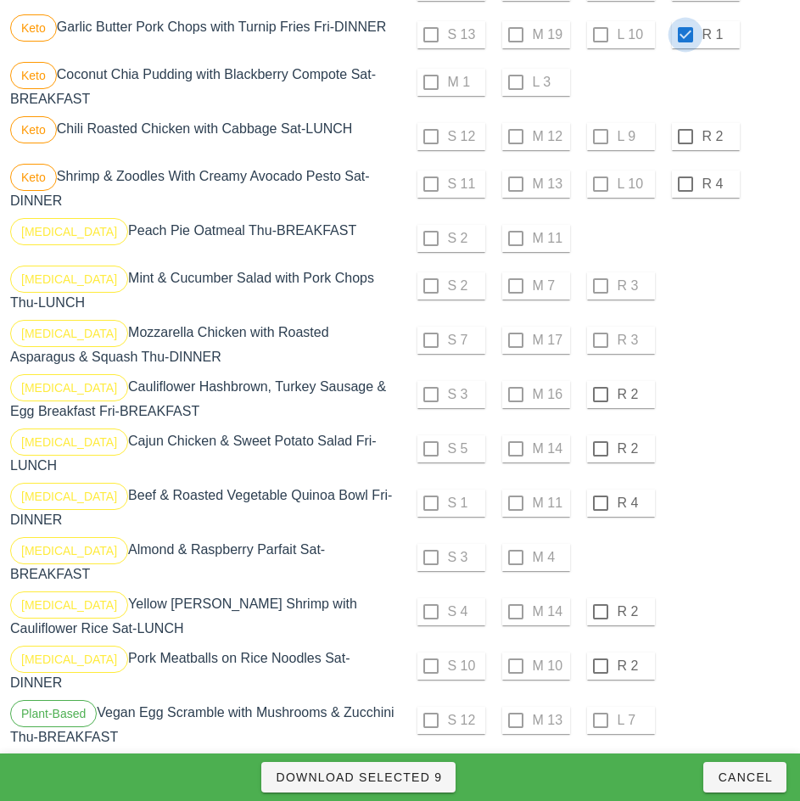
scroll to position [1368, 0]
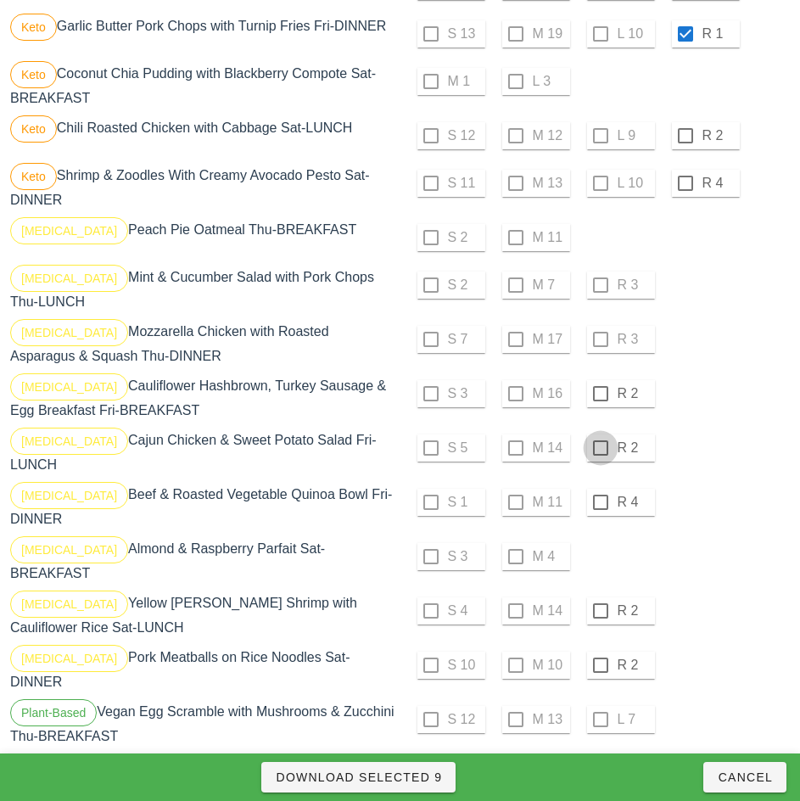
click at [600, 401] on div at bounding box center [600, 393] width 29 height 29
click at [600, 455] on div at bounding box center [600, 448] width 29 height 29
click at [600, 502] on div at bounding box center [600, 502] width 29 height 29
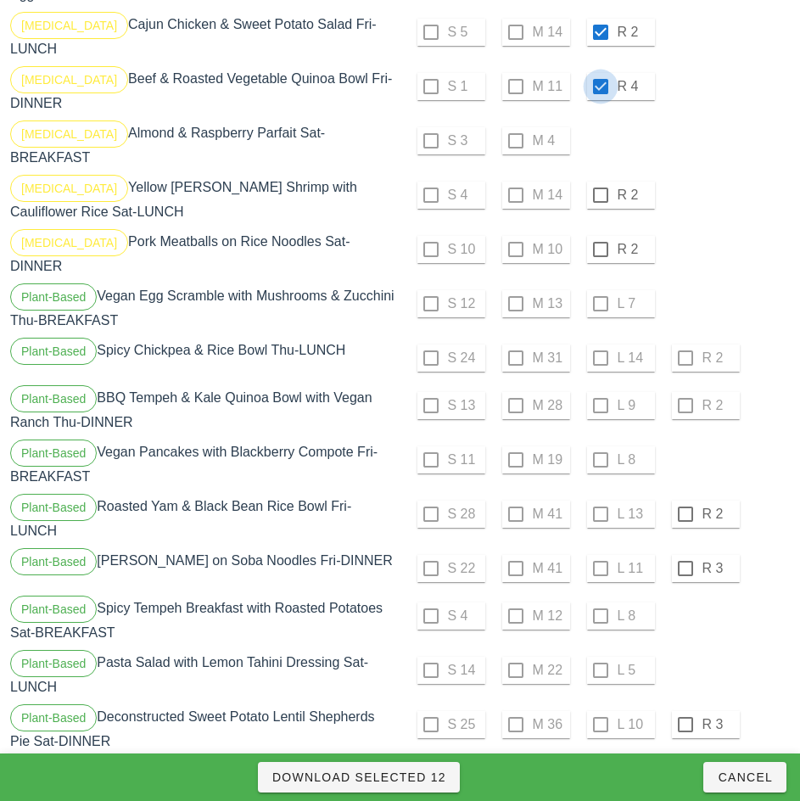
scroll to position [1789, 0]
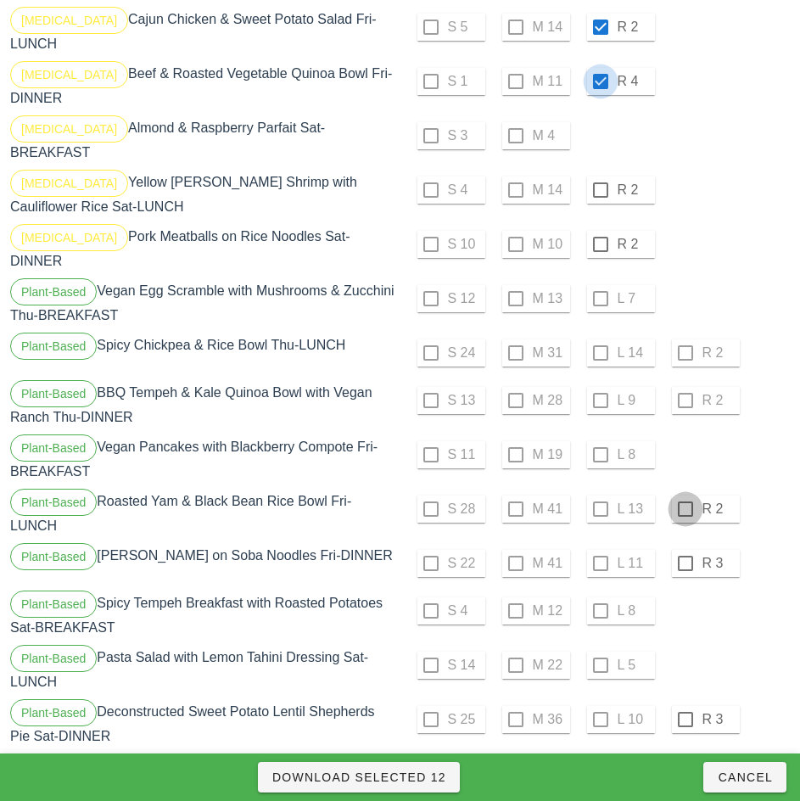
click at [685, 496] on div at bounding box center [685, 509] width 29 height 29
click at [684, 562] on div at bounding box center [685, 563] width 29 height 29
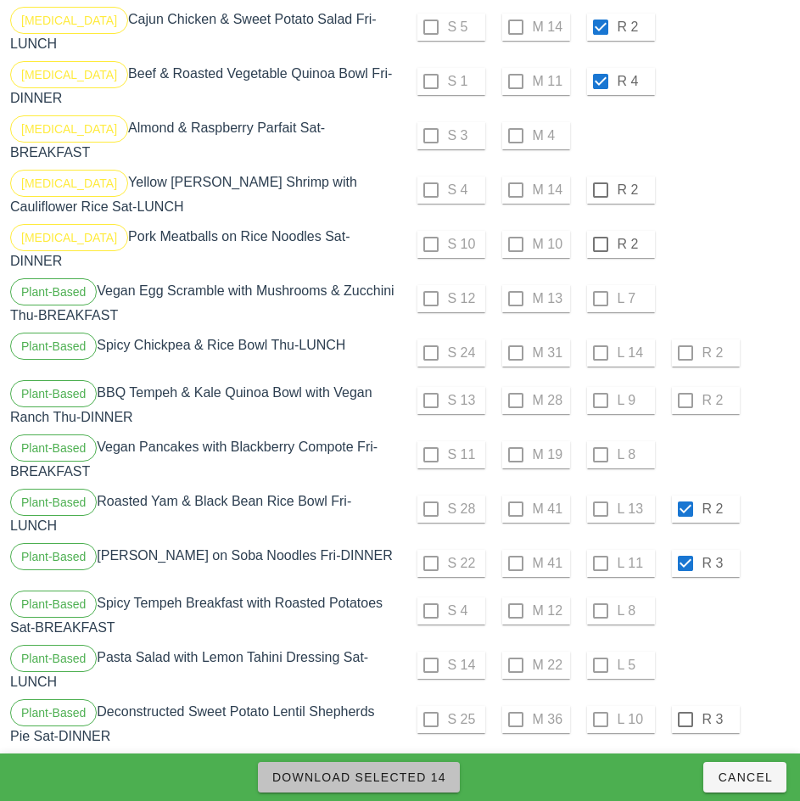
click at [433, 778] on span "Download Selected 14" at bounding box center [359, 778] width 175 height 14
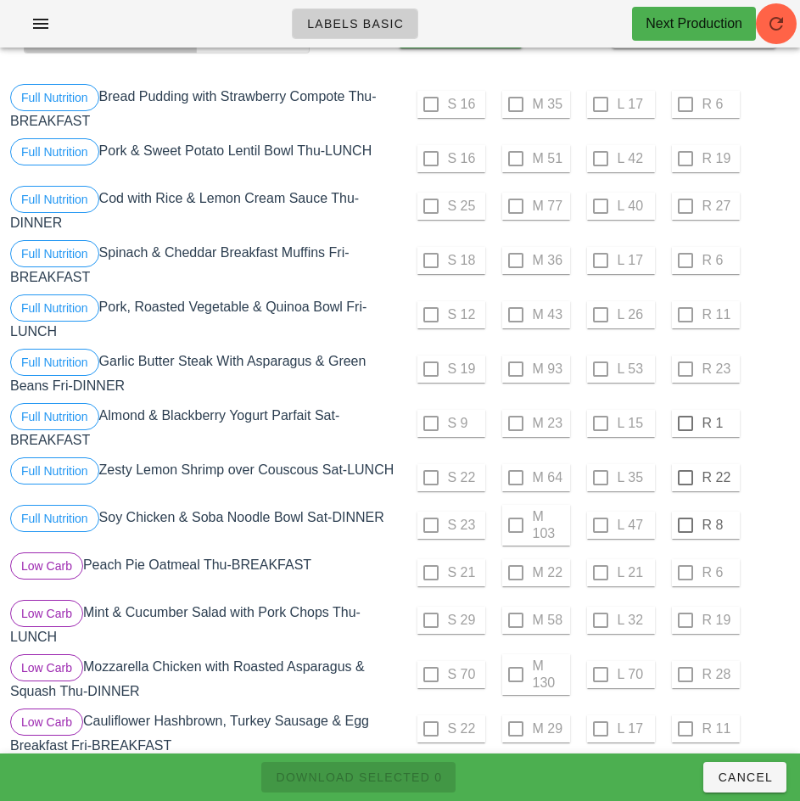
scroll to position [112, 0]
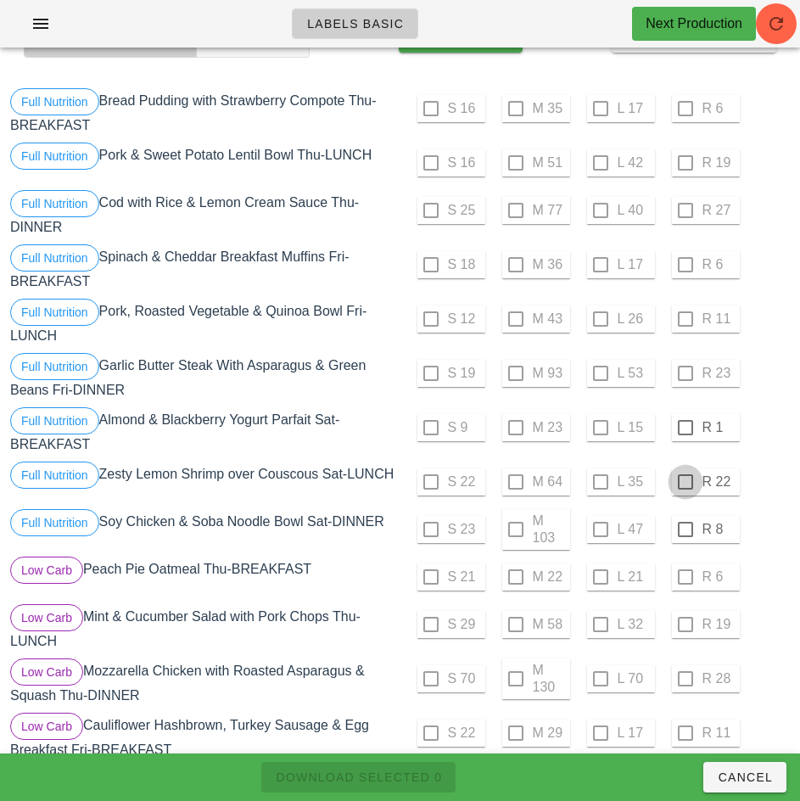
click at [685, 428] on div at bounding box center [685, 427] width 29 height 29
click at [683, 483] on div at bounding box center [685, 482] width 29 height 29
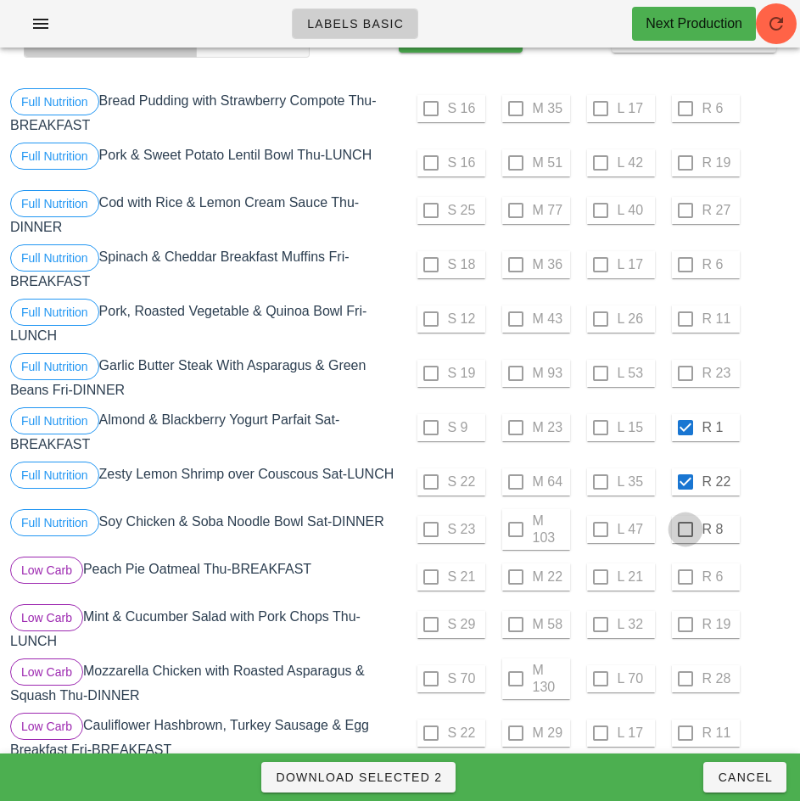
click at [683, 535] on div at bounding box center [685, 529] width 29 height 29
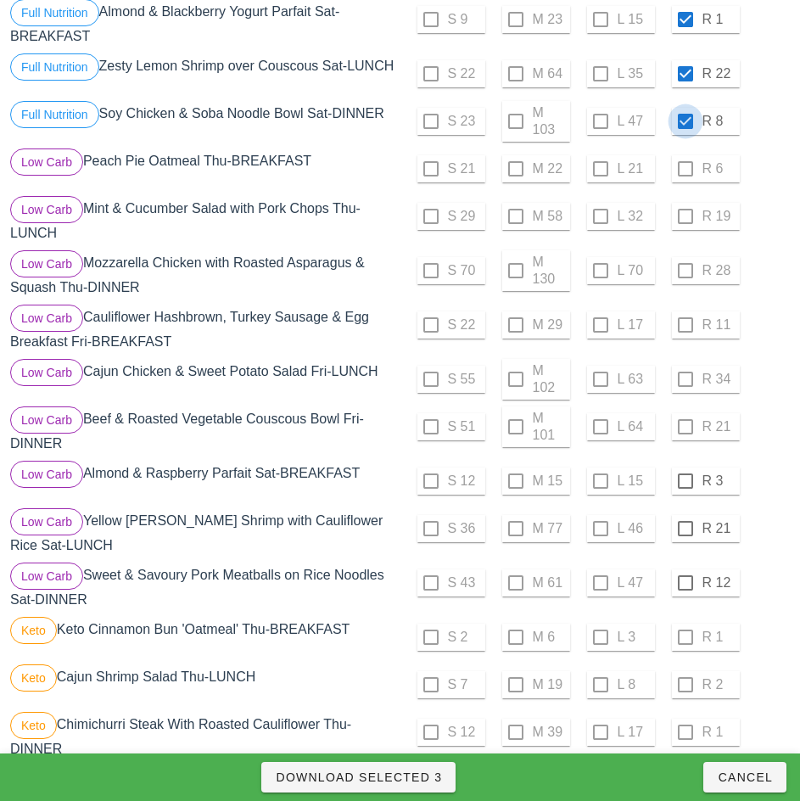
scroll to position [523, 0]
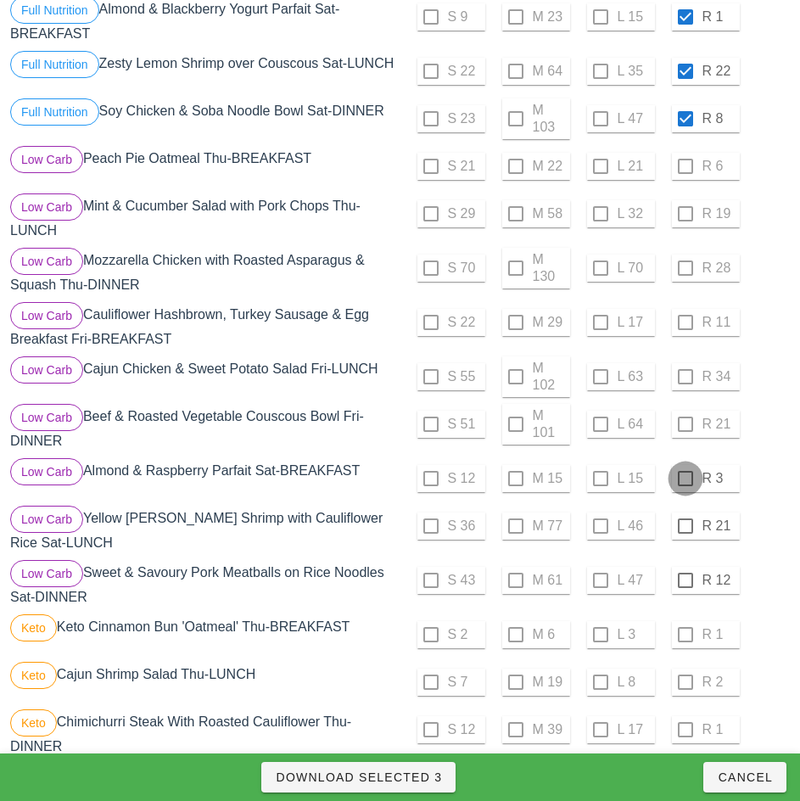
click at [686, 484] on div at bounding box center [685, 478] width 29 height 29
click at [685, 533] on div at bounding box center [685, 526] width 29 height 29
click at [685, 587] on div at bounding box center [685, 580] width 29 height 29
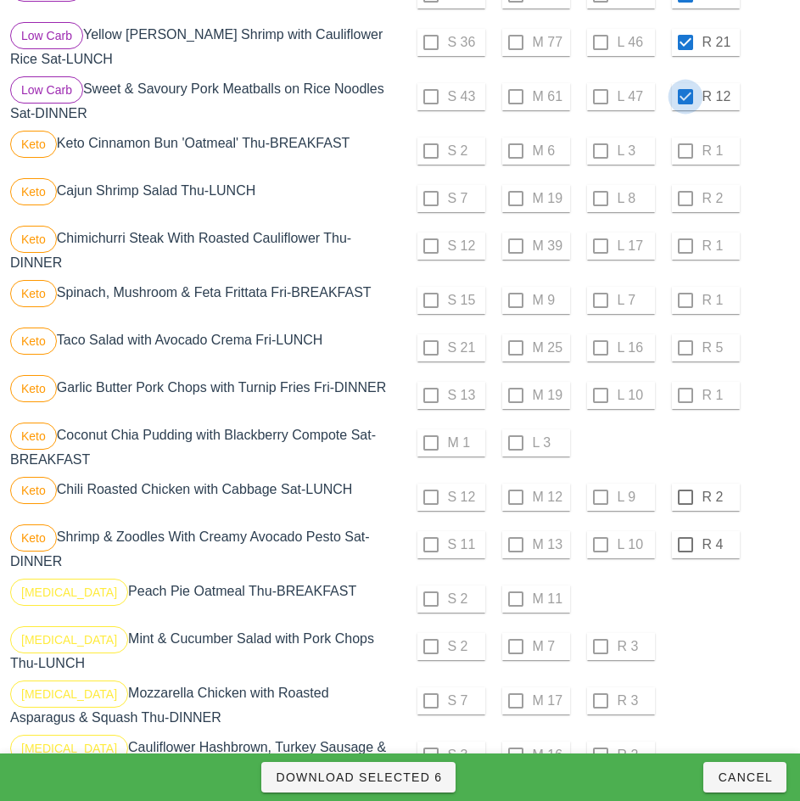
scroll to position [1007, 0]
click at [685, 503] on div at bounding box center [685, 496] width 29 height 29
click at [685, 551] on div at bounding box center [685, 544] width 29 height 29
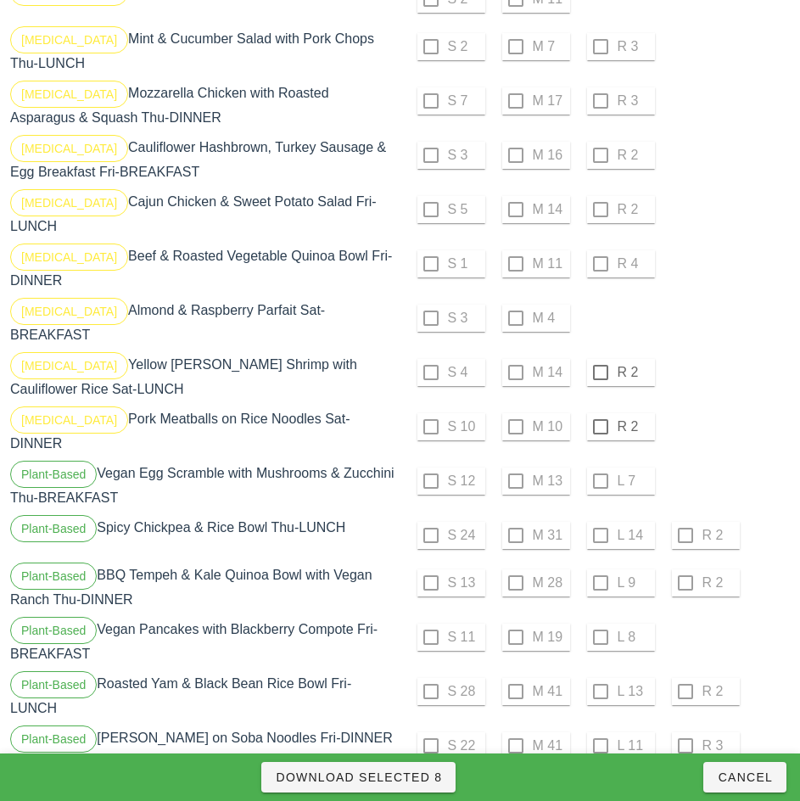
scroll to position [1607, 0]
click at [600, 365] on div at bounding box center [600, 371] width 29 height 29
click at [600, 419] on div at bounding box center [600, 426] width 29 height 29
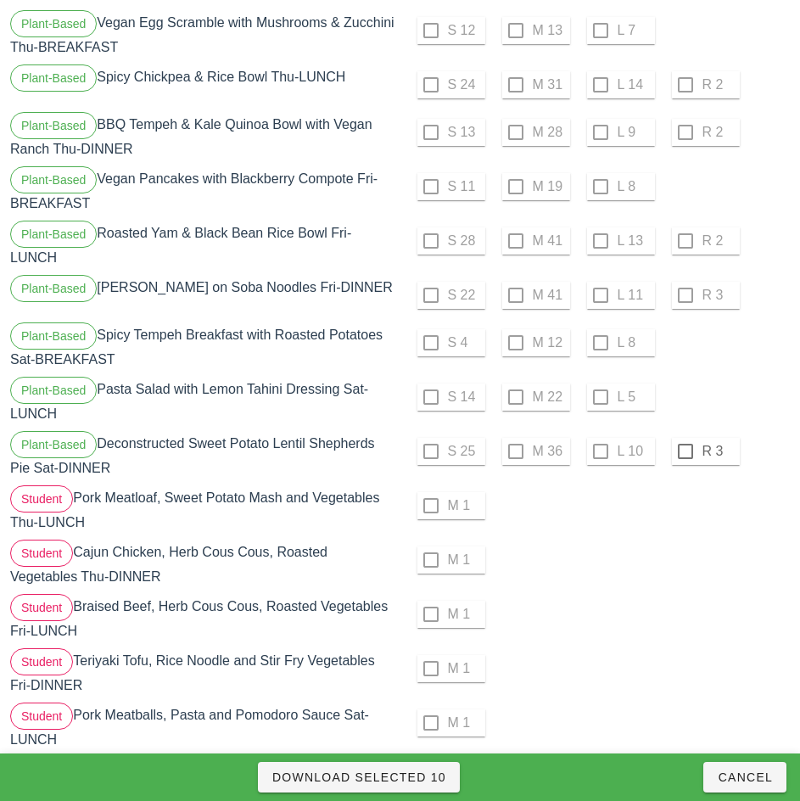
scroll to position [2071, 0]
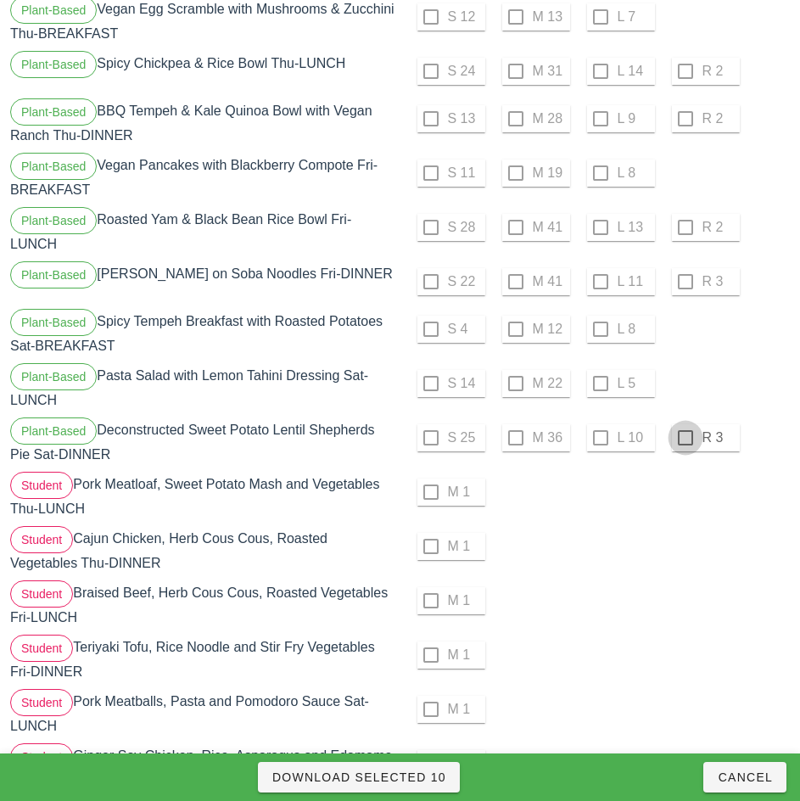
click at [685, 424] on div at bounding box center [685, 437] width 29 height 29
click at [401, 776] on span "Download Selected 11" at bounding box center [359, 778] width 175 height 14
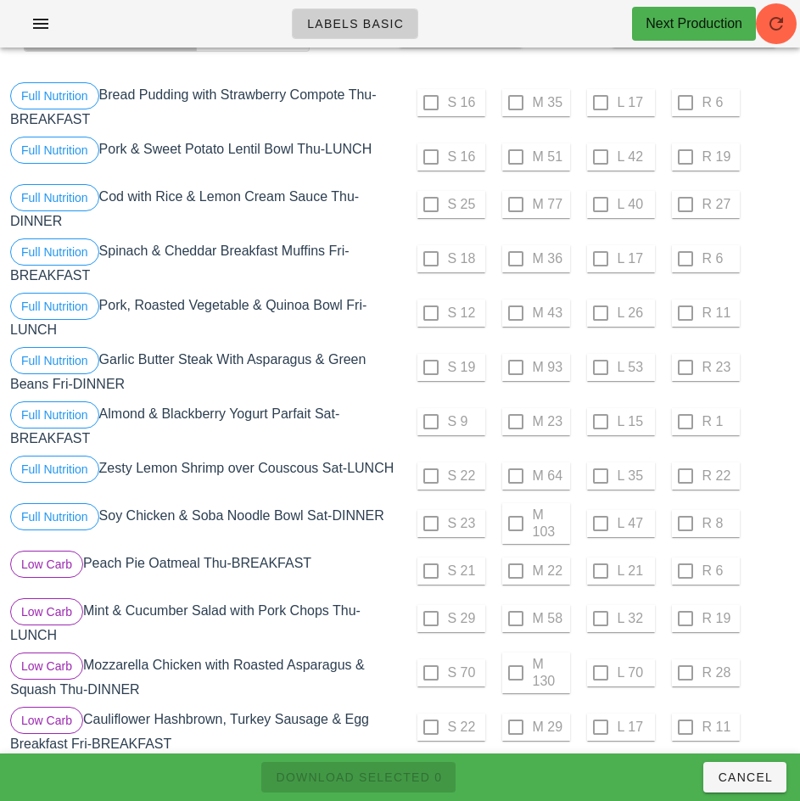
scroll to position [0, 0]
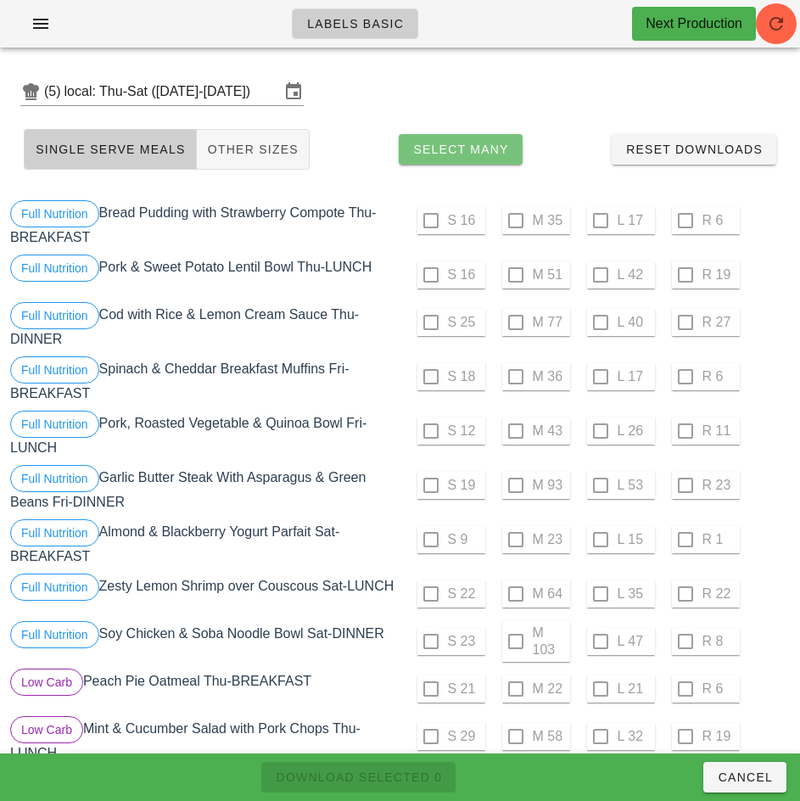
click at [488, 149] on span "Select Many" at bounding box center [460, 150] width 97 height 14
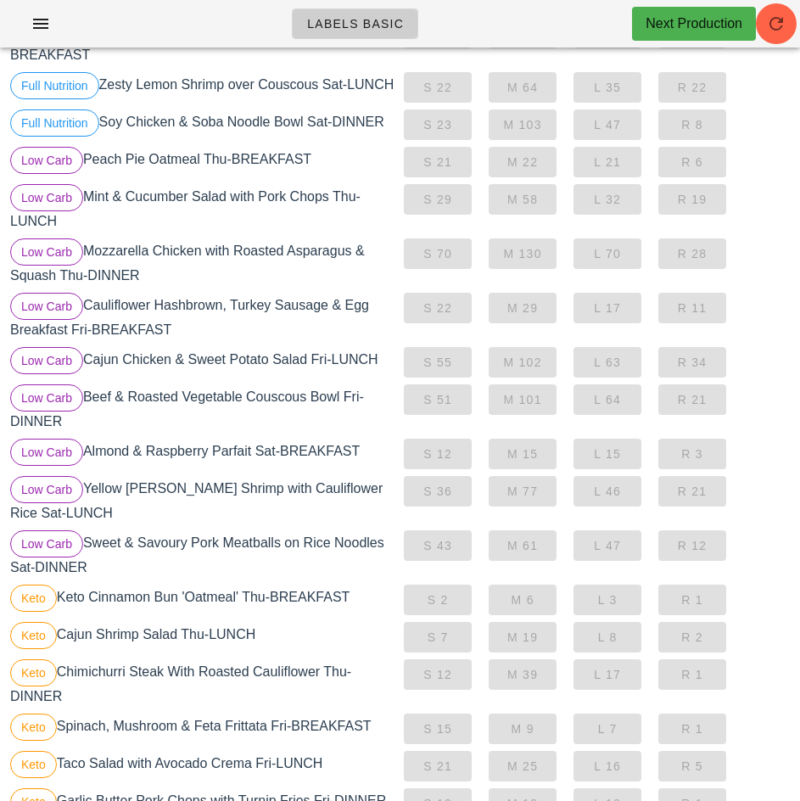
scroll to position [490, 0]
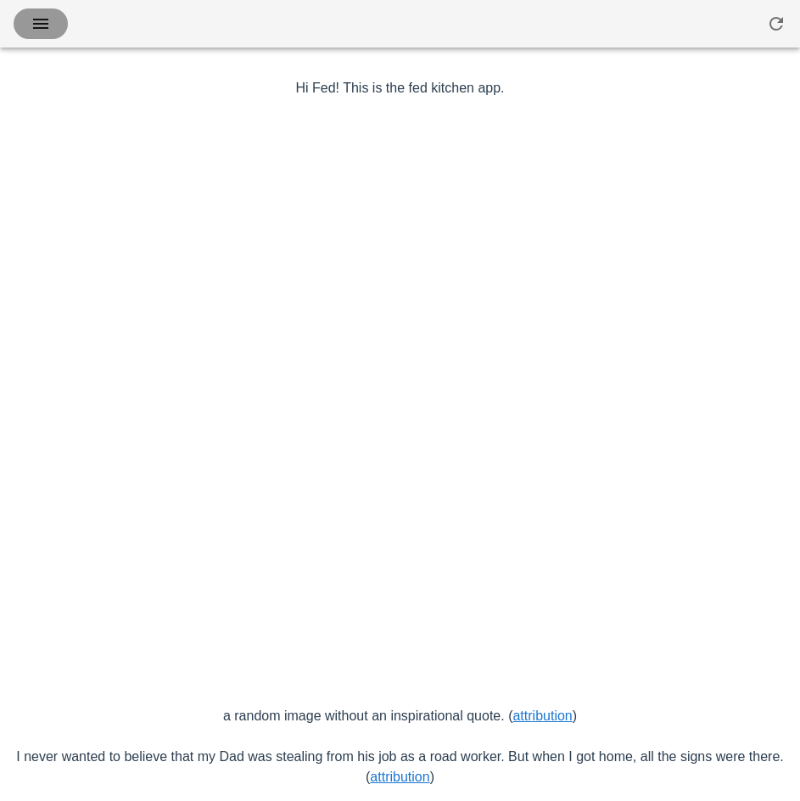
click at [42, 25] on icon "button" at bounding box center [41, 24] width 20 height 20
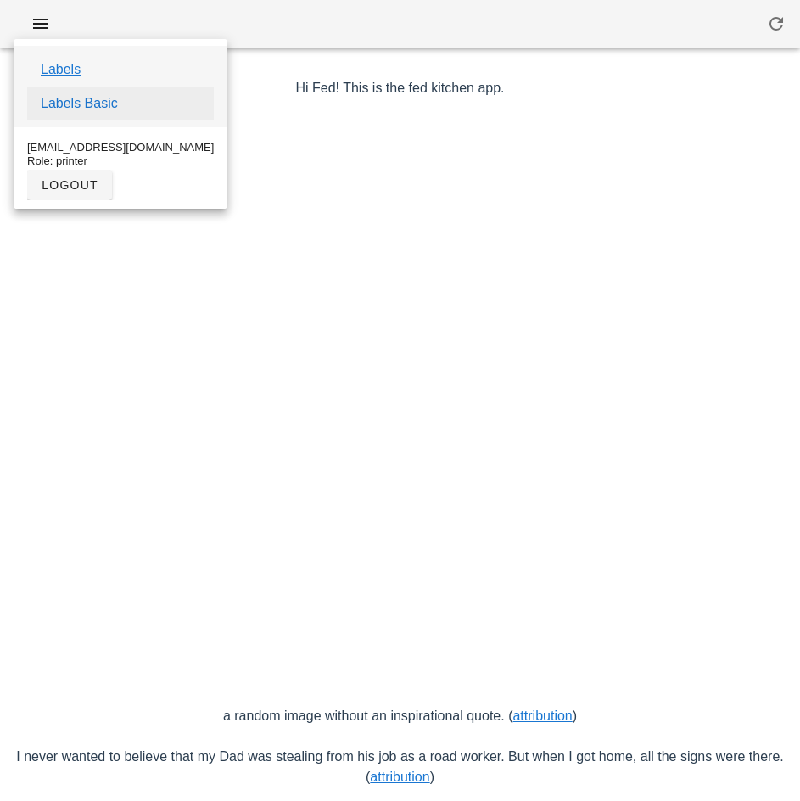
click at [104, 106] on link "Labels Basic" at bounding box center [79, 103] width 77 height 20
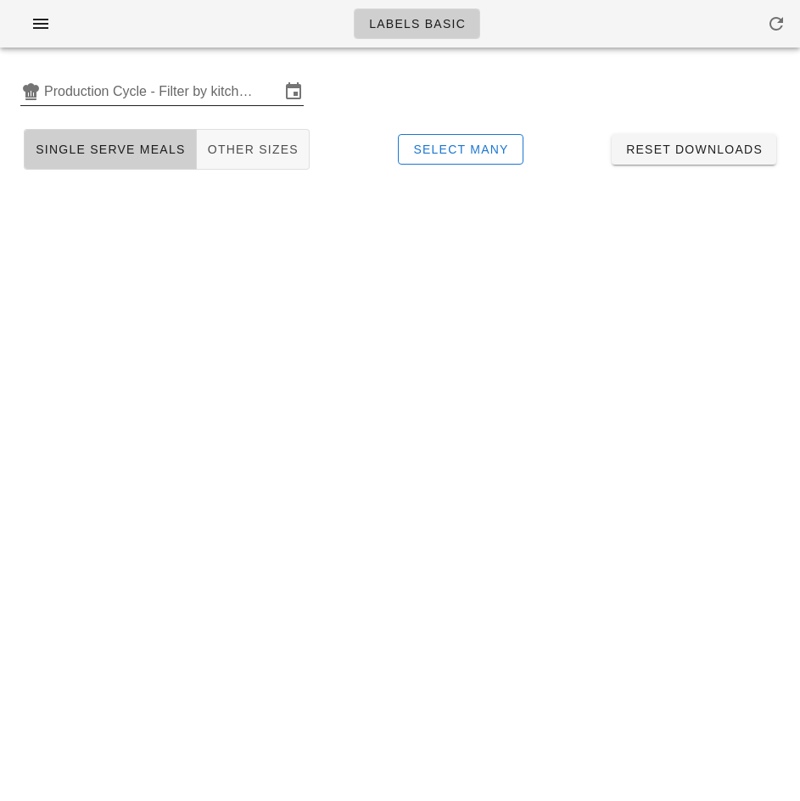
click at [173, 83] on input "Production Cycle - Filter by kitchen production schedules" at bounding box center [162, 91] width 236 height 27
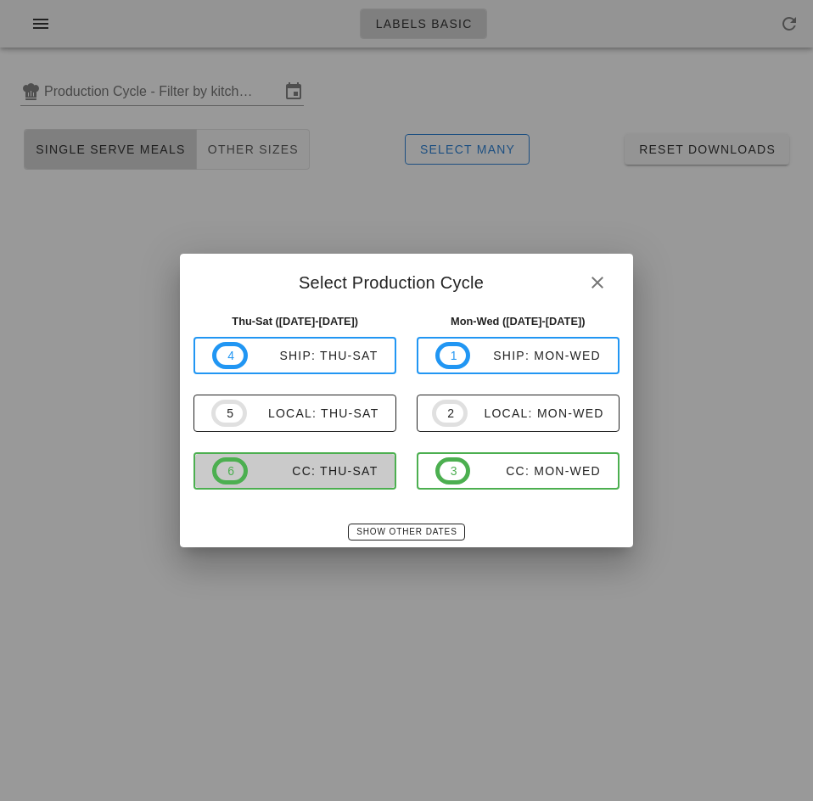
click at [330, 479] on span "6 CC: Thu-Sat" at bounding box center [294, 470] width 165 height 27
type input "CC: Thu-Sat (Oct 16-Oct 18)"
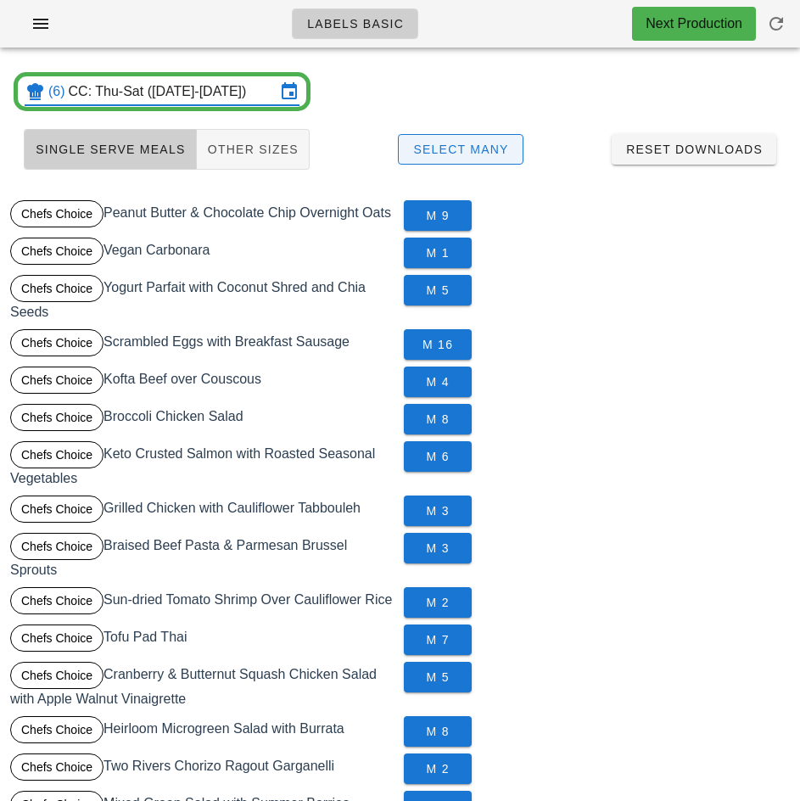
click at [496, 150] on span "Select Many" at bounding box center [460, 150] width 97 height 14
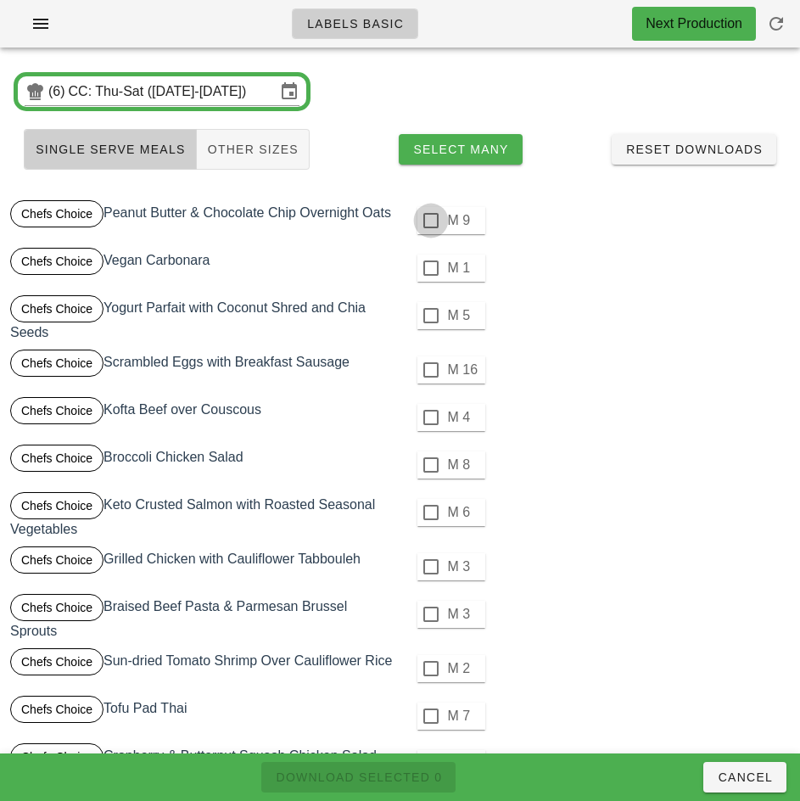
click at [430, 221] on div at bounding box center [431, 220] width 29 height 29
checkbox input "true"
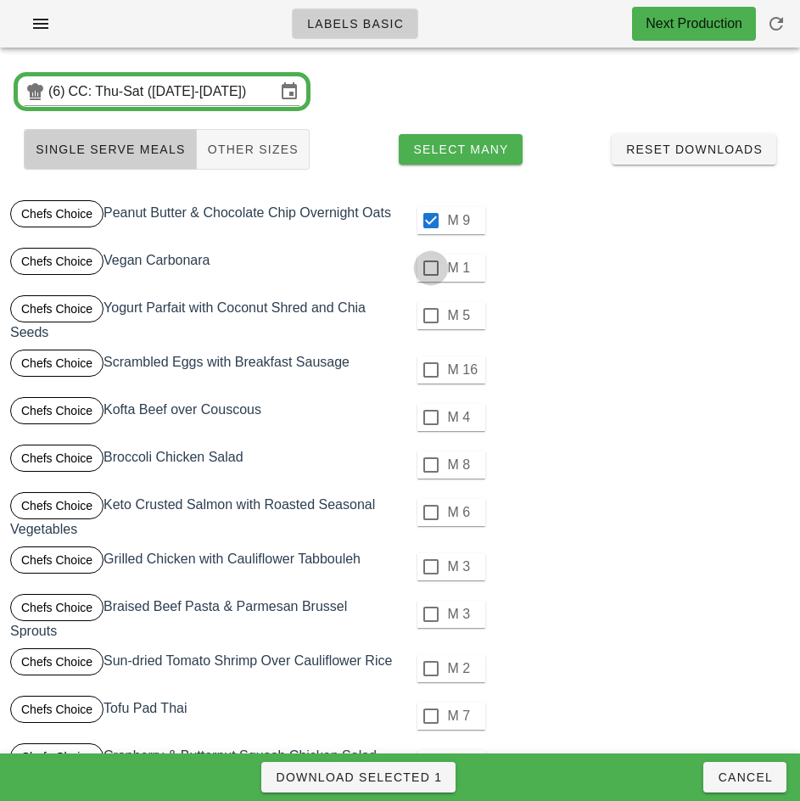
click at [430, 268] on div at bounding box center [431, 268] width 29 height 29
checkbox input "true"
click at [430, 316] on div at bounding box center [431, 315] width 29 height 29
checkbox input "true"
click at [433, 373] on div at bounding box center [431, 370] width 29 height 29
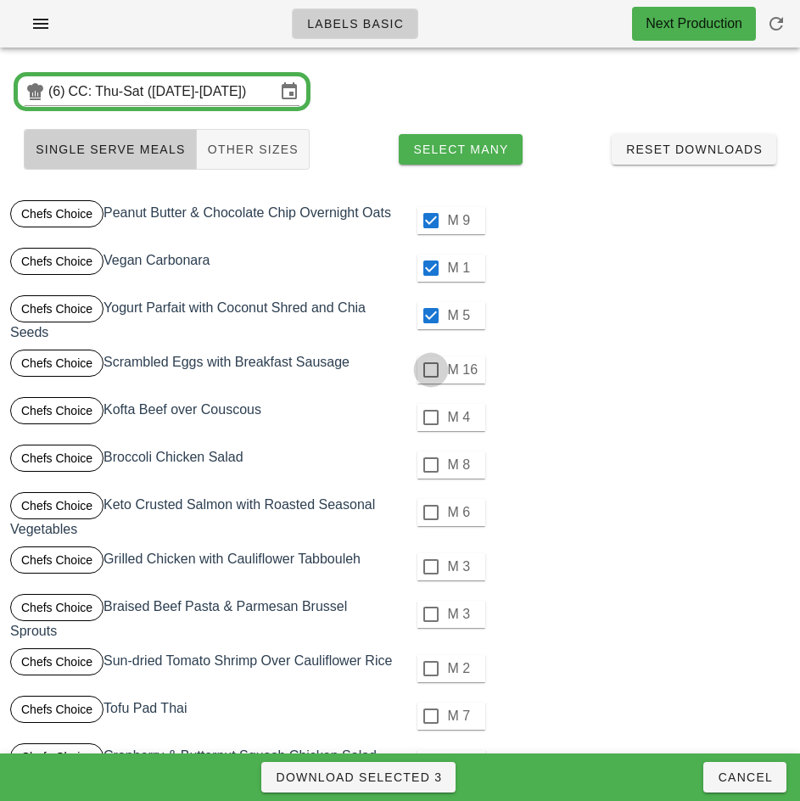
checkbox input "true"
click at [428, 419] on div at bounding box center [431, 417] width 29 height 29
checkbox input "true"
click at [430, 465] on div at bounding box center [431, 465] width 29 height 29
checkbox input "true"
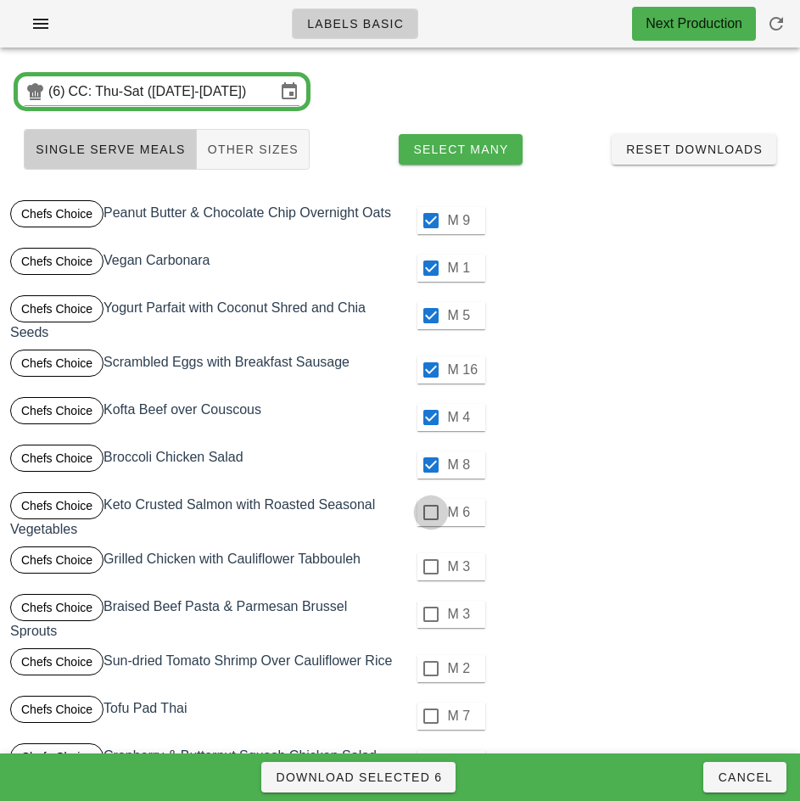
click at [429, 513] on div at bounding box center [431, 512] width 29 height 29
checkbox input "true"
click at [430, 567] on div at bounding box center [431, 566] width 29 height 29
checkbox input "true"
click at [430, 614] on div at bounding box center [431, 614] width 29 height 29
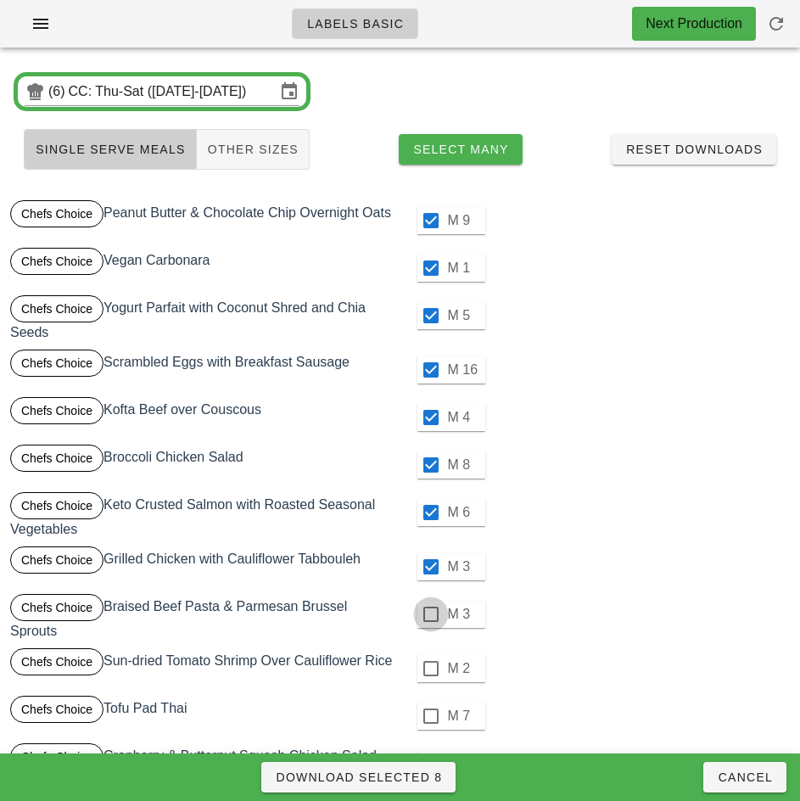
checkbox input "true"
click at [430, 668] on div at bounding box center [431, 668] width 29 height 29
checkbox input "true"
click at [431, 719] on div at bounding box center [431, 716] width 29 height 29
checkbox input "true"
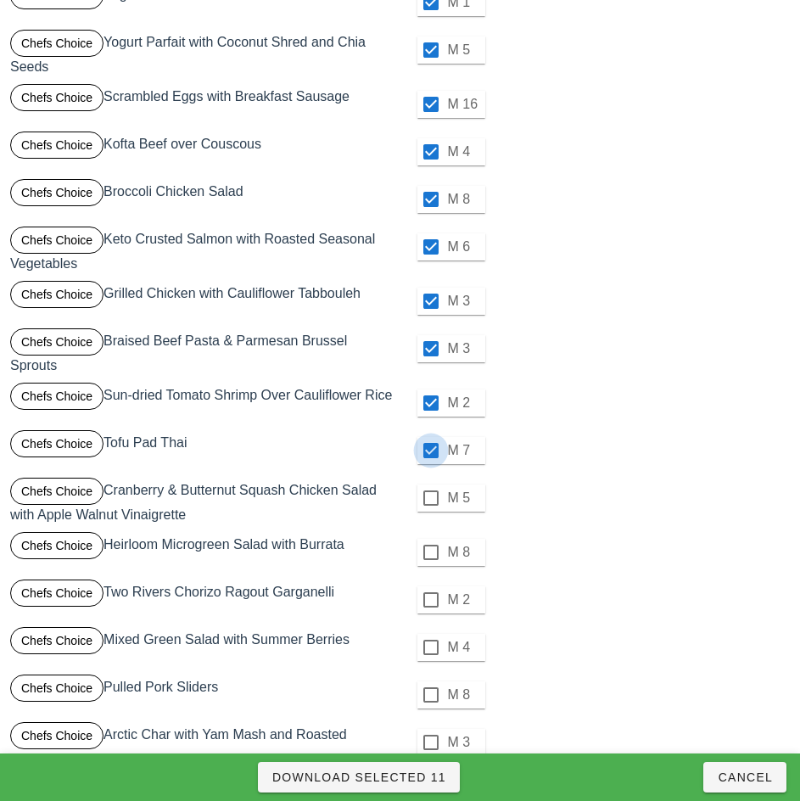
scroll to position [275, 0]
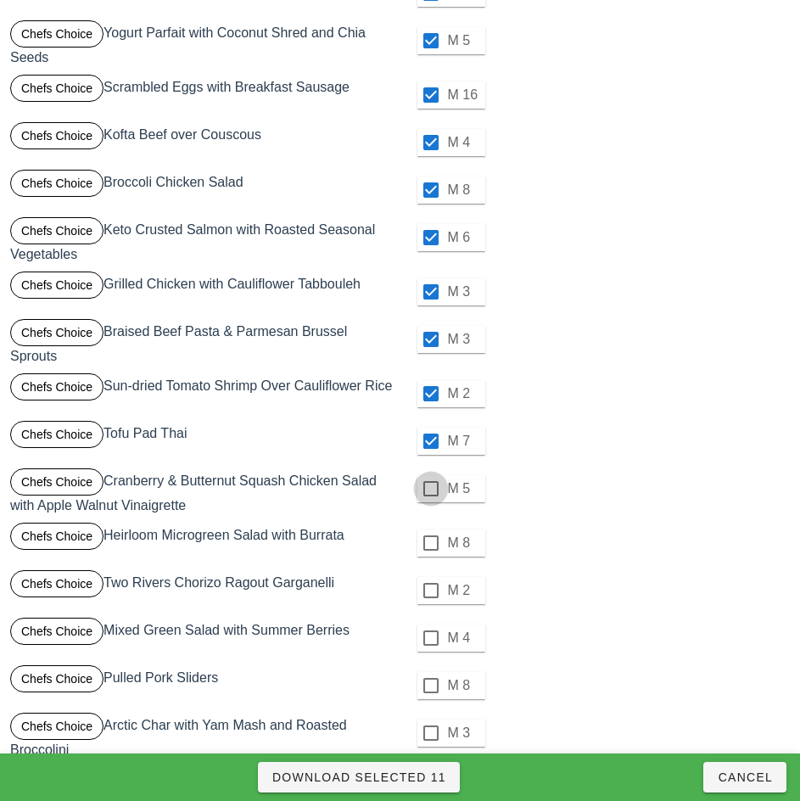
click at [430, 489] on div at bounding box center [431, 488] width 29 height 29
checkbox input "true"
click at [430, 545] on div at bounding box center [431, 543] width 29 height 29
checkbox input "true"
click at [430, 591] on div at bounding box center [431, 590] width 29 height 29
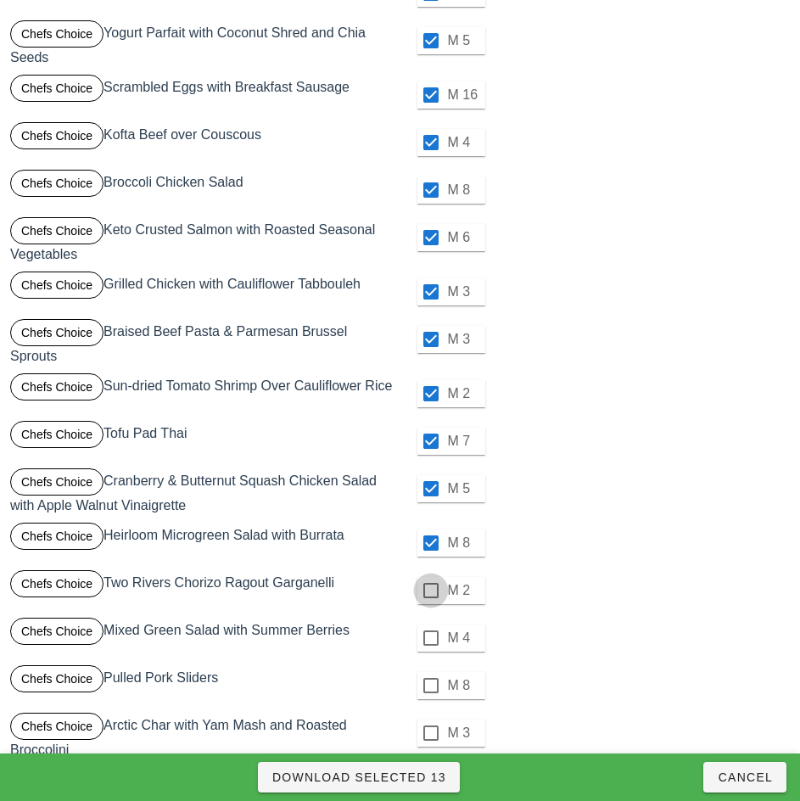
checkbox input "true"
click at [430, 638] on div at bounding box center [431, 638] width 29 height 29
checkbox input "true"
click at [430, 686] on div at bounding box center [431, 685] width 29 height 29
checkbox input "true"
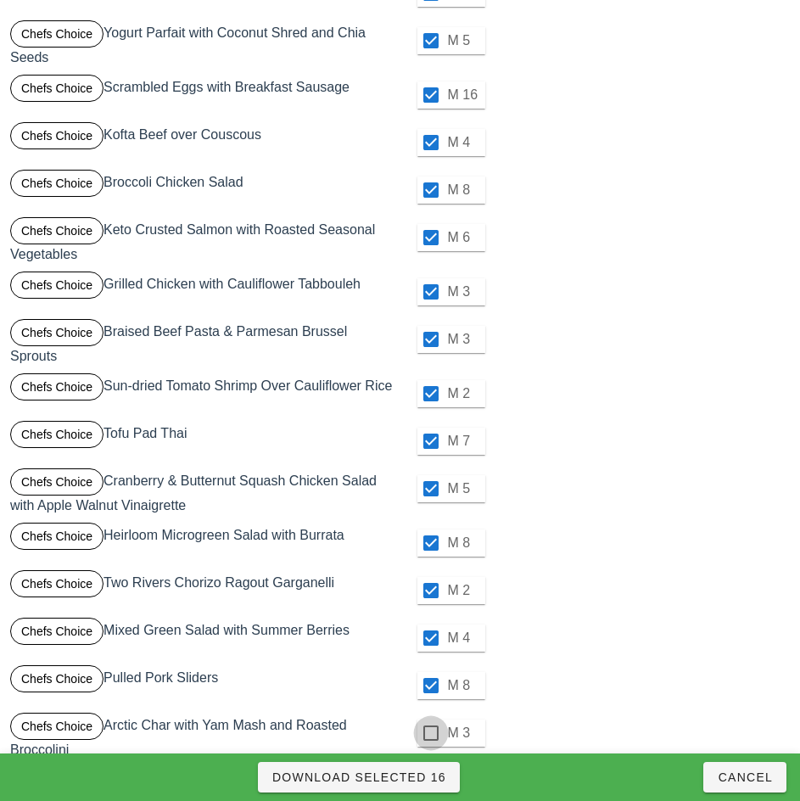
click at [430, 733] on div at bounding box center [431, 733] width 29 height 29
checkbox input "true"
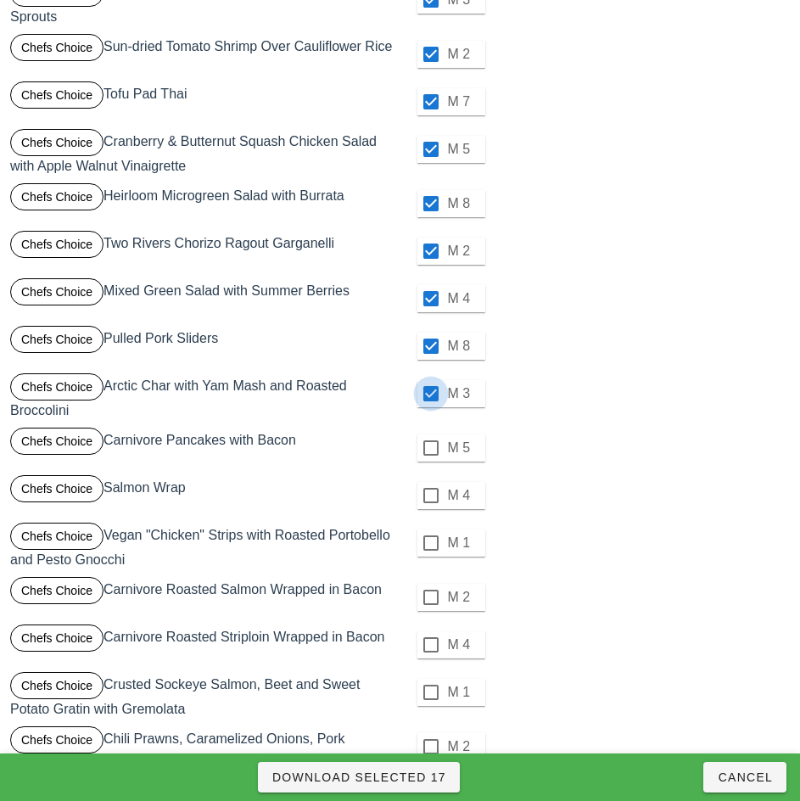
scroll to position [616, 0]
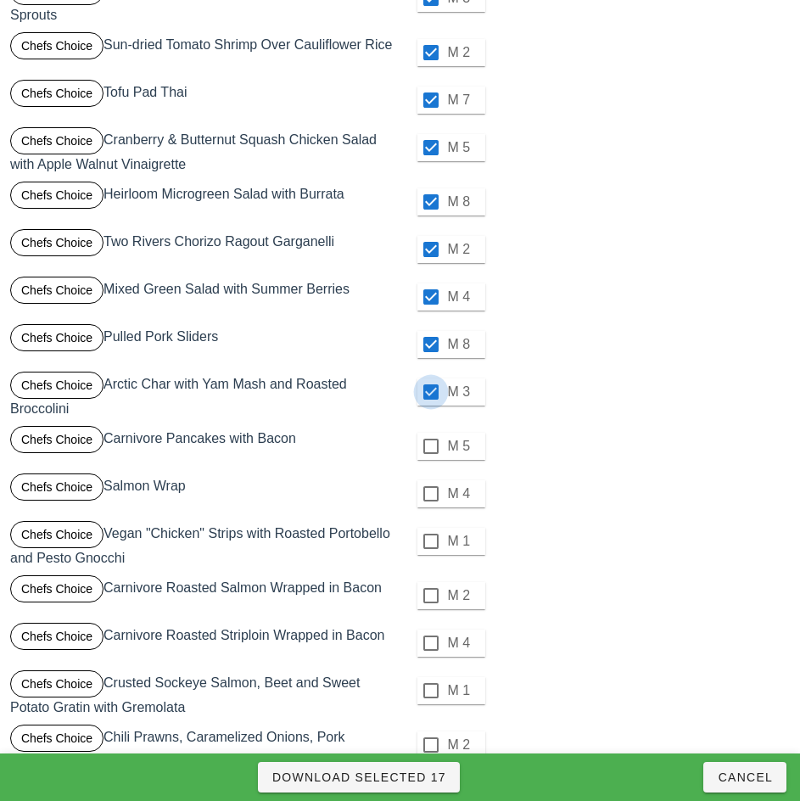
click at [430, 446] on div at bounding box center [431, 446] width 29 height 29
checkbox input "true"
click at [430, 494] on div at bounding box center [431, 493] width 29 height 29
checkbox input "true"
click at [430, 541] on div at bounding box center [431, 541] width 29 height 29
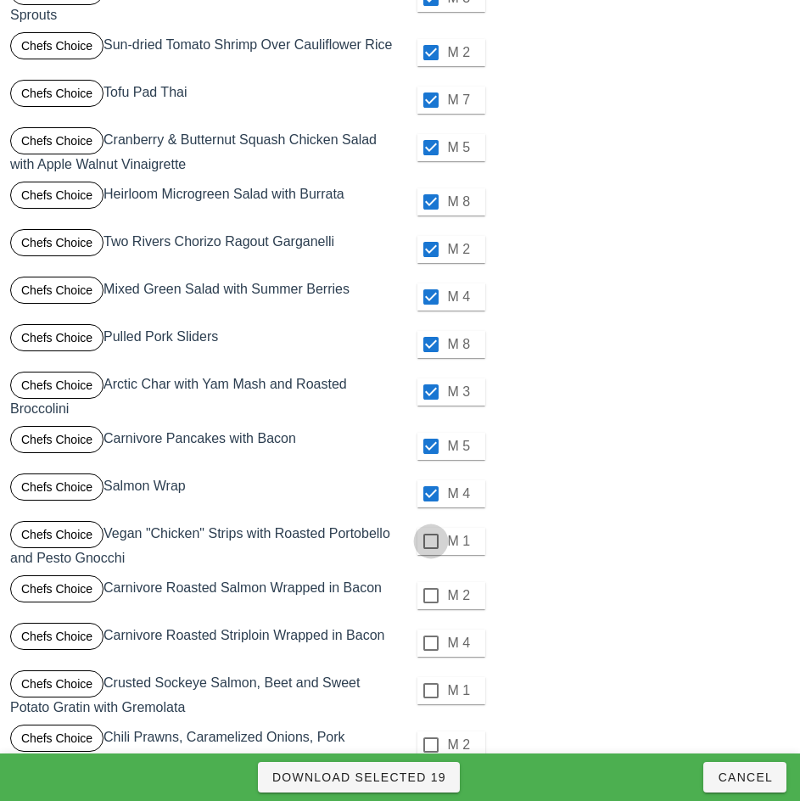
checkbox input "true"
click at [428, 593] on div at bounding box center [431, 595] width 29 height 29
checkbox input "true"
click at [430, 643] on div at bounding box center [431, 643] width 29 height 29
checkbox input "true"
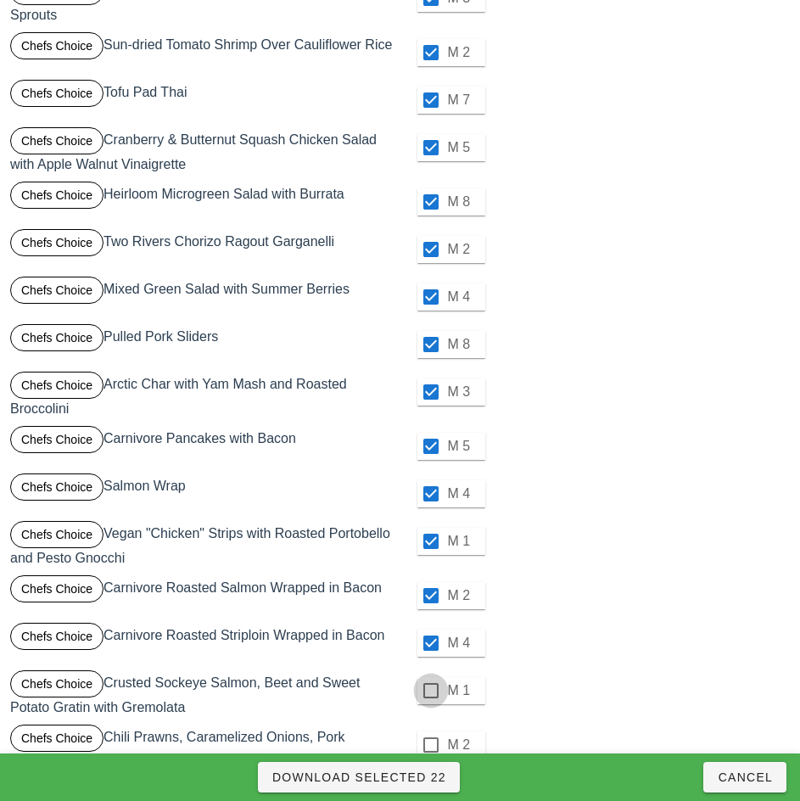
click at [429, 690] on div at bounding box center [431, 690] width 29 height 29
checkbox input "true"
click at [430, 745] on div at bounding box center [431, 745] width 29 height 29
checkbox input "true"
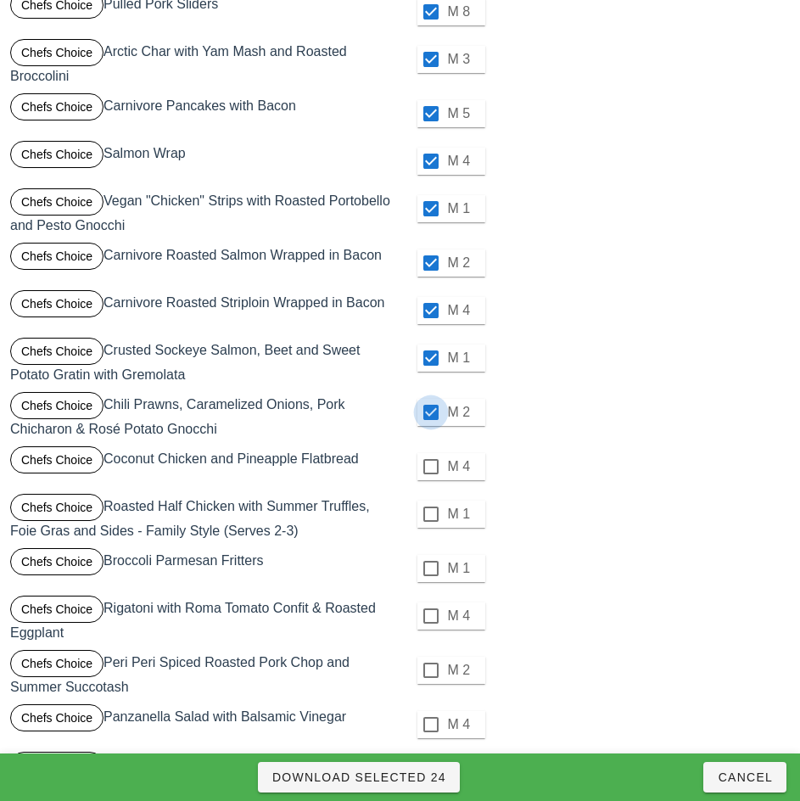
scroll to position [958, 0]
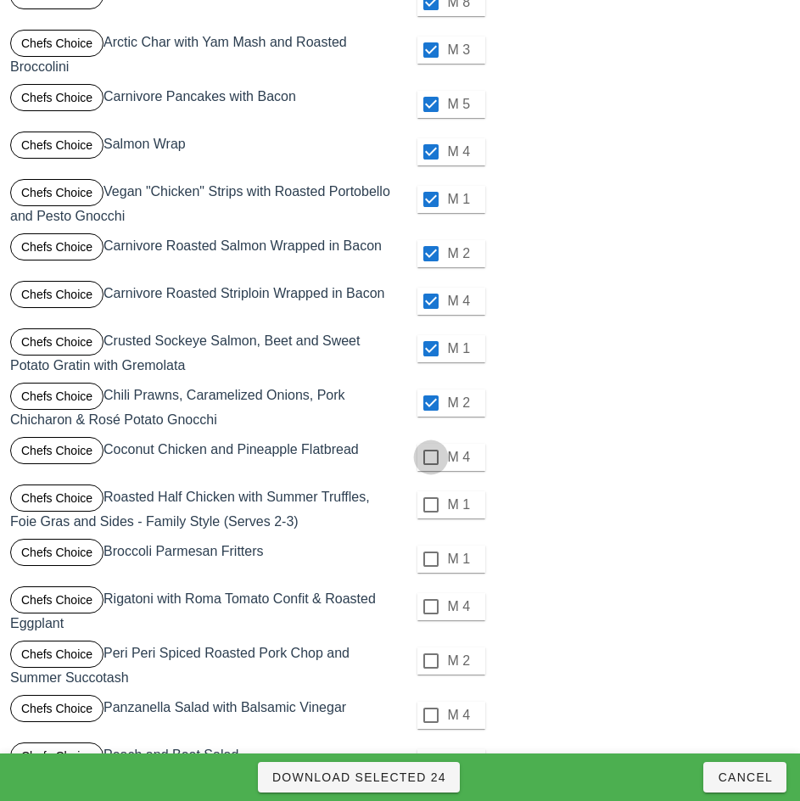
click at [430, 470] on div at bounding box center [431, 457] width 29 height 29
checkbox input "true"
click at [430, 505] on div at bounding box center [431, 504] width 29 height 29
checkbox input "true"
click at [430, 559] on div at bounding box center [431, 559] width 29 height 29
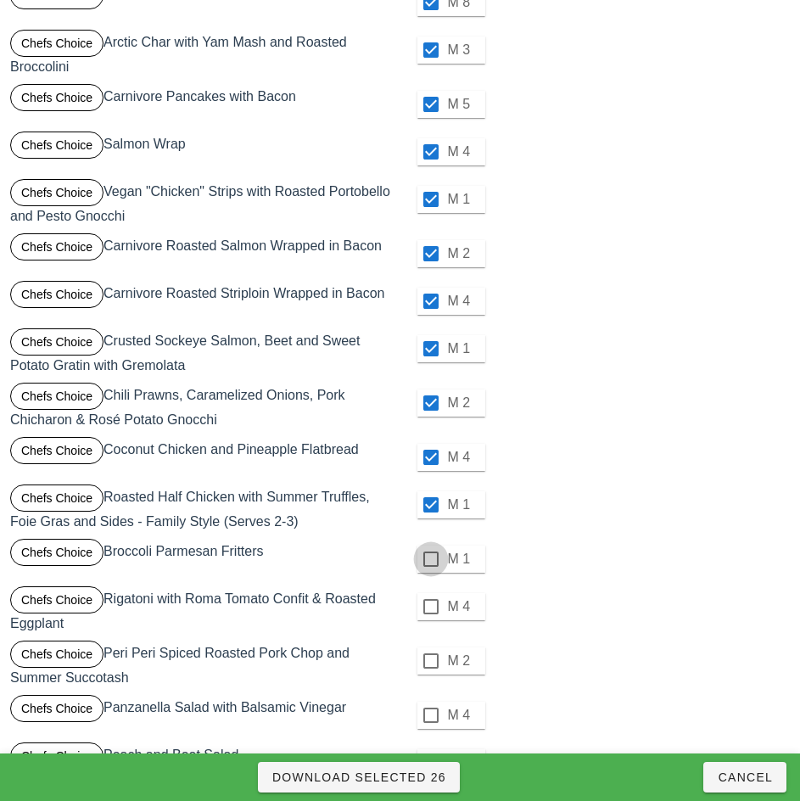
checkbox input "true"
click at [430, 607] on div at bounding box center [431, 606] width 29 height 29
checkbox input "true"
click at [429, 661] on div at bounding box center [431, 661] width 29 height 29
checkbox input "true"
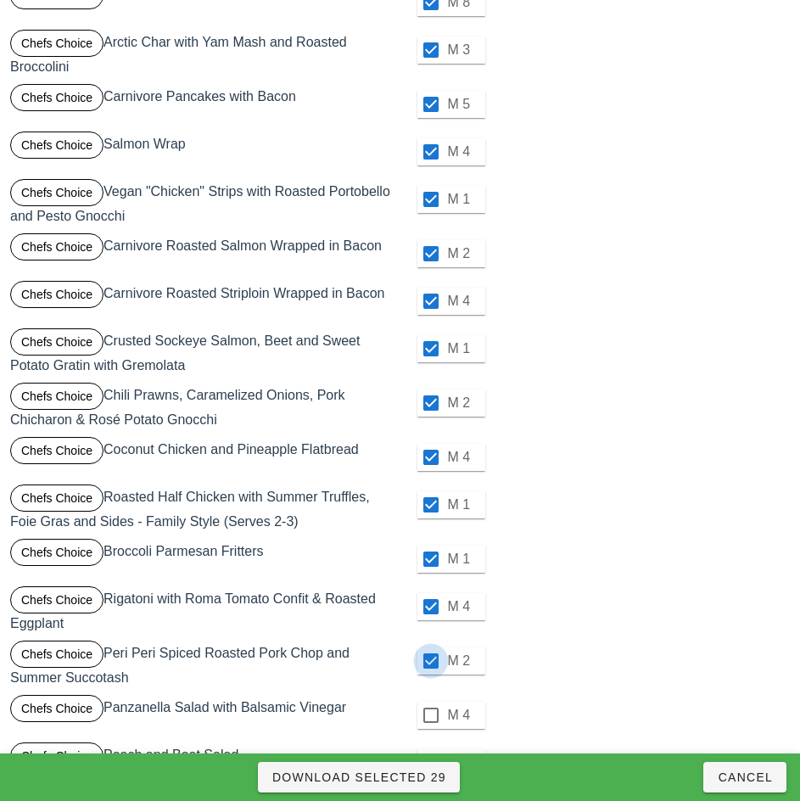
click at [430, 715] on div at bounding box center [431, 715] width 29 height 29
checkbox input "true"
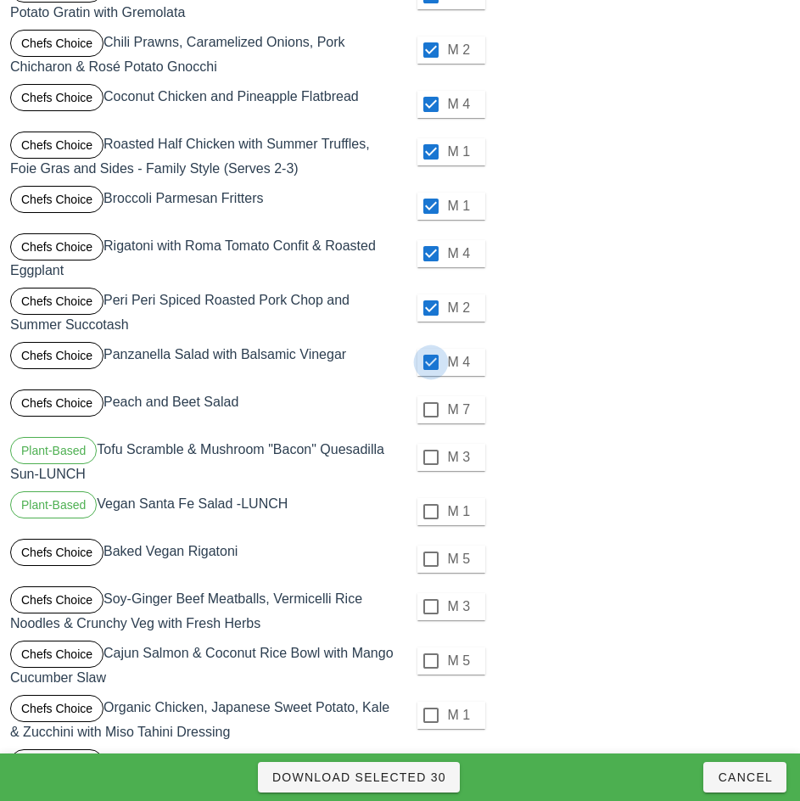
scroll to position [1316, 0]
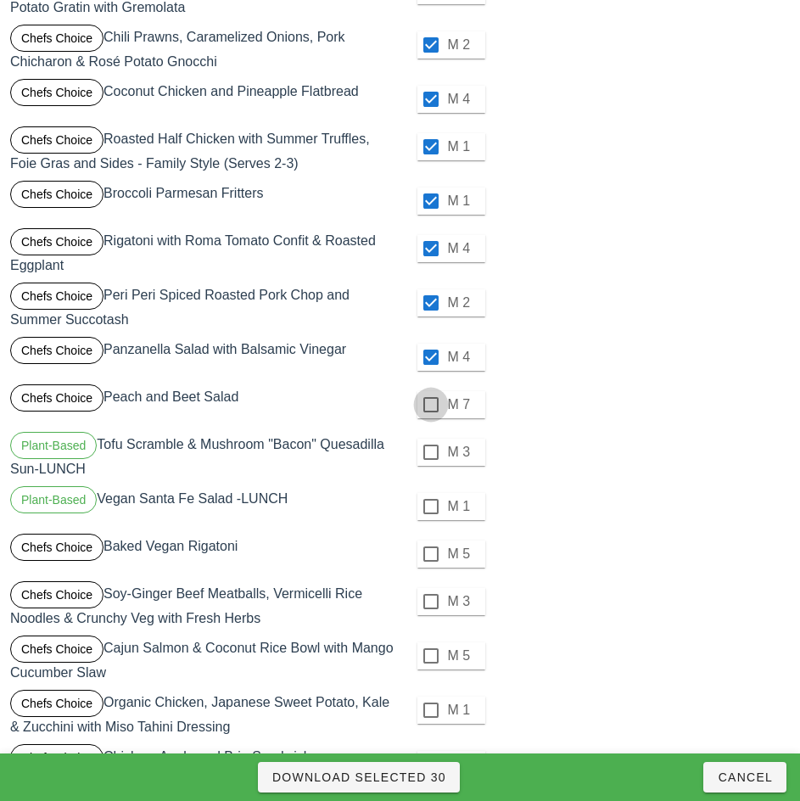
click at [430, 405] on div at bounding box center [431, 404] width 29 height 29
checkbox input "true"
click at [430, 452] on div at bounding box center [431, 452] width 29 height 29
checkbox input "true"
click at [430, 507] on div at bounding box center [431, 506] width 29 height 29
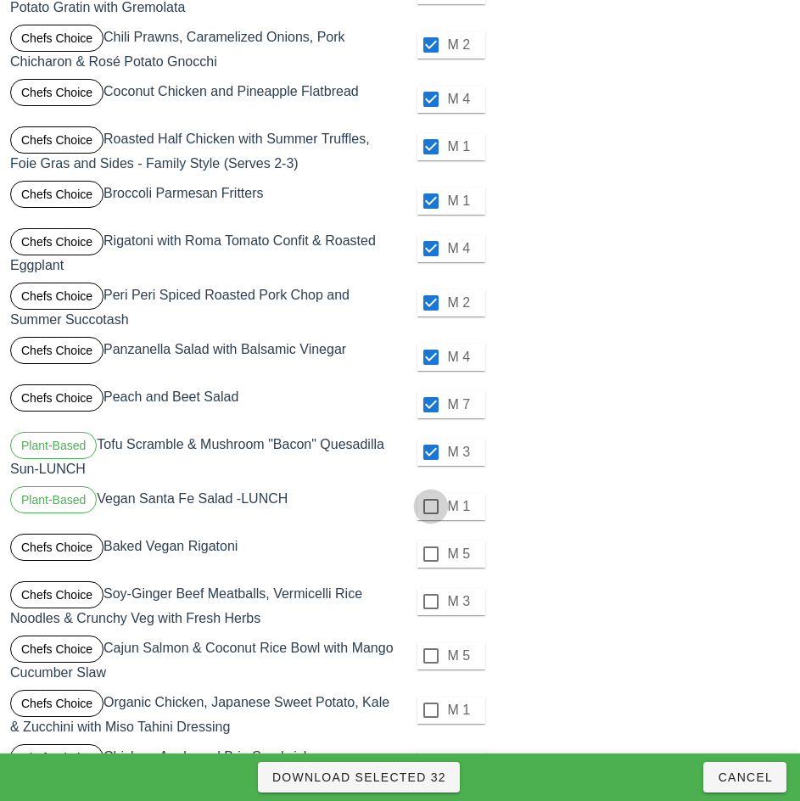
checkbox input "true"
click at [430, 554] on div at bounding box center [431, 554] width 29 height 29
checkbox input "true"
click at [430, 602] on div at bounding box center [431, 601] width 29 height 29
checkbox input "true"
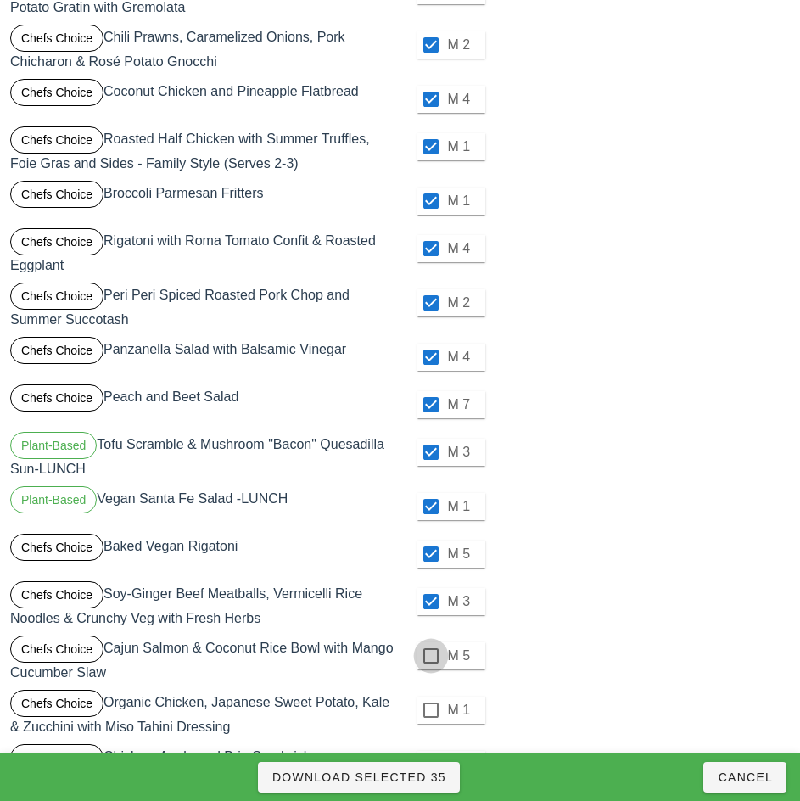
click at [430, 656] on div at bounding box center [431, 656] width 29 height 29
checkbox input "true"
click at [430, 710] on div at bounding box center [431, 710] width 29 height 29
checkbox input "true"
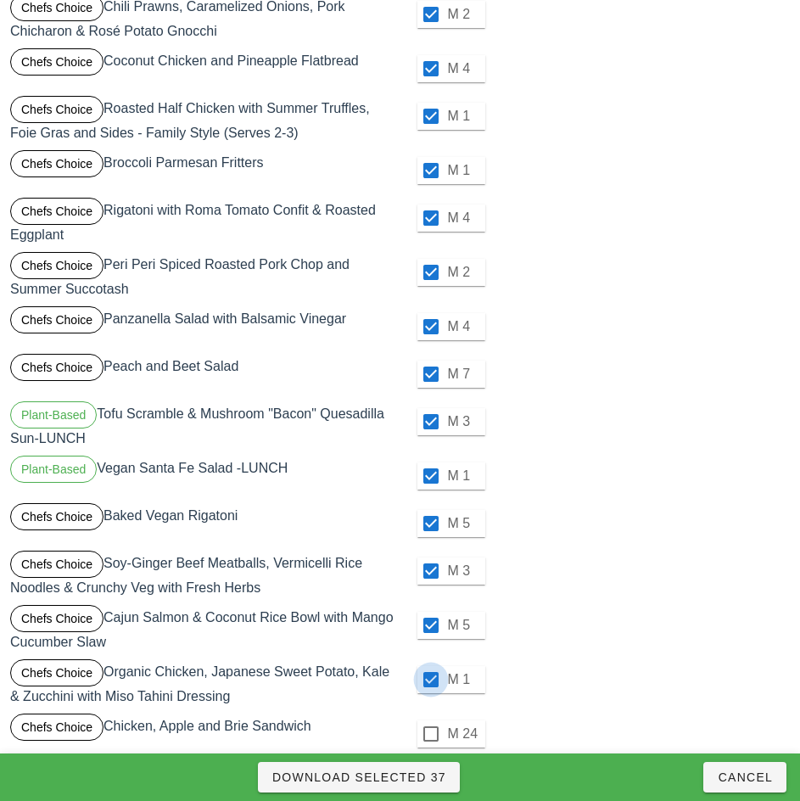
scroll to position [1432, 0]
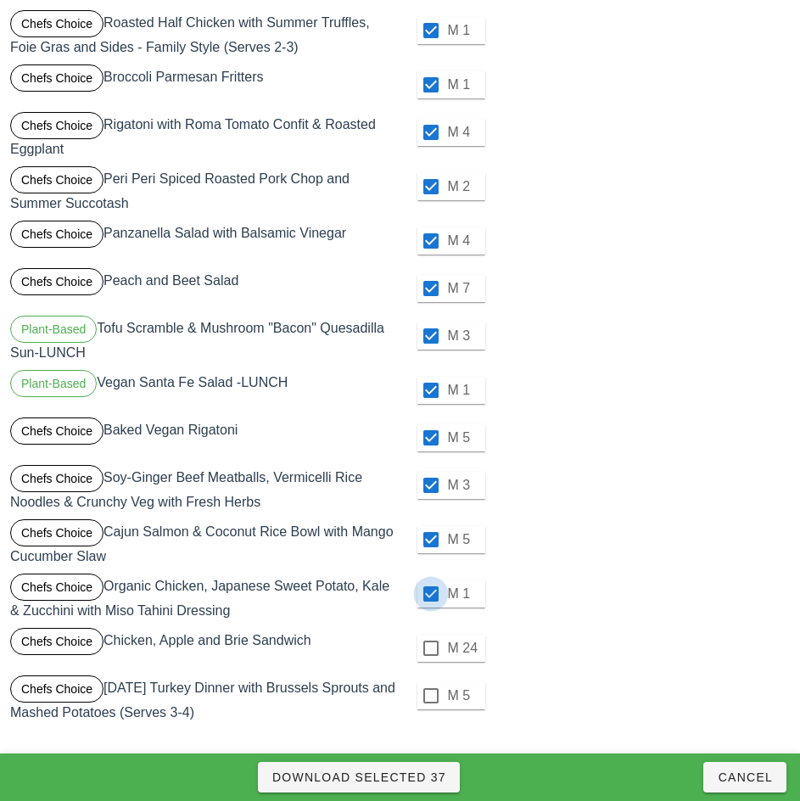
click at [430, 648] on div at bounding box center [431, 648] width 29 height 29
checkbox input "true"
click at [429, 695] on div at bounding box center [431, 695] width 29 height 29
checkbox input "true"
click at [433, 778] on span "Download Selected 39" at bounding box center [359, 778] width 175 height 14
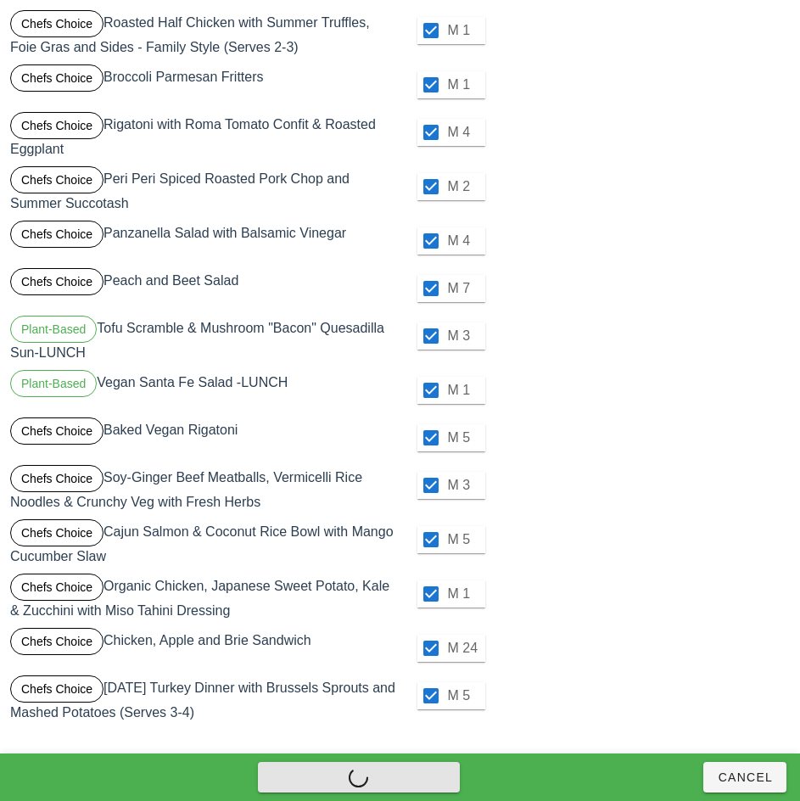
checkbox input "false"
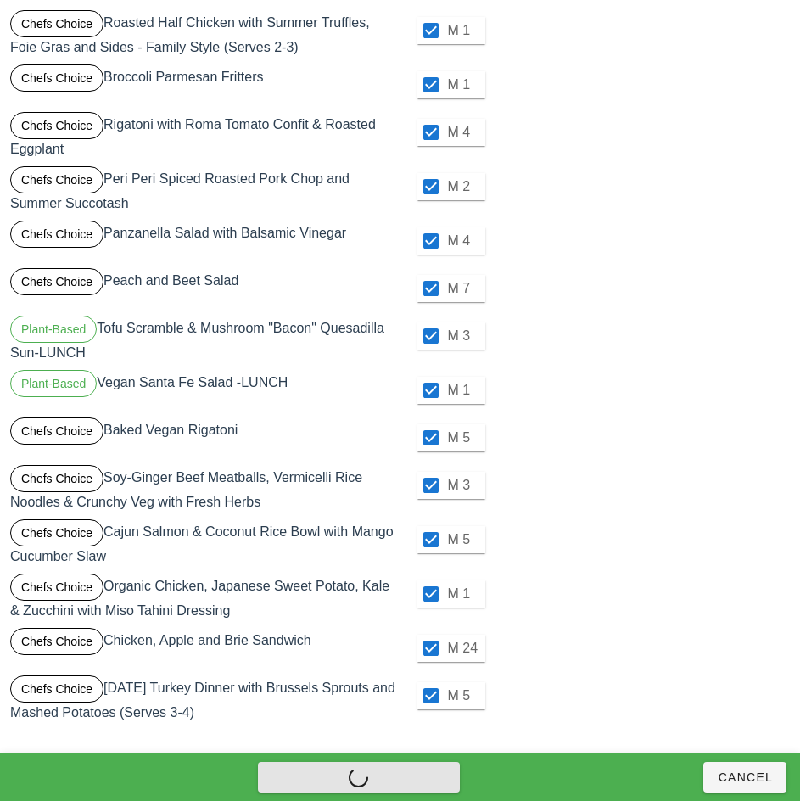
checkbox input "false"
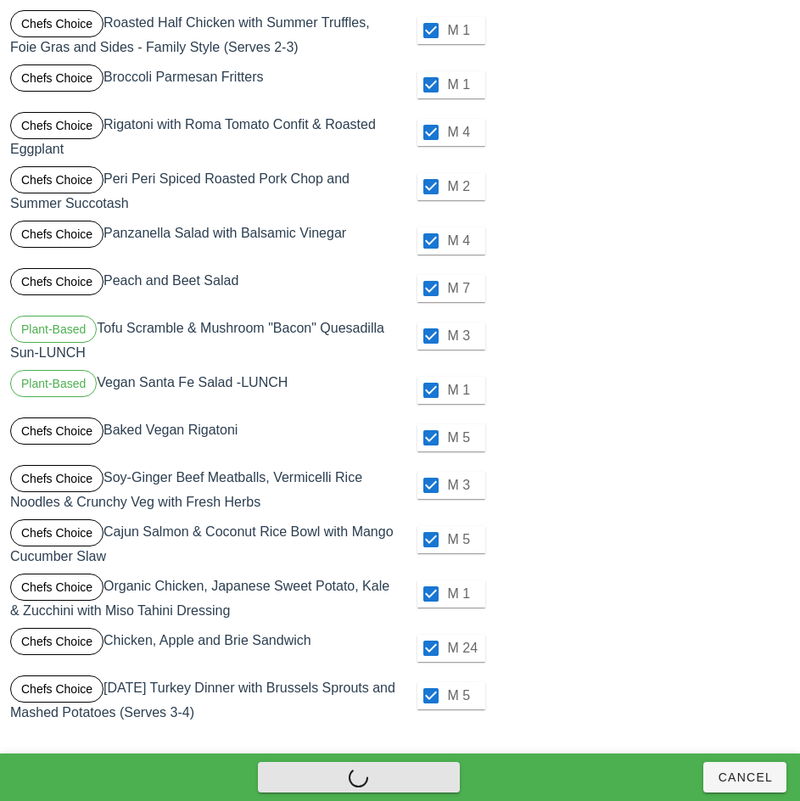
checkbox input "false"
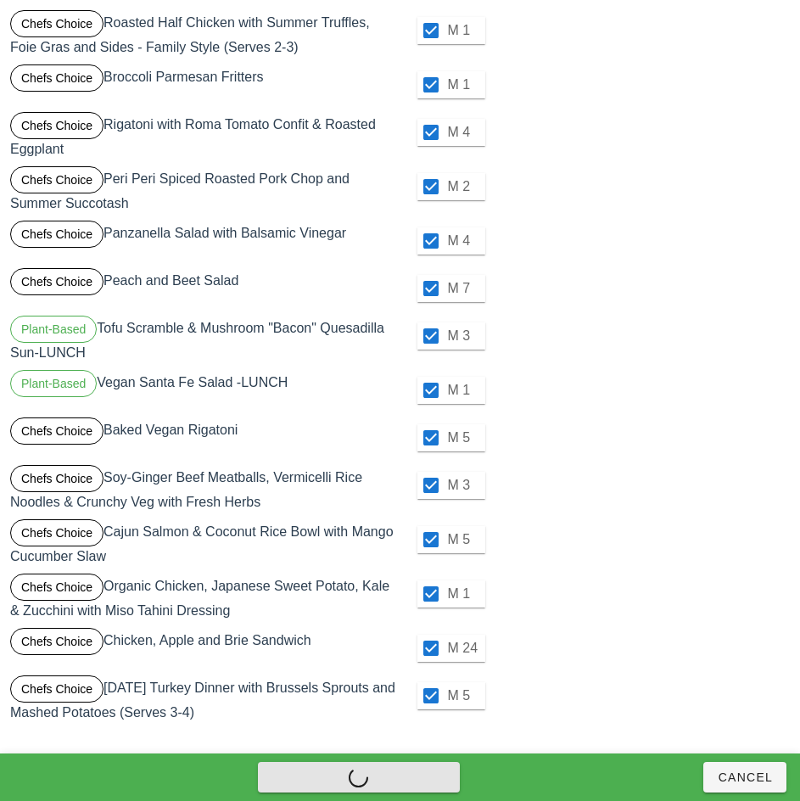
checkbox input "false"
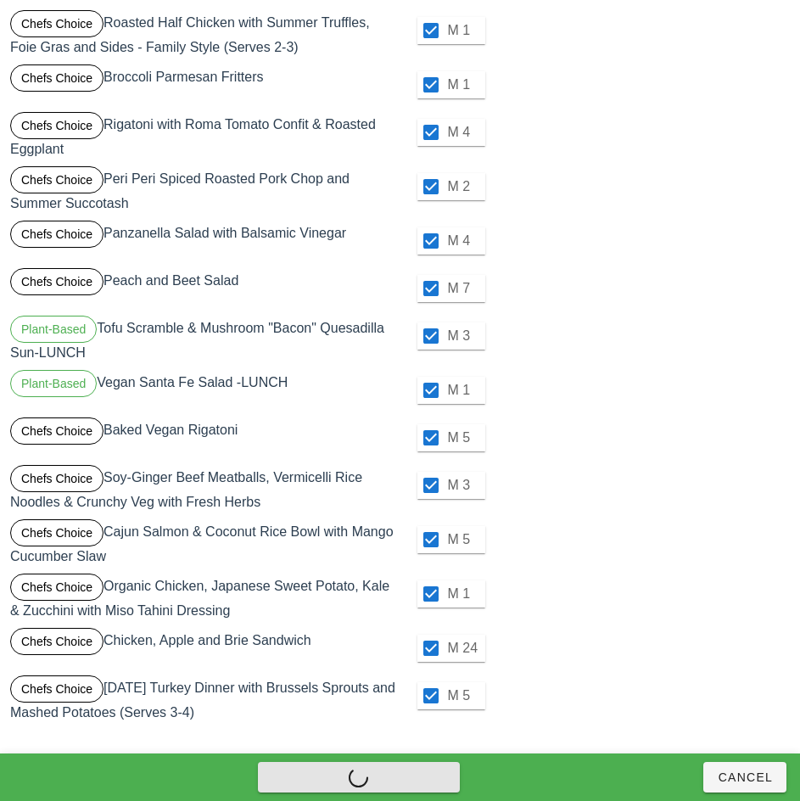
checkbox input "false"
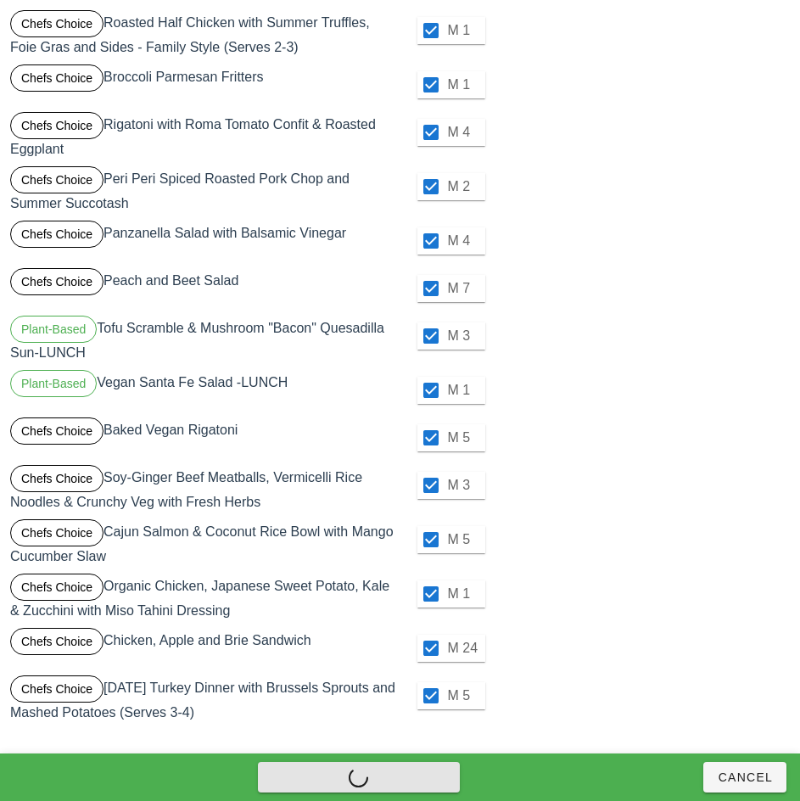
checkbox input "false"
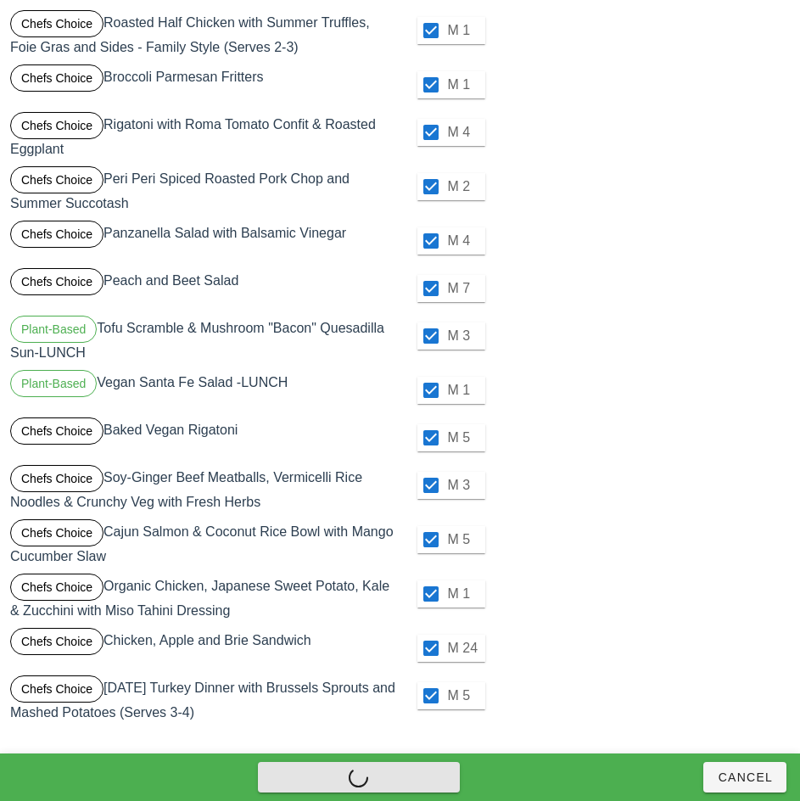
checkbox input "false"
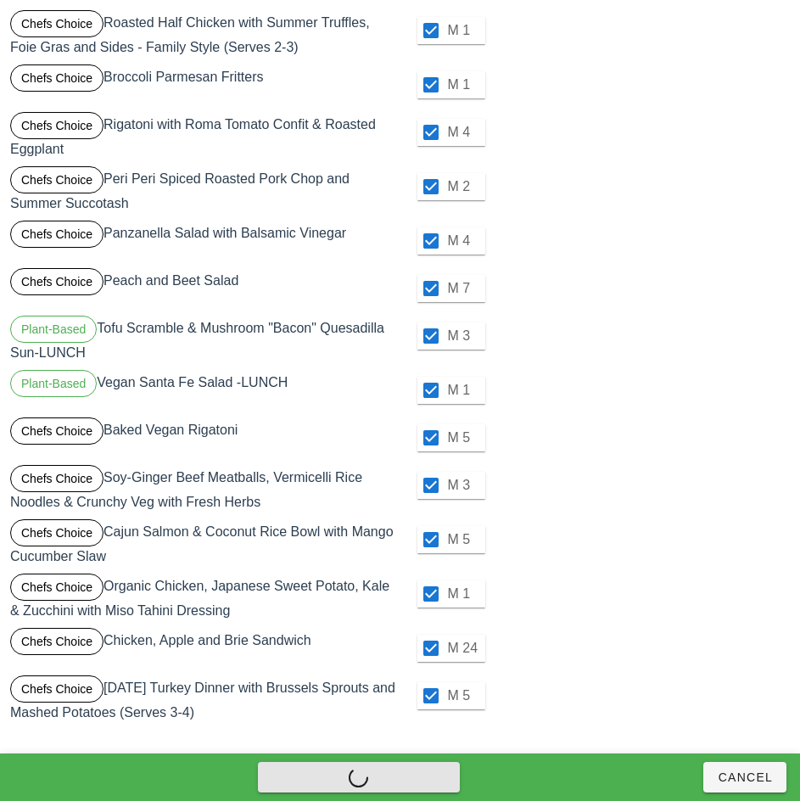
checkbox input "false"
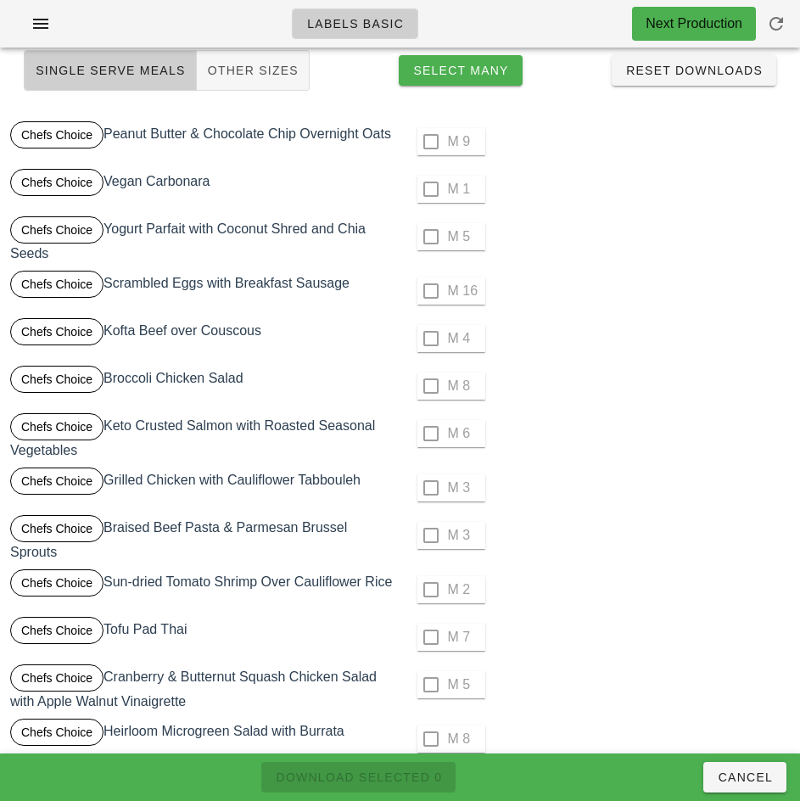
scroll to position [0, 0]
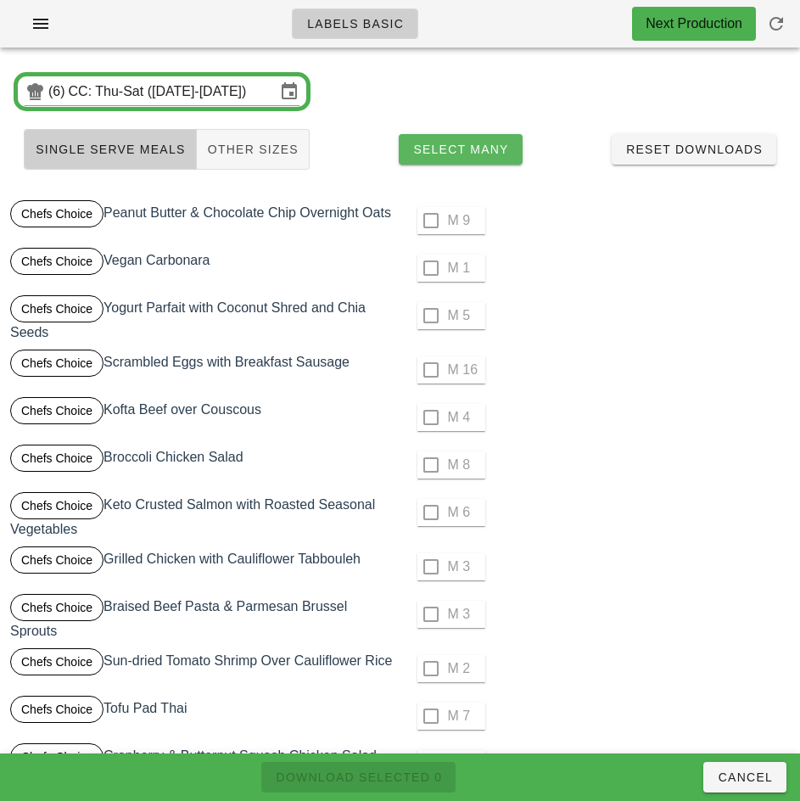
click at [488, 149] on span "Select Many" at bounding box center [460, 150] width 97 height 14
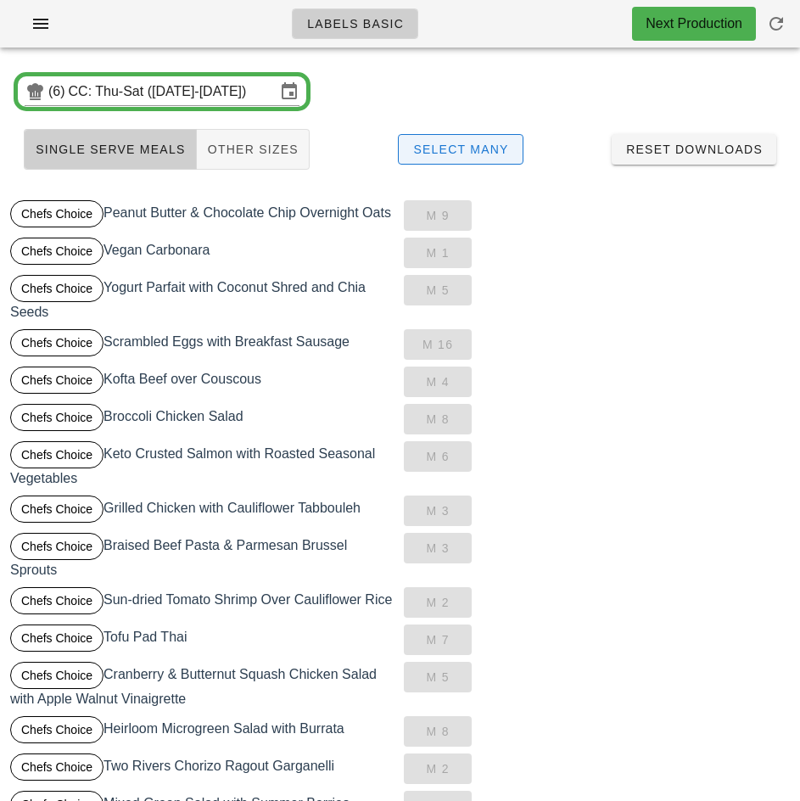
click at [264, 153] on span "Other Sizes" at bounding box center [253, 150] width 92 height 14
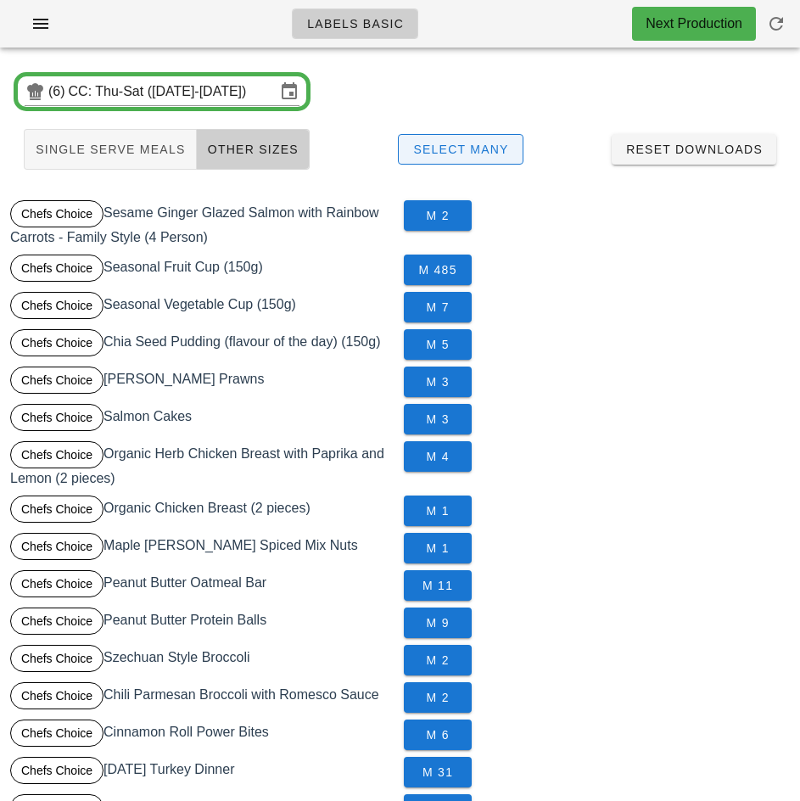
click at [491, 149] on span "Select Many" at bounding box center [460, 150] width 97 height 14
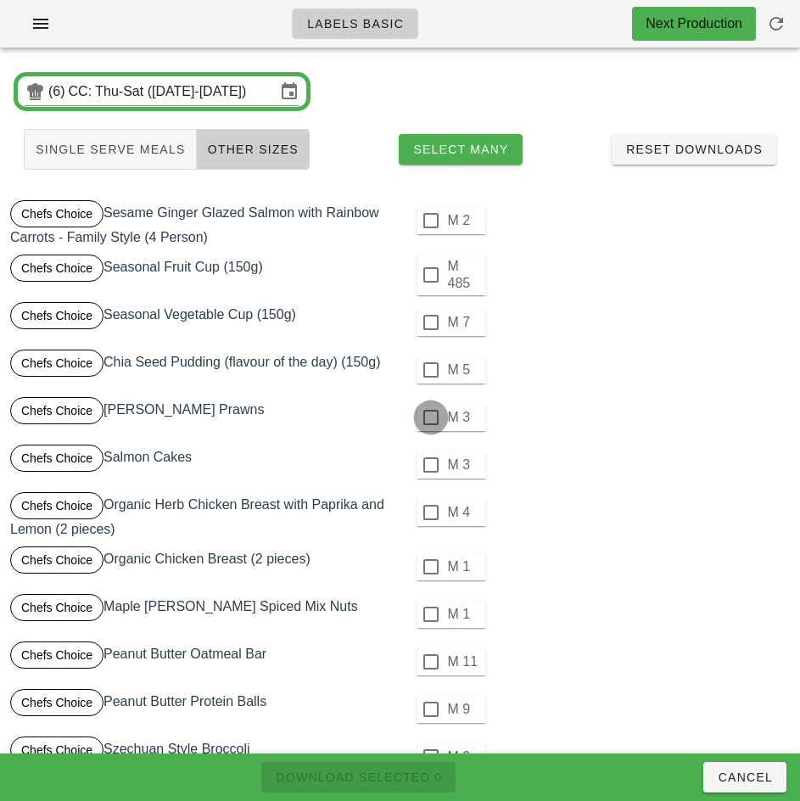
click at [430, 418] on div at bounding box center [431, 417] width 29 height 29
checkbox input "true"
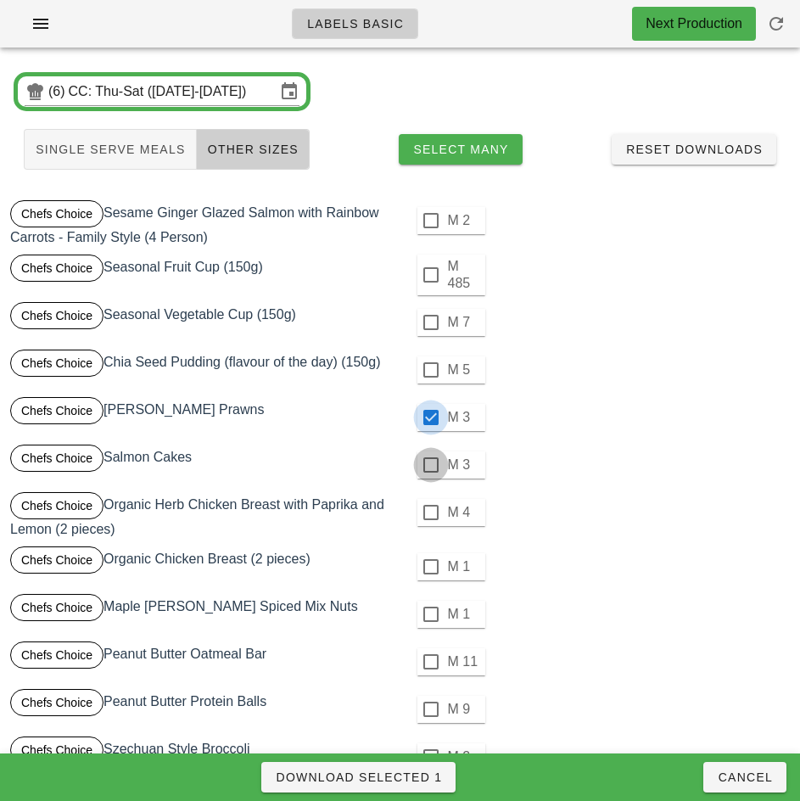
click at [430, 465] on div at bounding box center [431, 465] width 29 height 29
checkbox input "true"
click at [430, 513] on div at bounding box center [431, 512] width 29 height 29
checkbox input "true"
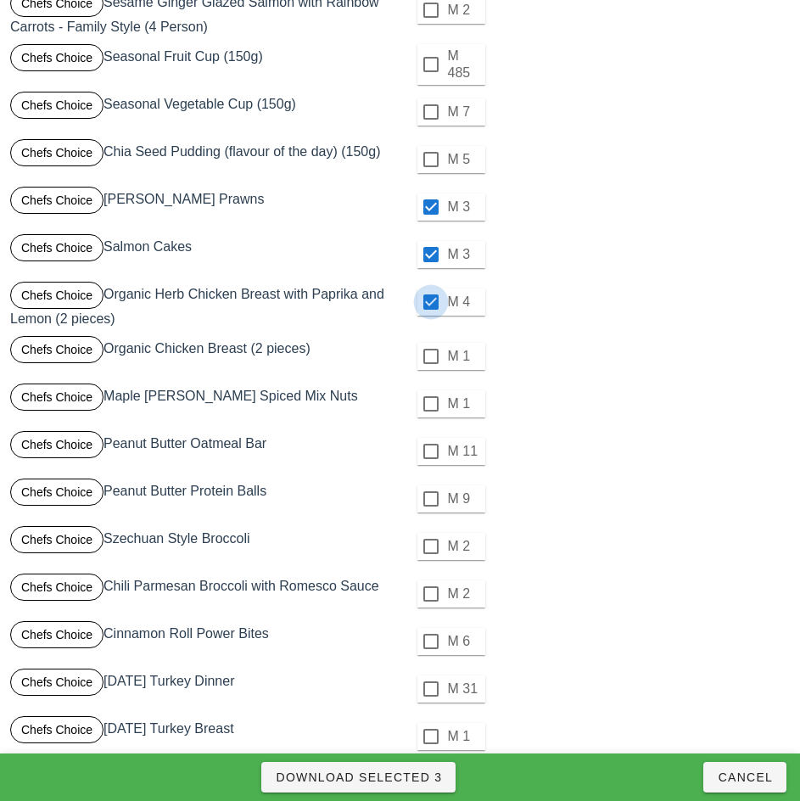
scroll to position [220, 0]
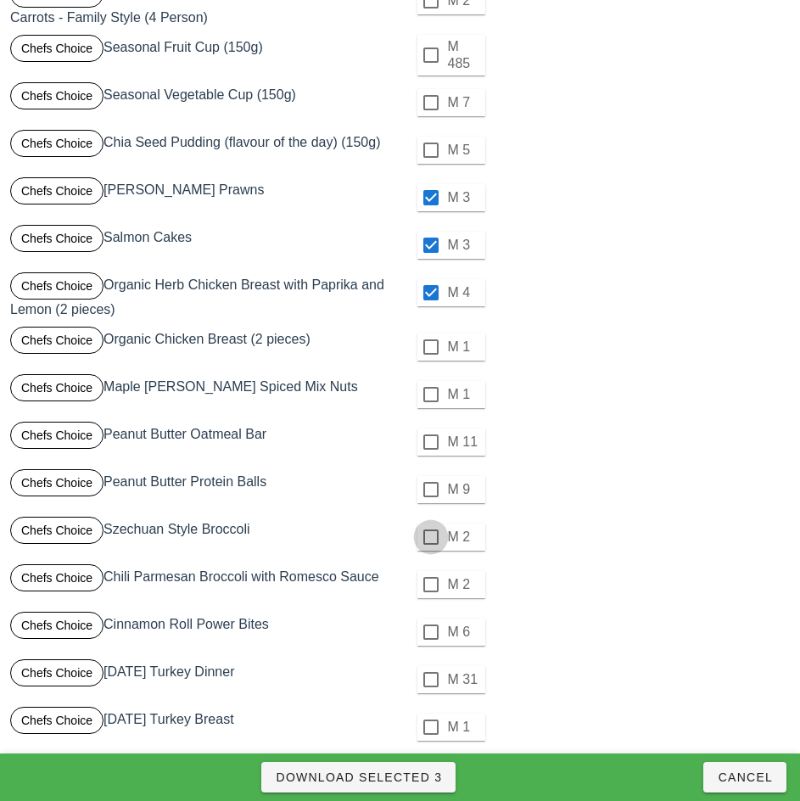
click at [430, 537] on div at bounding box center [431, 537] width 29 height 29
checkbox input "true"
click at [430, 585] on div at bounding box center [431, 584] width 29 height 29
checkbox input "true"
click at [430, 680] on div at bounding box center [431, 679] width 29 height 29
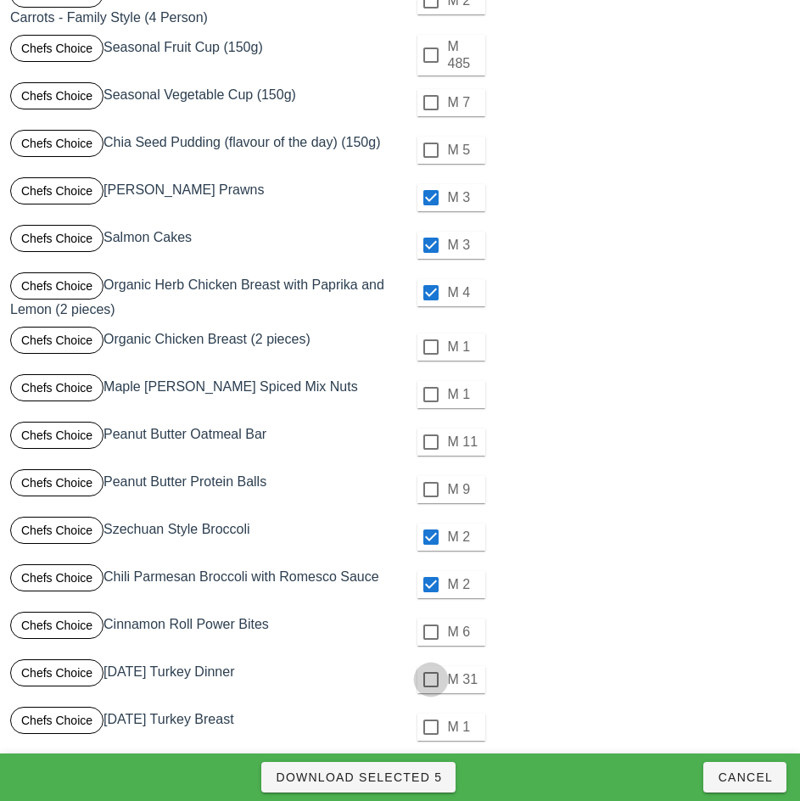
checkbox input "true"
click at [431, 775] on span "Download Selected 6" at bounding box center [358, 778] width 167 height 14
checkbox input "false"
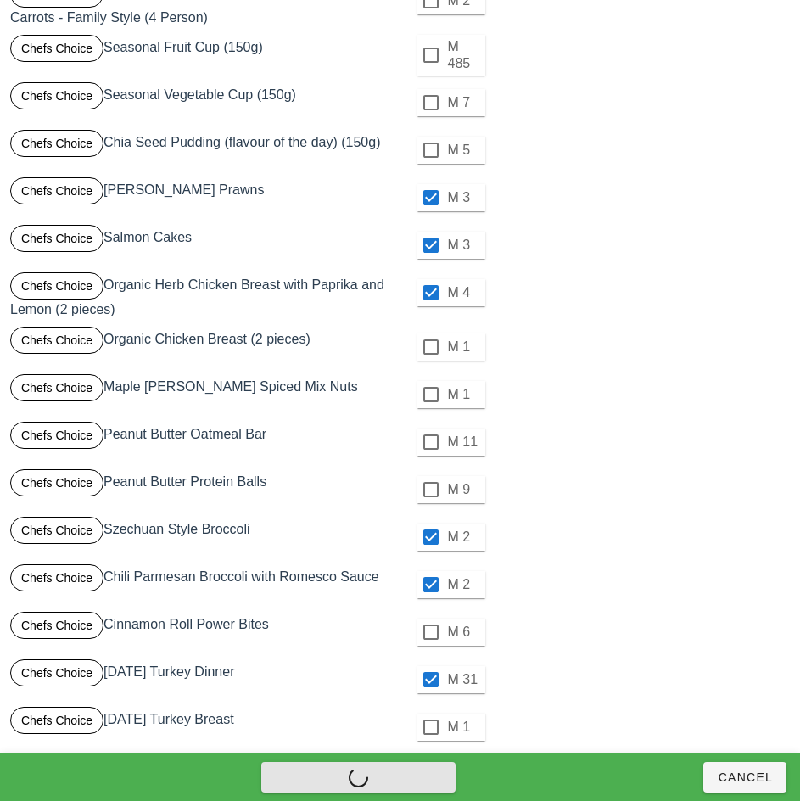
checkbox input "false"
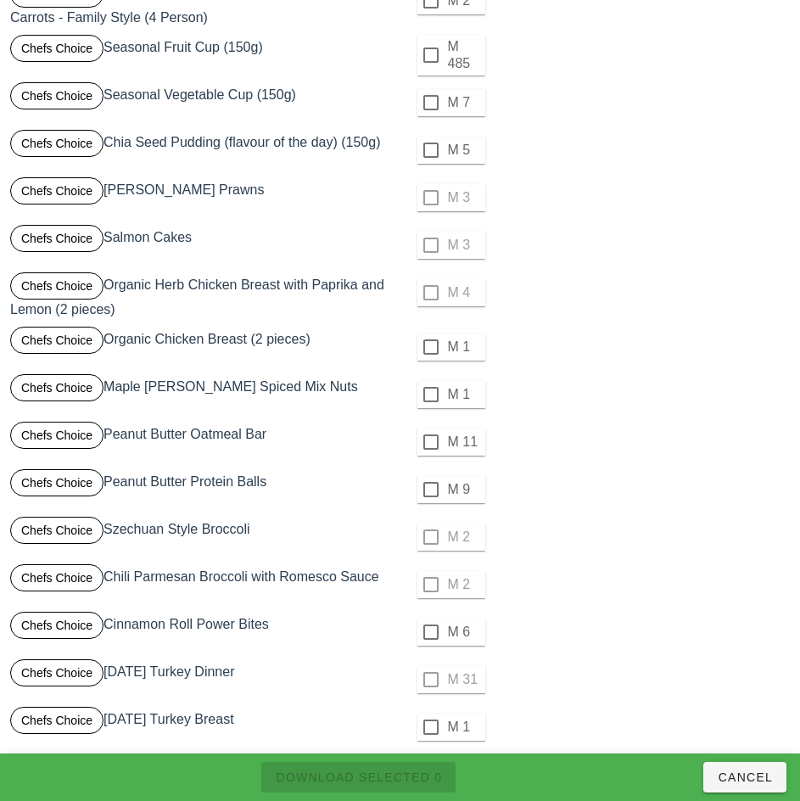
click at [430, 348] on div at bounding box center [431, 347] width 29 height 29
click at [417, 778] on span "Download Selected 1" at bounding box center [358, 778] width 167 height 14
checkbox input "false"
click at [595, 358] on div "M 1" at bounding box center [597, 347] width 387 height 41
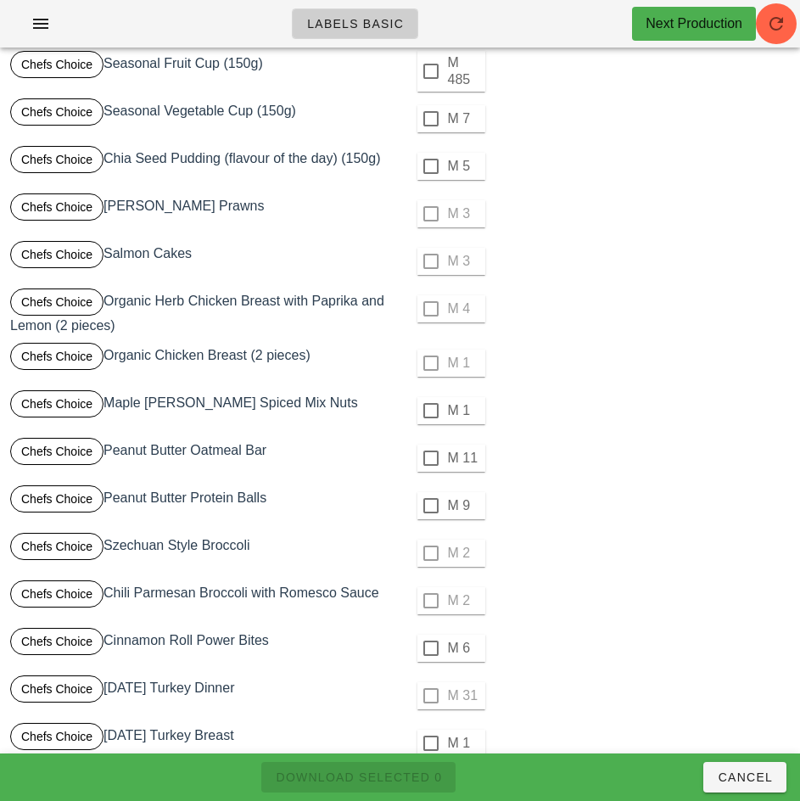
scroll to position [0, 0]
